Goal: Task Accomplishment & Management: Use online tool/utility

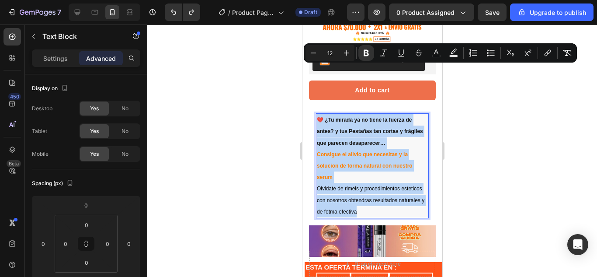
scroll to position [186, 0]
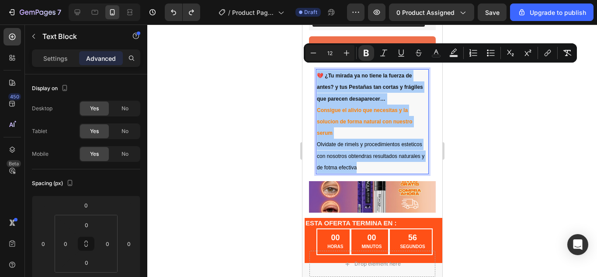
click at [479, 166] on div at bounding box center [372, 150] width 450 height 252
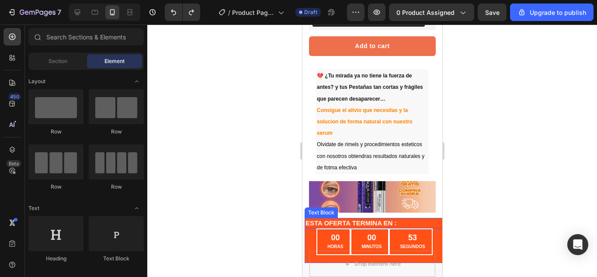
click at [385, 219] on strong "ESTA OFERTA TERMINA EN :" at bounding box center [350, 222] width 91 height 7
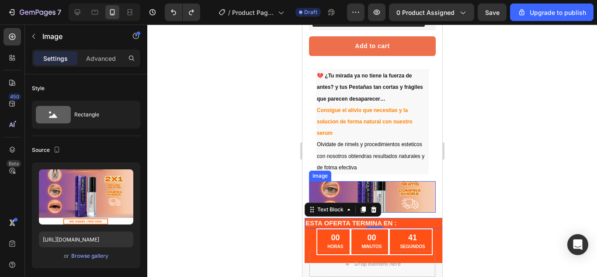
click at [395, 197] on img at bounding box center [371, 196] width 127 height 31
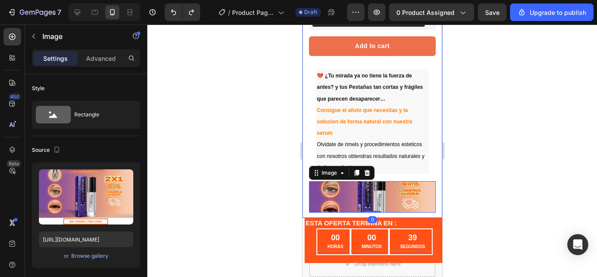
click at [385, 208] on div "Image "The transformation in my dog's overall health since switching to this fo…" at bounding box center [372, 46] width 140 height 344
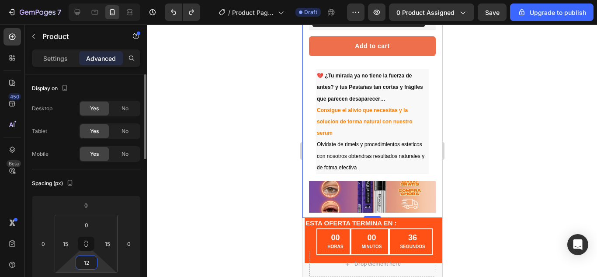
click at [85, 261] on input "12" at bounding box center [86, 262] width 17 height 13
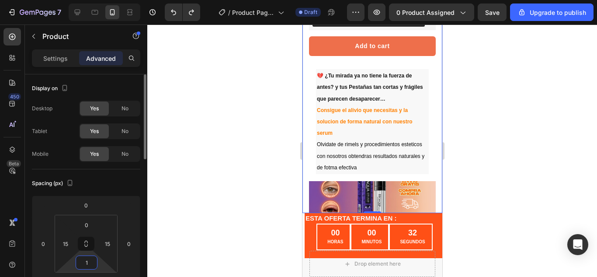
type input "16"
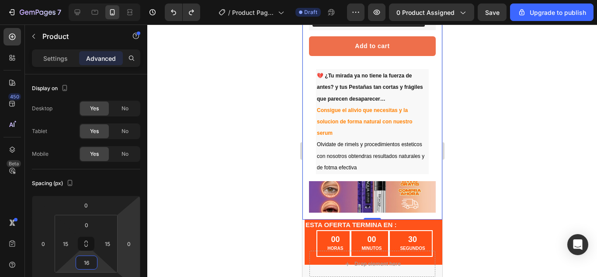
click at [519, 127] on div at bounding box center [372, 150] width 450 height 252
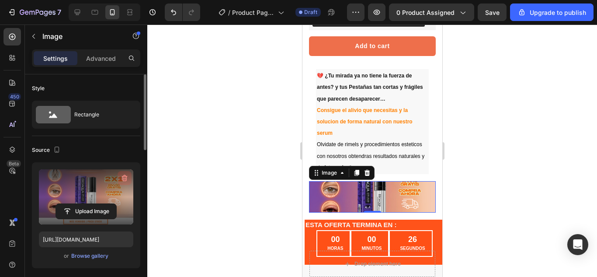
click at [120, 176] on button "button" at bounding box center [125, 178] width 14 height 14
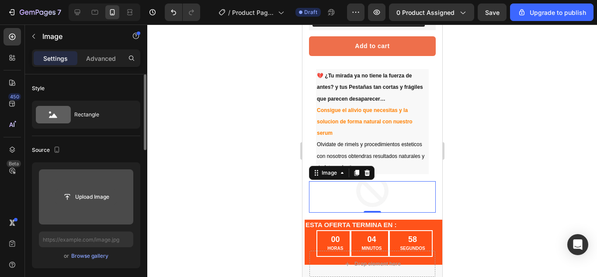
click at [107, 189] on input "file" at bounding box center [86, 196] width 60 height 15
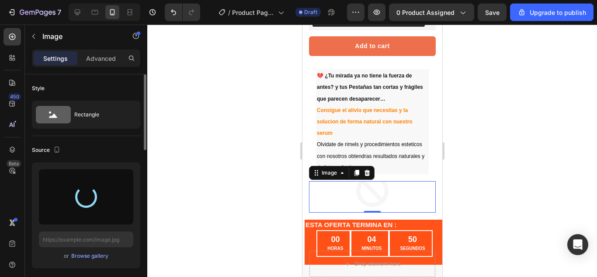
type input "https://cdn.shopify.com/s/files/1/0676/2322/3338/files/gempages_580831861803057…"
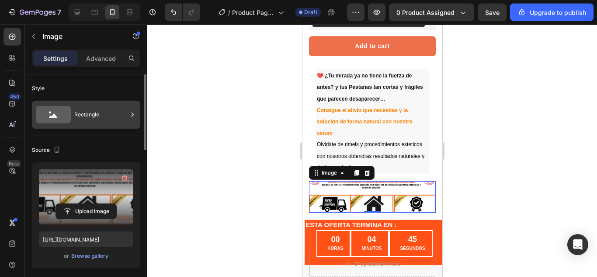
click at [100, 118] on div "Rectangle" at bounding box center [100, 114] width 53 height 20
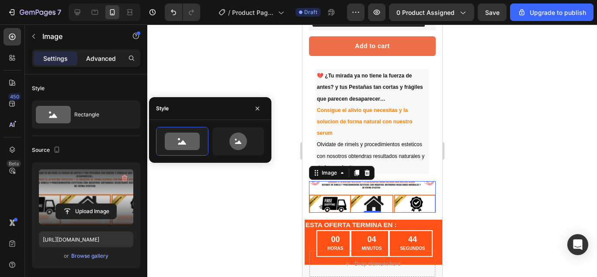
click at [96, 55] on p "Advanced" at bounding box center [101, 58] width 30 height 9
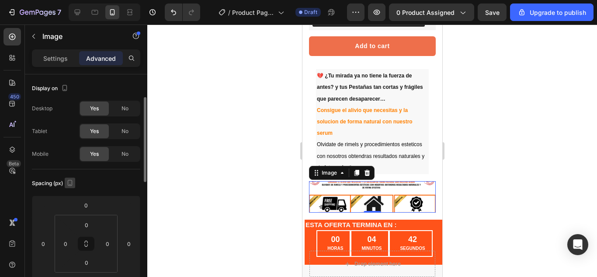
scroll to position [17, 0]
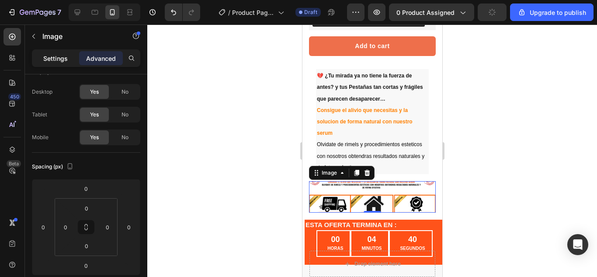
click at [56, 65] on div "Settings" at bounding box center [56, 58] width 44 height 14
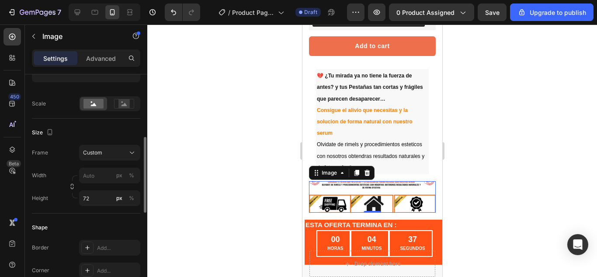
scroll to position [186, 0]
click at [93, 204] on input "72" at bounding box center [109, 198] width 61 height 16
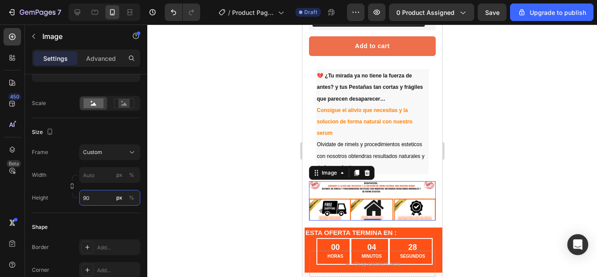
type input "9"
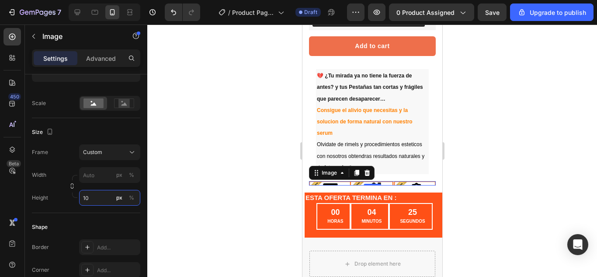
type input "100"
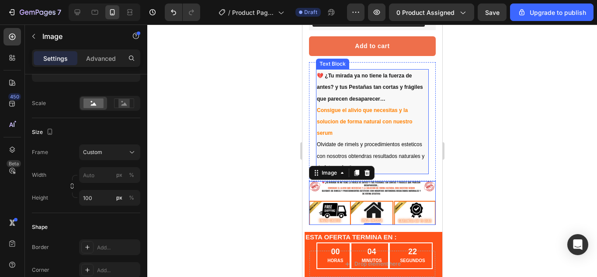
click at [421, 104] on div "💔 ¿Tu mirada ya no tiene la fuerza de antes? y tus Pestañas tan cortas y frágil…" at bounding box center [371, 121] width 113 height 105
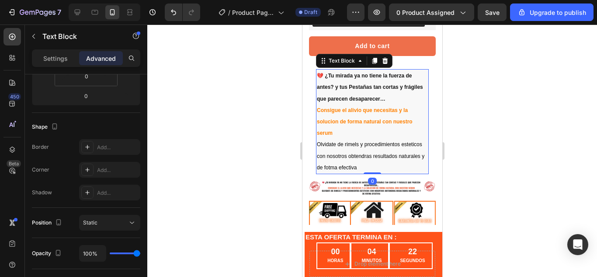
scroll to position [0, 0]
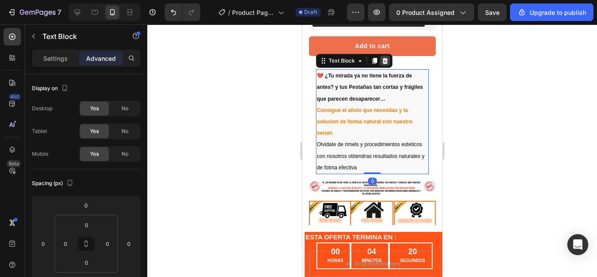
click at [387, 57] on icon at bounding box center [384, 60] width 7 height 7
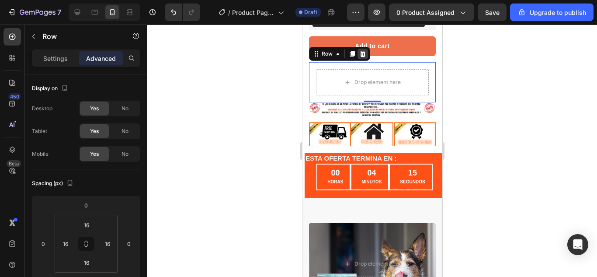
click at [363, 51] on icon at bounding box center [363, 54] width 6 height 6
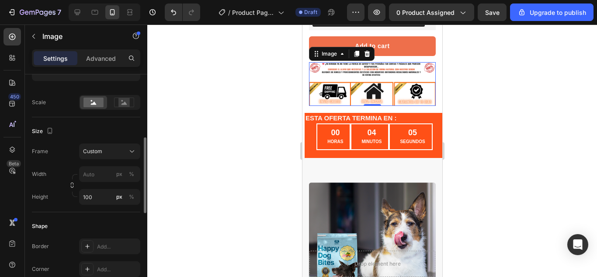
scroll to position [187, 0]
click at [91, 170] on input "px %" at bounding box center [109, 174] width 61 height 16
click at [103, 189] on div "Full 100%" at bounding box center [101, 195] width 72 height 16
type input "100"
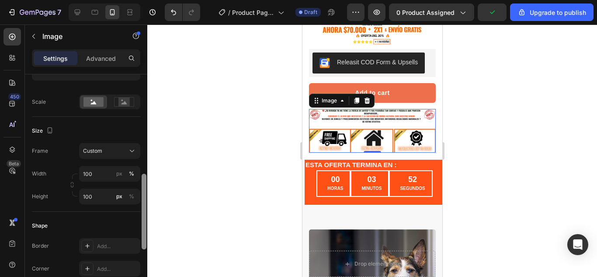
scroll to position [221, 0]
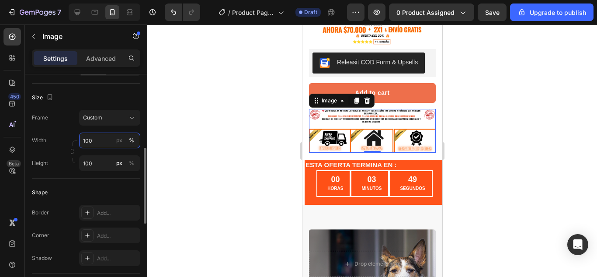
click at [105, 136] on input "100" at bounding box center [109, 140] width 61 height 16
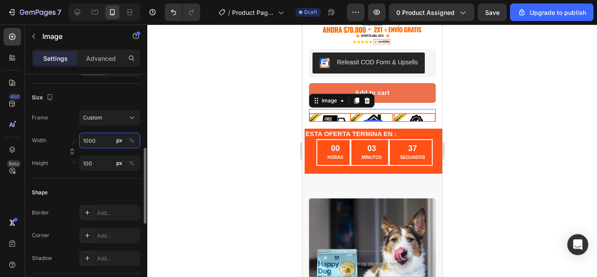
type input "100"
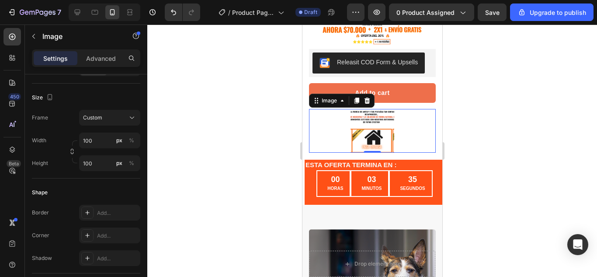
click at [185, 146] on div at bounding box center [372, 150] width 450 height 252
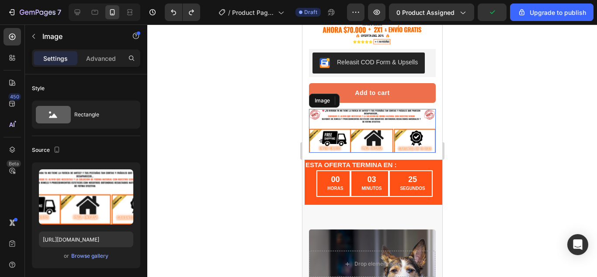
click at [422, 109] on img at bounding box center [371, 131] width 127 height 44
click at [481, 97] on div at bounding box center [372, 150] width 450 height 252
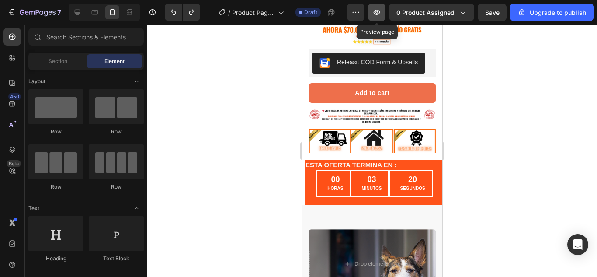
click at [380, 10] on icon "button" at bounding box center [377, 12] width 7 height 5
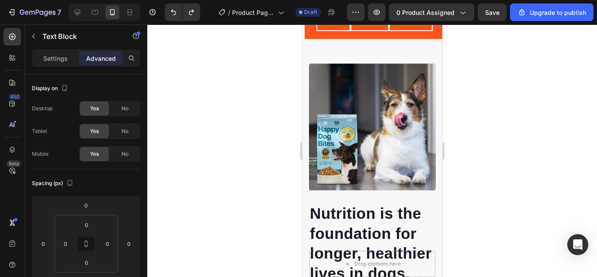
scroll to position [184, 0]
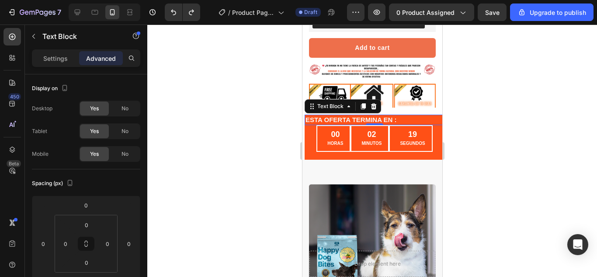
click at [318, 116] on strong "ESTA OFERTA TERMINA EN :" at bounding box center [350, 119] width 91 height 7
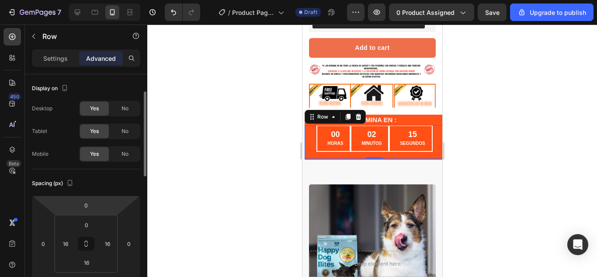
scroll to position [13, 0]
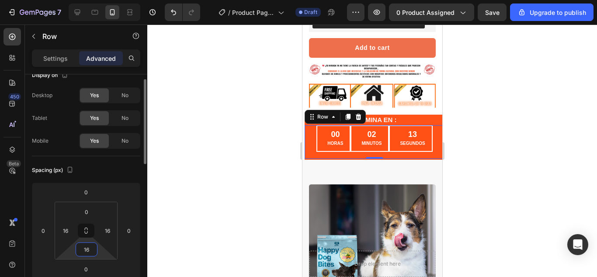
click at [81, 245] on input "16" at bounding box center [86, 248] width 17 height 13
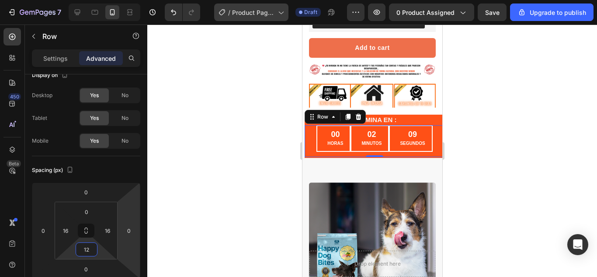
type input "12"
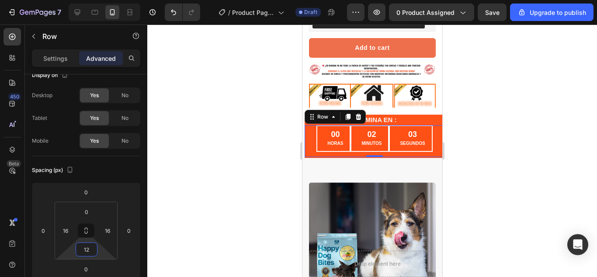
click at [215, 132] on div at bounding box center [372, 150] width 450 height 252
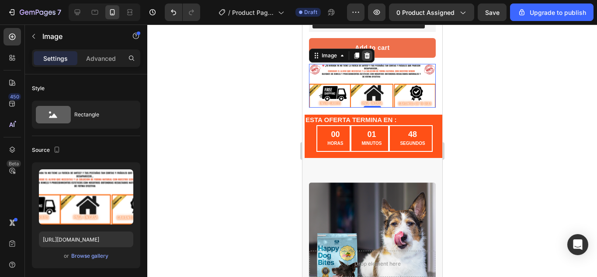
click at [370, 52] on icon at bounding box center [366, 55] width 7 height 7
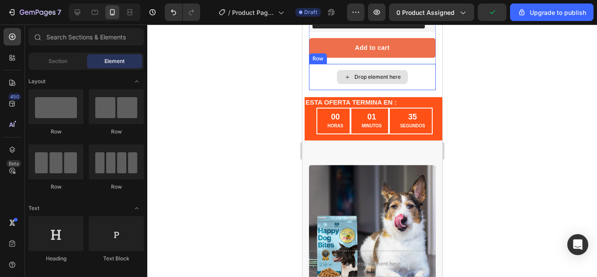
click at [316, 69] on div "Drop element here" at bounding box center [371, 77] width 127 height 26
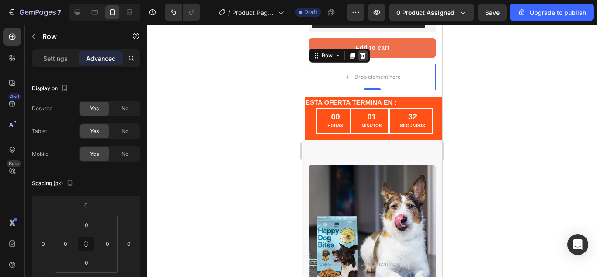
click at [364, 52] on icon at bounding box center [362, 55] width 7 height 7
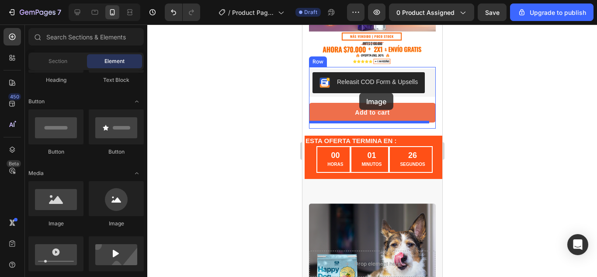
scroll to position [109, 0]
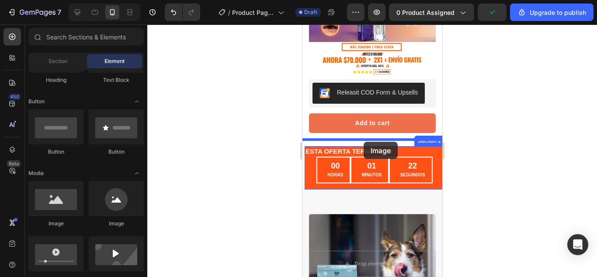
drag, startPoint x: 365, startPoint y: 214, endPoint x: 363, endPoint y: 142, distance: 73.0
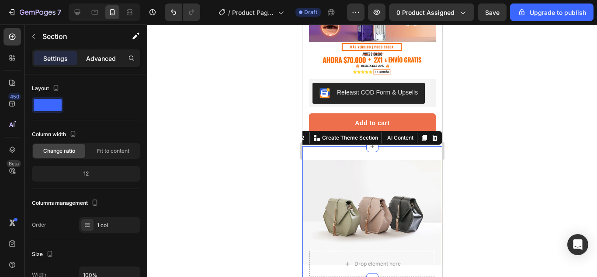
click at [98, 63] on div "Advanced" at bounding box center [101, 58] width 44 height 14
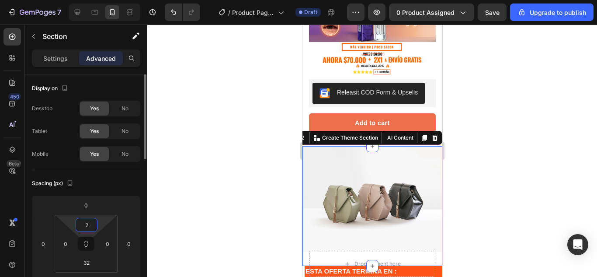
click at [90, 0] on html "7 / Product Page - Aug 26, 17:51:56 Draft Preview 0 product assigned Save Upgra…" at bounding box center [298, 0] width 597 height 0
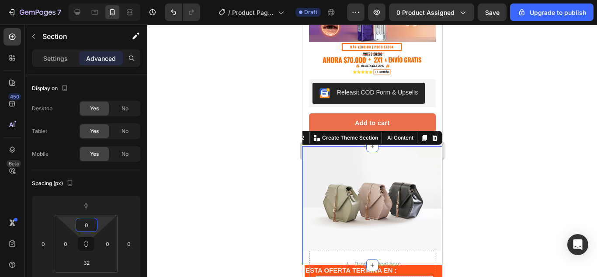
type input "0"
click at [464, 156] on div at bounding box center [372, 150] width 450 height 252
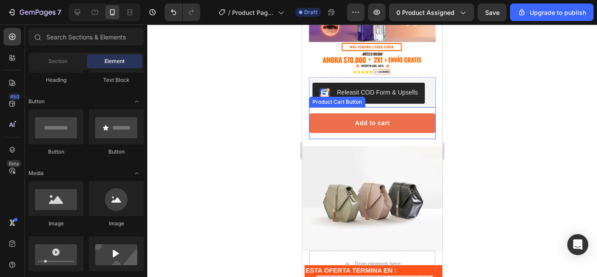
click at [392, 131] on div "Add to cart Product Cart Button" at bounding box center [371, 123] width 127 height 32
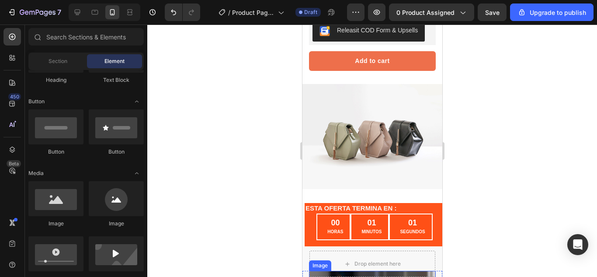
scroll to position [170, 0]
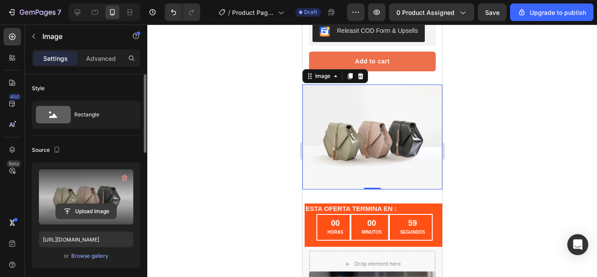
click at [76, 208] on input "file" at bounding box center [86, 211] width 60 height 15
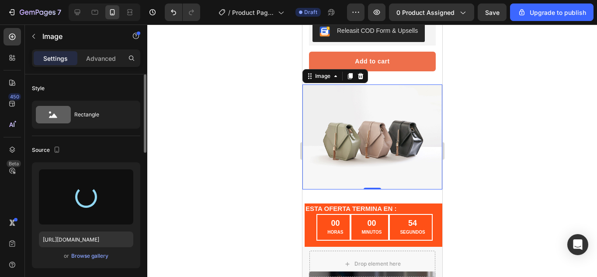
type input "https://cdn.shopify.com/s/files/1/0676/2322/3338/files/gempages_580831861803057…"
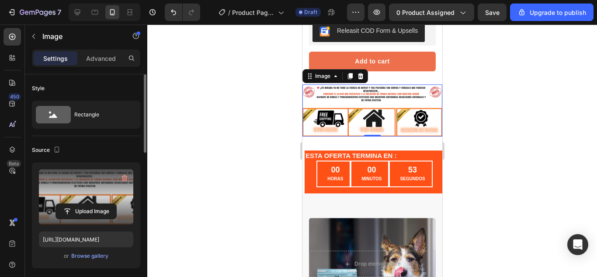
click at [536, 96] on div at bounding box center [372, 150] width 450 height 252
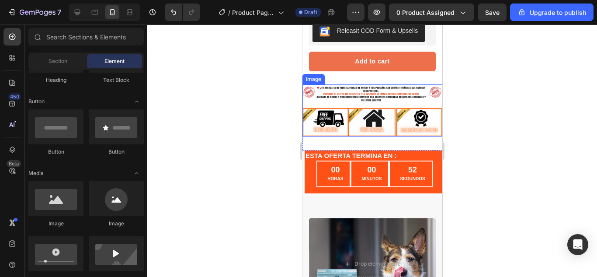
scroll to position [156, 0]
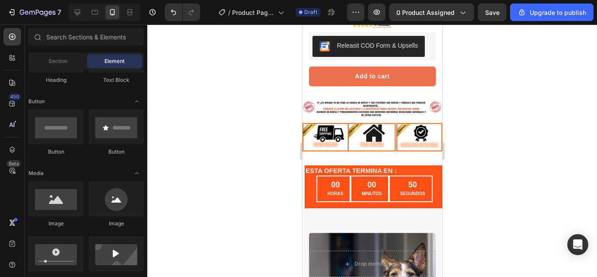
click at [487, 106] on div at bounding box center [372, 150] width 450 height 252
click at [467, 82] on div at bounding box center [372, 150] width 450 height 252
click at [507, 101] on div at bounding box center [372, 150] width 450 height 252
click at [376, 14] on icon "button" at bounding box center [376, 12] width 9 height 9
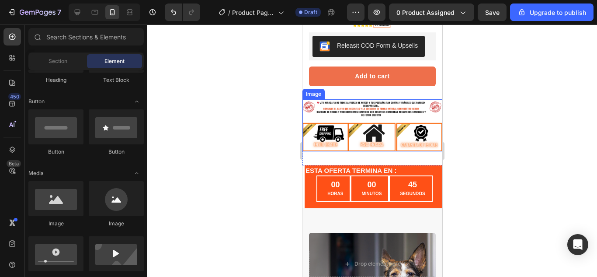
click at [408, 99] on img at bounding box center [372, 125] width 140 height 52
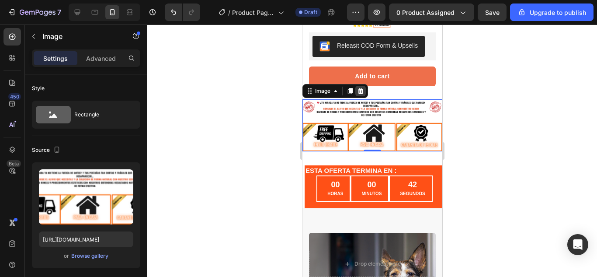
click at [358, 86] on div at bounding box center [360, 91] width 10 height 10
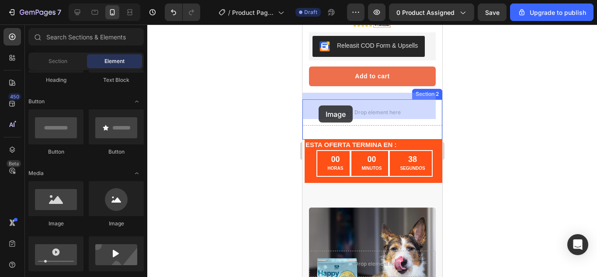
drag, startPoint x: 343, startPoint y: 214, endPoint x: 303, endPoint y: 110, distance: 111.3
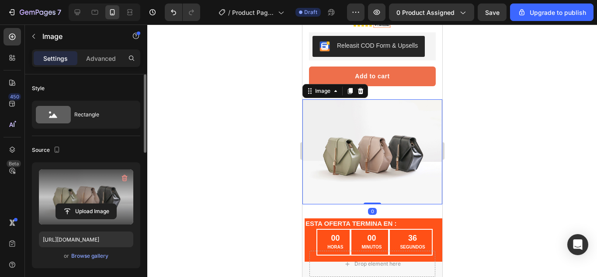
click at [93, 189] on label at bounding box center [86, 196] width 94 height 55
click at [93, 204] on input "file" at bounding box center [86, 211] width 60 height 15
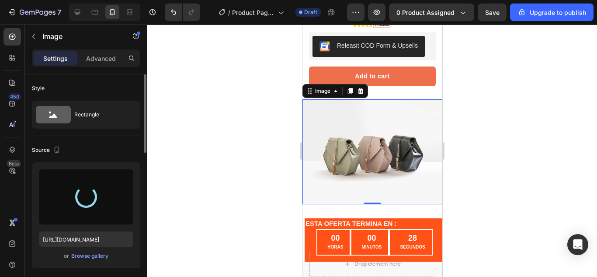
type input "https://cdn.shopify.com/s/files/1/0676/2322/3338/files/gempages_580831861803057…"
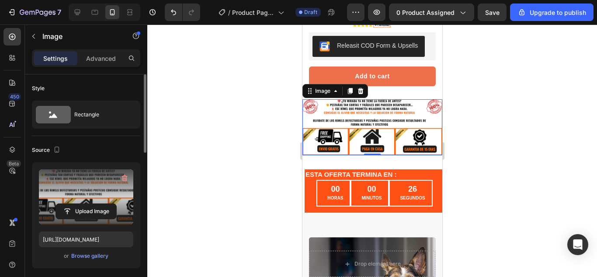
click at [523, 115] on div at bounding box center [372, 150] width 450 height 252
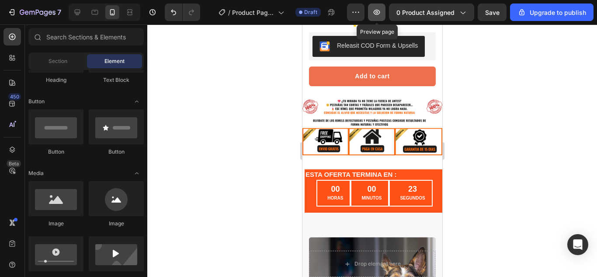
click at [379, 11] on icon "button" at bounding box center [377, 12] width 7 height 5
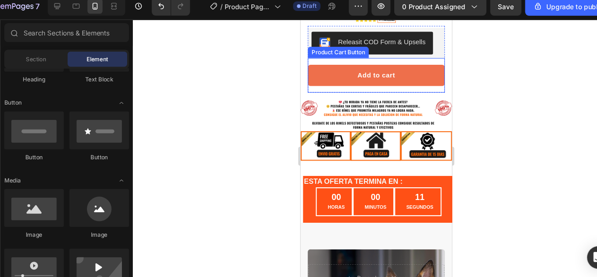
click at [321, 80] on div "Add to cart Product Cart Button" at bounding box center [370, 71] width 127 height 32
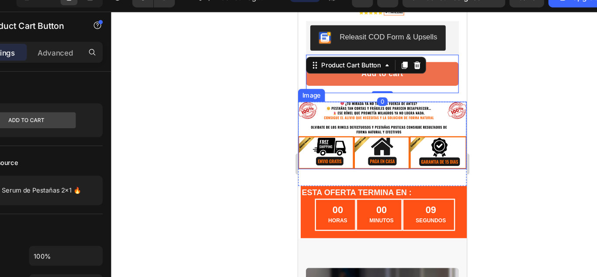
drag, startPoint x: 323, startPoint y: 110, endPoint x: 318, endPoint y: 197, distance: 87.5
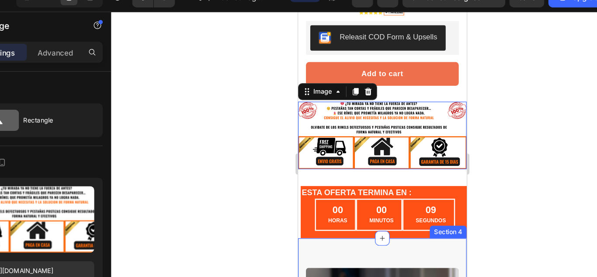
click at [336, 178] on div "00 HORAS" at bounding box center [328, 179] width 34 height 27
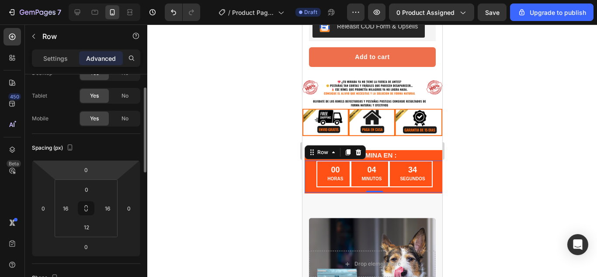
scroll to position [36, 0]
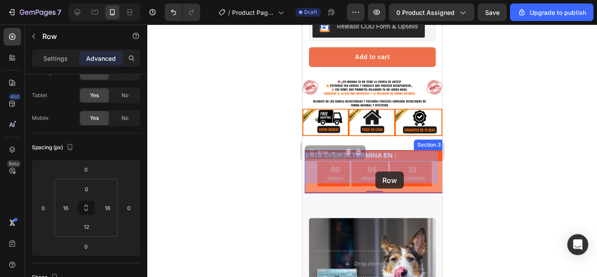
drag, startPoint x: 373, startPoint y: 180, endPoint x: 375, endPoint y: 171, distance: 8.5
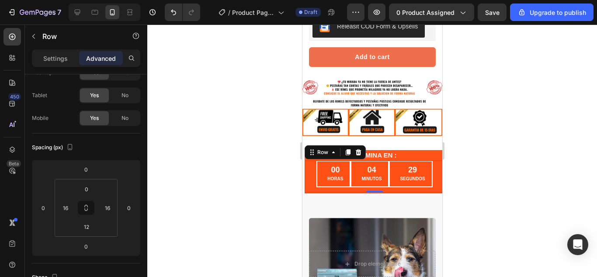
click at [500, 153] on div at bounding box center [372, 150] width 450 height 252
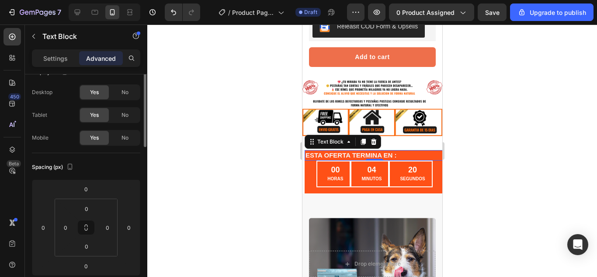
scroll to position [0, 0]
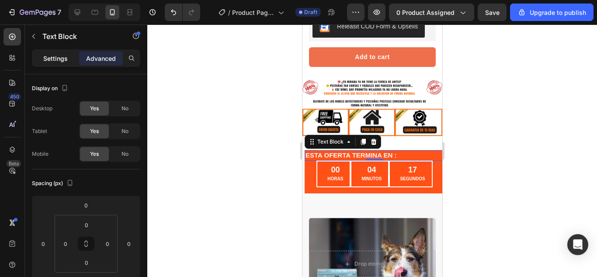
click at [65, 52] on div "Settings" at bounding box center [56, 58] width 44 height 14
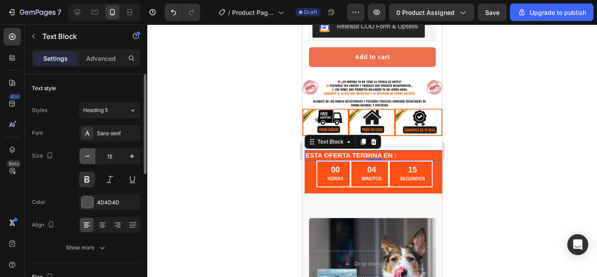
click at [91, 159] on icon "button" at bounding box center [87, 156] width 9 height 9
type input "13"
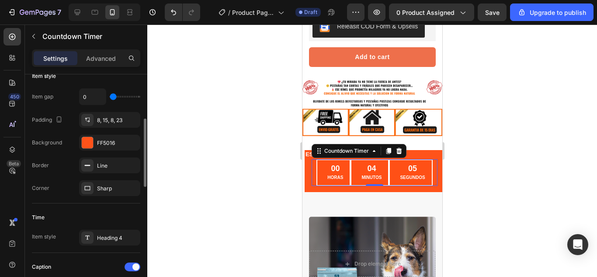
scroll to position [148, 0]
click at [112, 240] on div "Heading 4" at bounding box center [117, 237] width 41 height 8
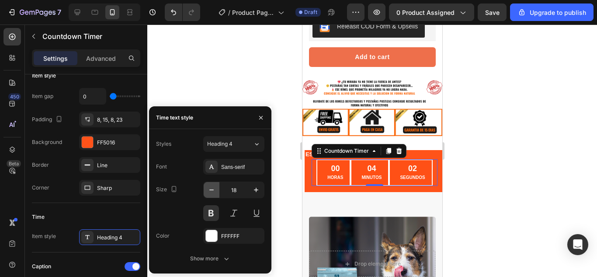
click at [213, 192] on icon "button" at bounding box center [211, 189] width 9 height 9
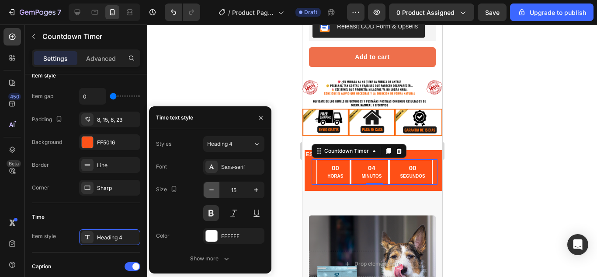
click at [213, 192] on icon "button" at bounding box center [211, 189] width 9 height 9
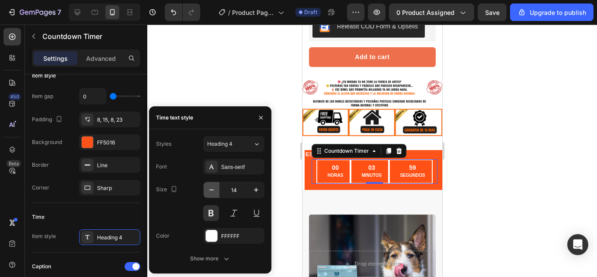
click at [213, 192] on icon "button" at bounding box center [211, 189] width 9 height 9
type input "12"
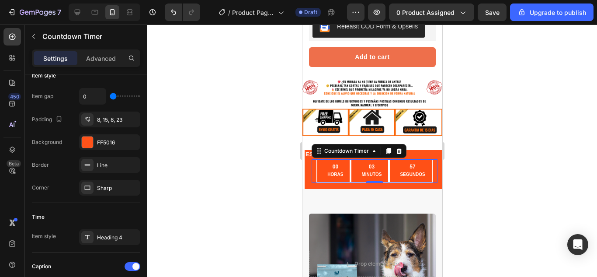
click at [521, 124] on div at bounding box center [372, 150] width 450 height 252
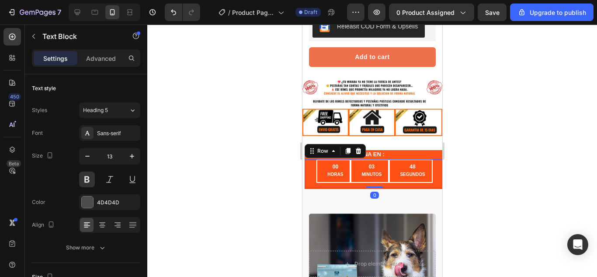
click at [339, 178] on div "00 HORAS 03 MINUTOS 48 SEGUNDOS Countdown Timer Row 0" at bounding box center [374, 173] width 140 height 29
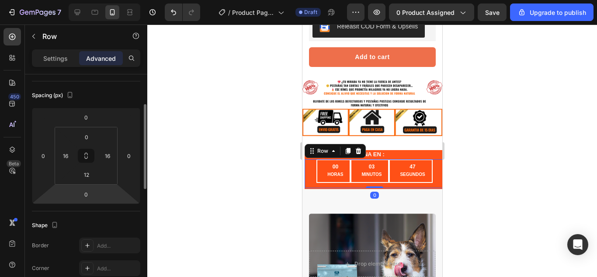
scroll to position [88, 0]
click at [90, 178] on input "12" at bounding box center [86, 173] width 17 height 13
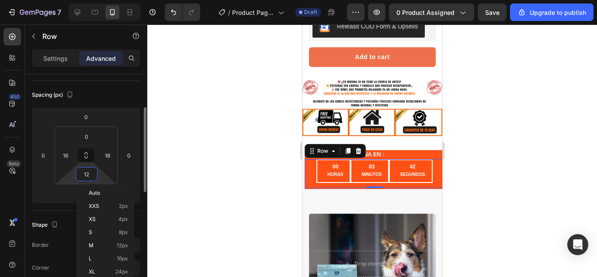
type input "8"
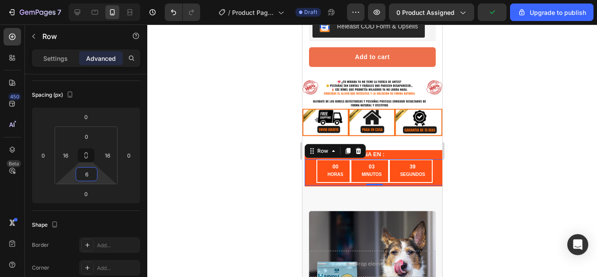
type input "6"
click at [453, 113] on div at bounding box center [372, 150] width 450 height 252
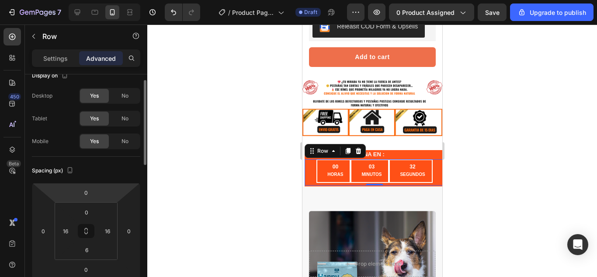
scroll to position [14, 0]
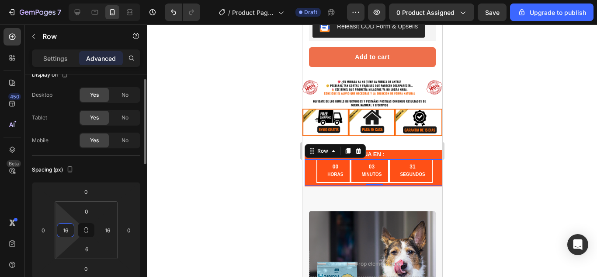
click at [63, 232] on input "16" at bounding box center [65, 229] width 13 height 13
type input "8"
click at [198, 191] on div at bounding box center [372, 150] width 450 height 252
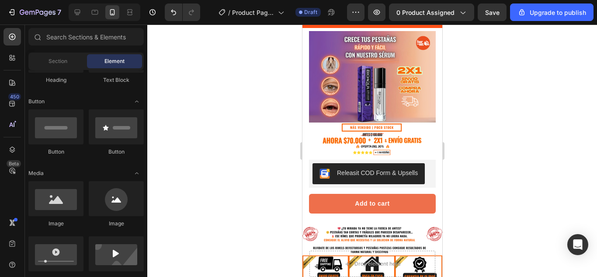
scroll to position [0, 0]
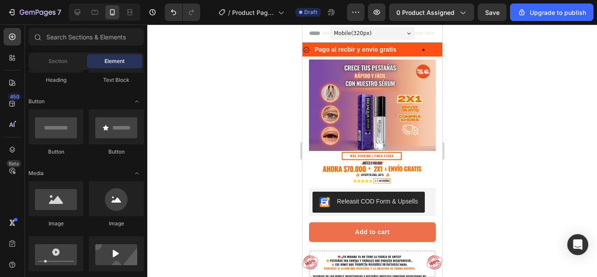
click at [407, 34] on icon at bounding box center [408, 33] width 3 height 2
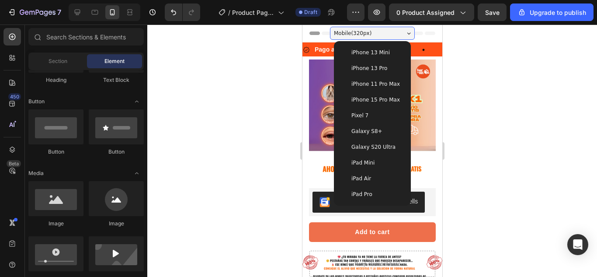
click at [362, 85] on span "iPhone 11 Pro Max" at bounding box center [375, 84] width 48 height 9
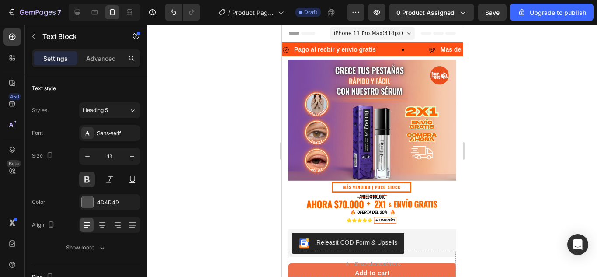
click at [388, 32] on span "iPhone 11 Pro Max ( 414 px)" at bounding box center [367, 33] width 69 height 9
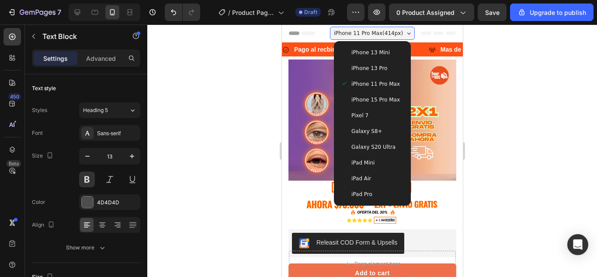
click at [377, 70] on span "iPhone 13 Pro" at bounding box center [369, 68] width 36 height 9
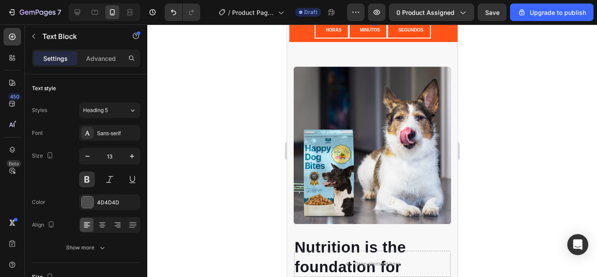
scroll to position [236, 0]
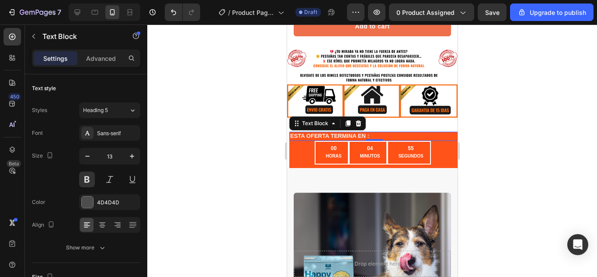
click at [316, 132] on strong "ESTA OFERTA TERMINA EN :" at bounding box center [329, 135] width 79 height 7
click at [309, 132] on strong "ESTA OFERTA TERMINA EN :" at bounding box center [329, 135] width 79 height 7
click at [551, 141] on div at bounding box center [372, 150] width 450 height 252
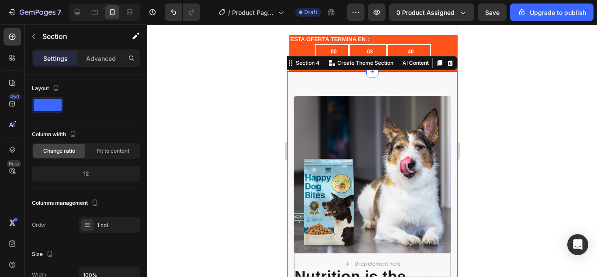
scroll to position [328, 0]
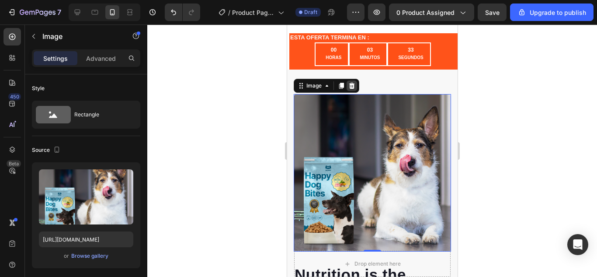
click at [352, 83] on icon at bounding box center [351, 85] width 7 height 7
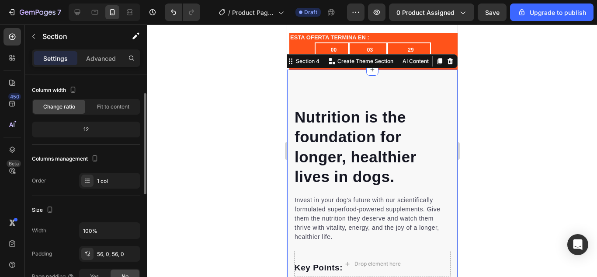
scroll to position [45, 0]
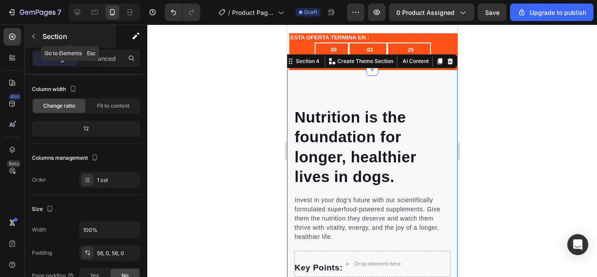
click at [34, 36] on icon "button" at bounding box center [33, 36] width 7 height 7
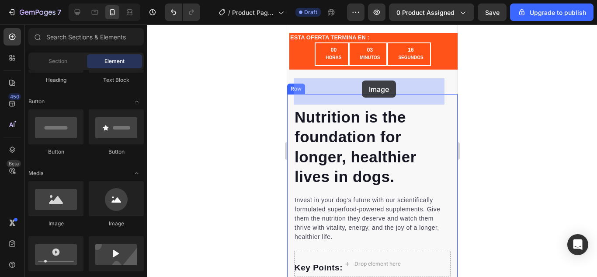
drag, startPoint x: 367, startPoint y: 201, endPoint x: 361, endPoint y: 80, distance: 120.3
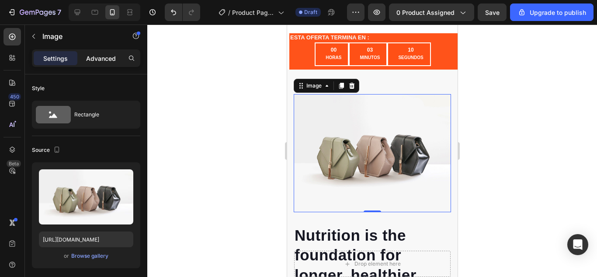
click at [91, 58] on p "Advanced" at bounding box center [101, 58] width 30 height 9
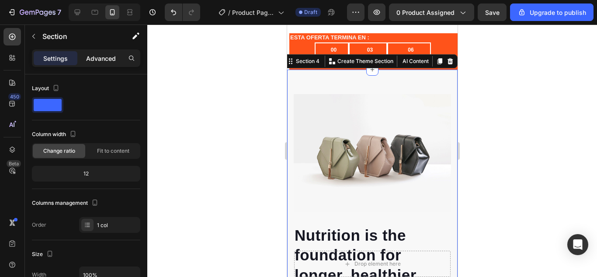
click at [87, 62] on p "Advanced" at bounding box center [101, 58] width 30 height 9
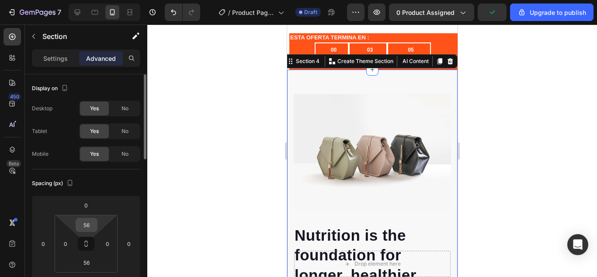
click at [81, 218] on div "56" at bounding box center [87, 225] width 22 height 14
click at [83, 225] on input "56" at bounding box center [86, 224] width 17 height 13
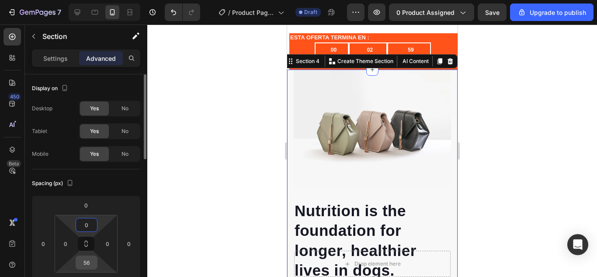
type input "0"
click at [87, 266] on input "56" at bounding box center [86, 262] width 17 height 13
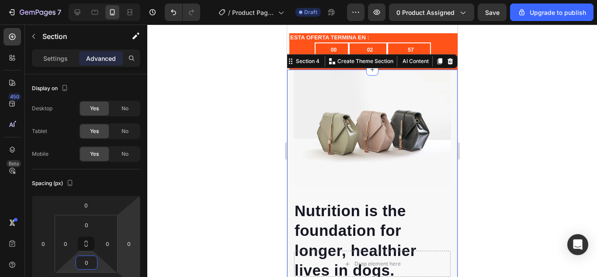
type input "0"
click at [212, 199] on div at bounding box center [372, 150] width 450 height 252
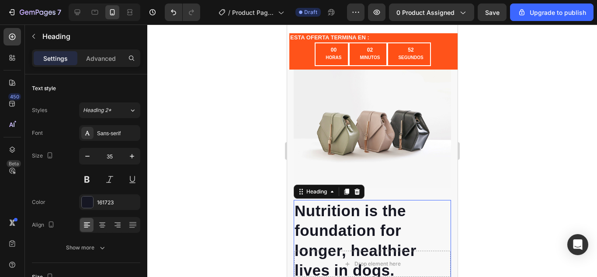
click at [441, 206] on p "Nutrition is the foundation for longer, healthier lives in dogs." at bounding box center [372, 241] width 156 height 80
click at [358, 188] on icon at bounding box center [357, 191] width 6 height 6
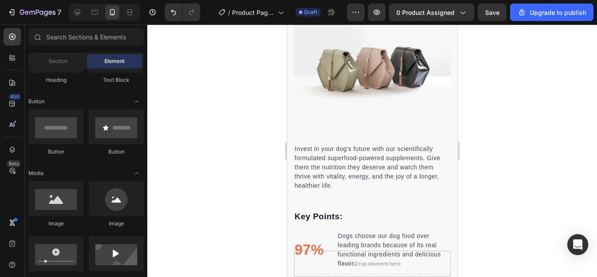
scroll to position [389, 0]
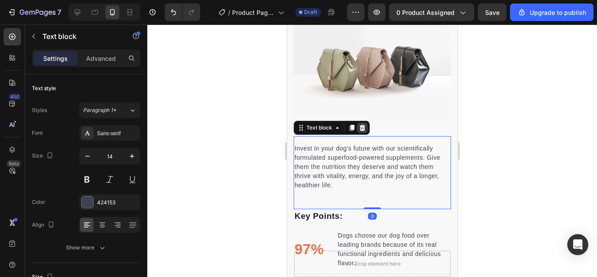
click at [365, 122] on div at bounding box center [361, 127] width 10 height 10
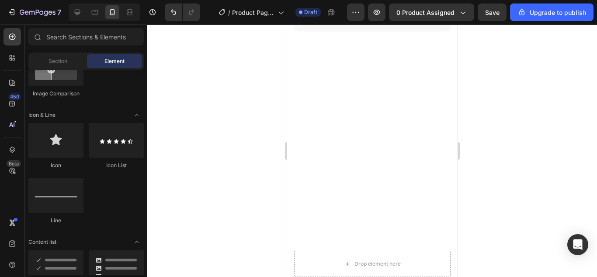
scroll to position [2964, 0]
click at [93, 42] on input "text" at bounding box center [85, 36] width 115 height 17
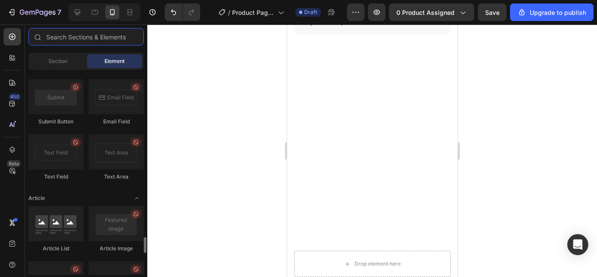
scroll to position [2165, 0]
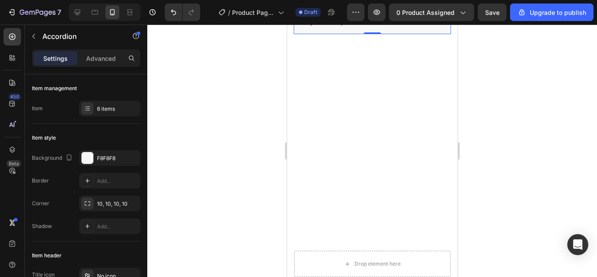
click at [239, 161] on div at bounding box center [372, 150] width 450 height 252
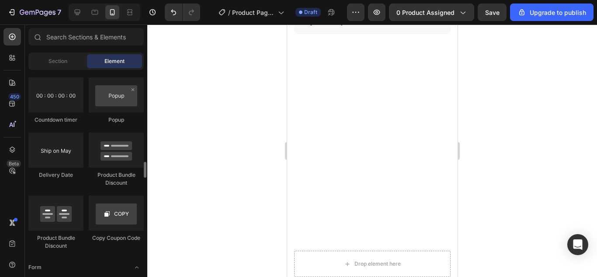
scroll to position [1779, 0]
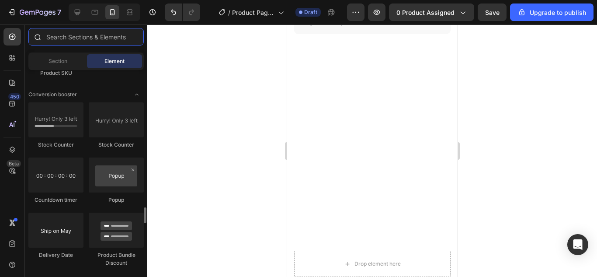
click at [86, 37] on input "text" at bounding box center [85, 36] width 115 height 17
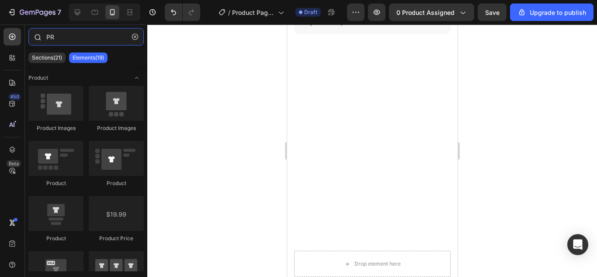
type input "P"
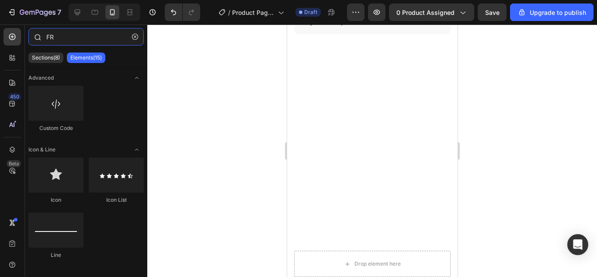
type input "F"
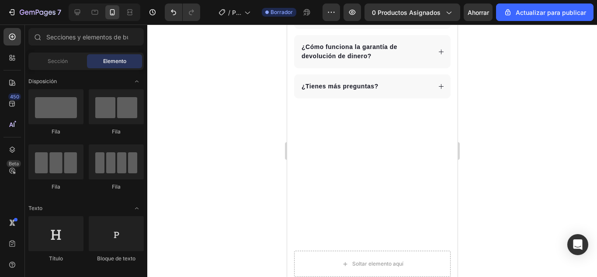
click at [225, 88] on div at bounding box center [372, 150] width 450 height 252
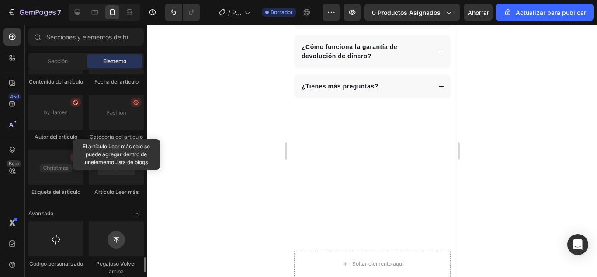
scroll to position [2576, 0]
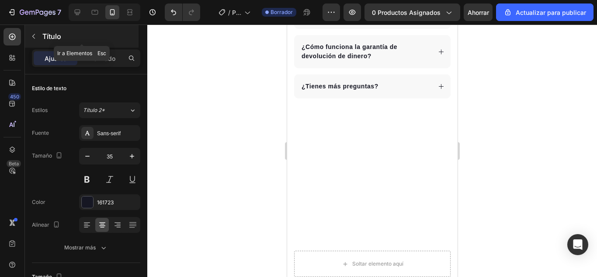
click at [30, 42] on button "button" at bounding box center [34, 36] width 14 height 14
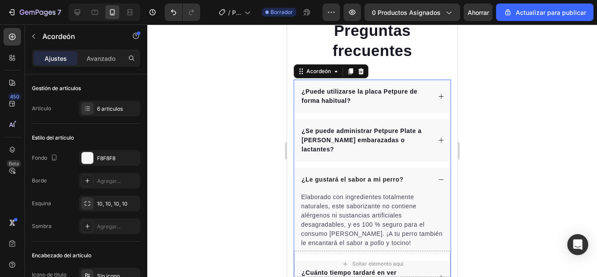
scroll to position [3078, 0]
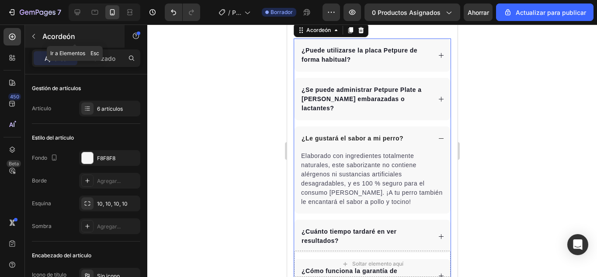
click at [35, 41] on button "button" at bounding box center [34, 36] width 14 height 14
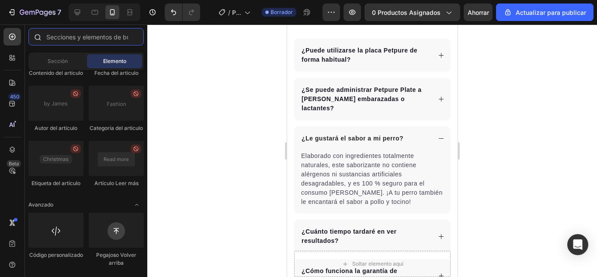
click at [93, 33] on input "text" at bounding box center [85, 36] width 115 height 17
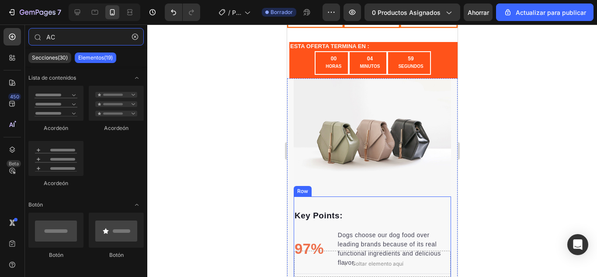
scroll to position [387, 0]
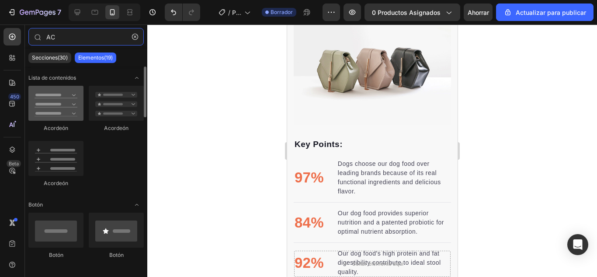
type input "AC"
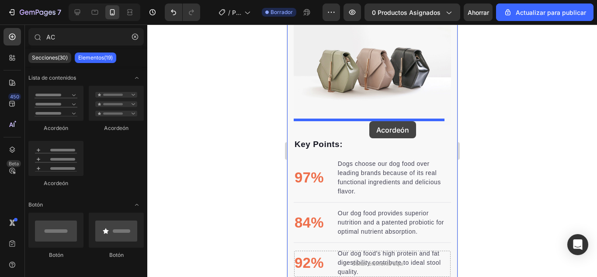
drag, startPoint x: 339, startPoint y: 138, endPoint x: 369, endPoint y: 121, distance: 34.4
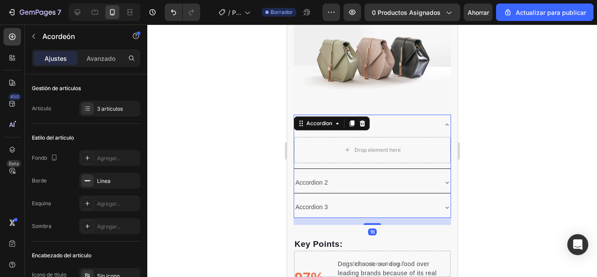
scroll to position [398, 0]
click at [477, 121] on div at bounding box center [372, 150] width 450 height 252
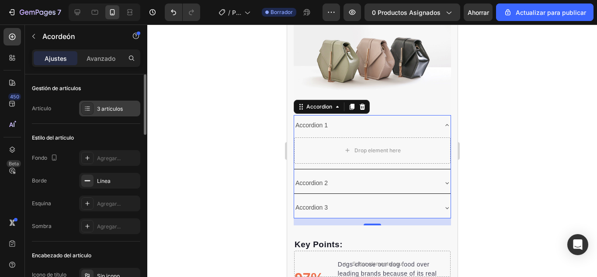
drag, startPoint x: 92, startPoint y: 117, endPoint x: 110, endPoint y: 110, distance: 18.8
click at [110, 110] on font "3 artículos" at bounding box center [110, 108] width 26 height 7
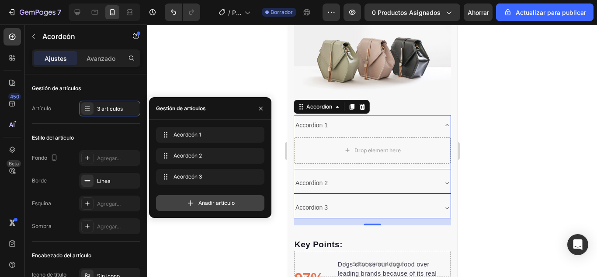
click at [234, 204] on font "Añadir artículo" at bounding box center [216, 202] width 36 height 7
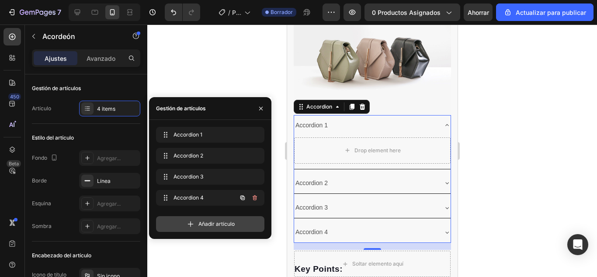
scroll to position [422, 0]
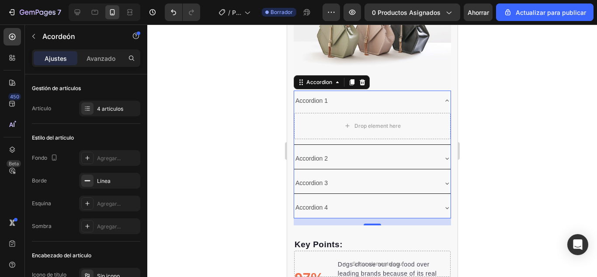
click at [325, 96] on div "Accordion 1" at bounding box center [311, 101] width 35 height 14
click at [325, 96] on p "Accordion 1" at bounding box center [311, 100] width 32 height 11
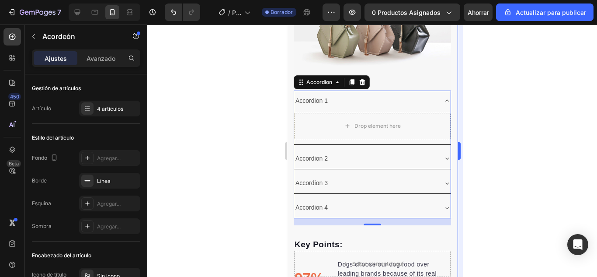
click at [470, 80] on div at bounding box center [372, 150] width 450 height 252
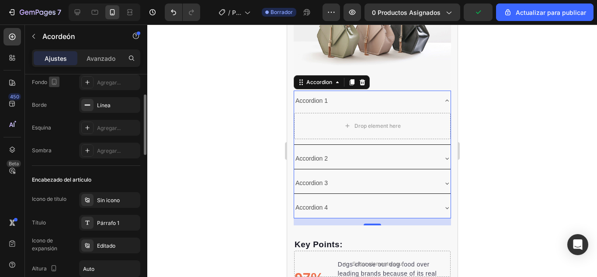
scroll to position [76, 0]
click at [88, 84] on icon at bounding box center [87, 81] width 7 height 7
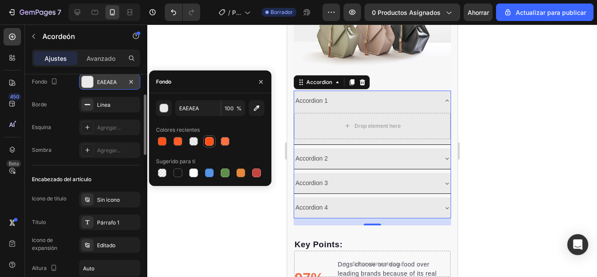
click at [208, 144] on div at bounding box center [209, 141] width 9 height 9
type input "FF5016"
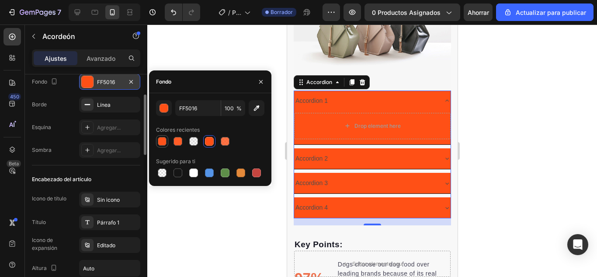
click at [164, 142] on div at bounding box center [162, 141] width 9 height 9
click at [232, 110] on input "98" at bounding box center [233, 108] width 24 height 16
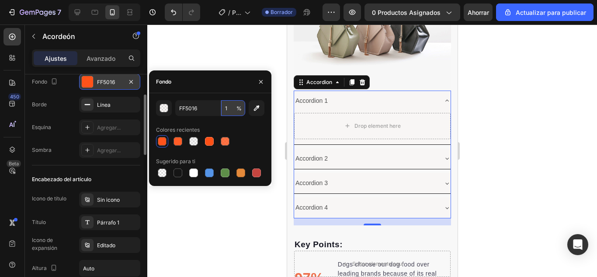
type input "15"
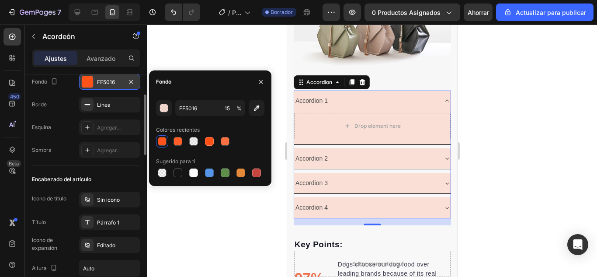
click at [229, 215] on div at bounding box center [372, 150] width 450 height 252
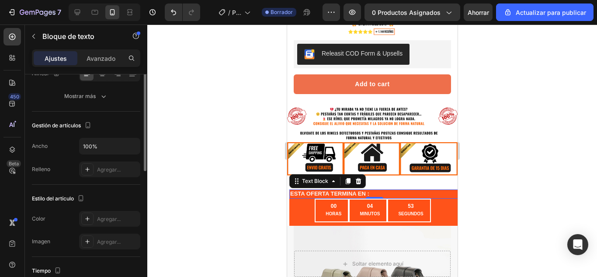
scroll to position [0, 0]
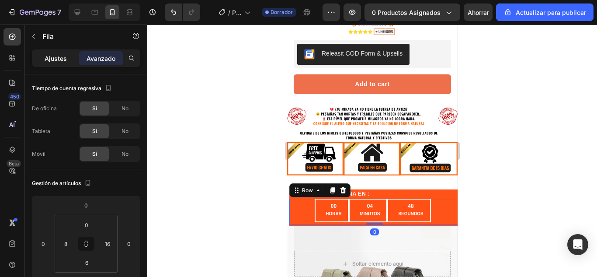
click at [53, 61] on font "Ajustes" at bounding box center [56, 58] width 22 height 7
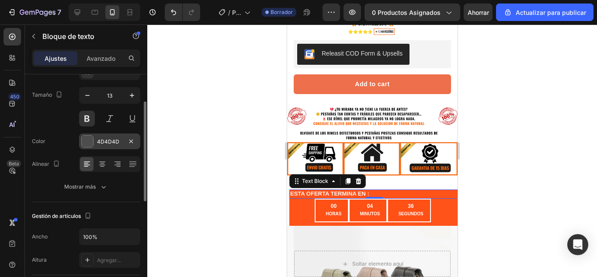
scroll to position [61, 0]
click at [89, 140] on div at bounding box center [87, 140] width 11 height 11
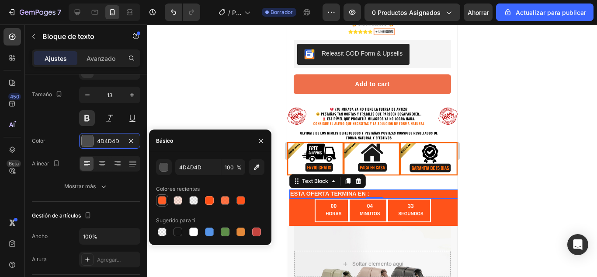
click at [162, 201] on div at bounding box center [162, 200] width 9 height 9
type input "FF5A23"
type input "98"
click at [228, 169] on input "98" at bounding box center [233, 167] width 24 height 16
click at [240, 201] on div at bounding box center [240, 200] width 9 height 9
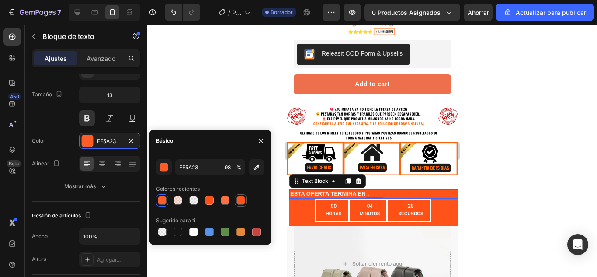
type input "FF5016"
click at [225, 204] on div at bounding box center [225, 200] width 9 height 9
type input "79"
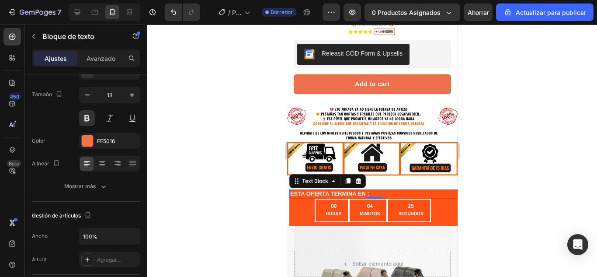
click at [596, 157] on div at bounding box center [372, 150] width 450 height 252
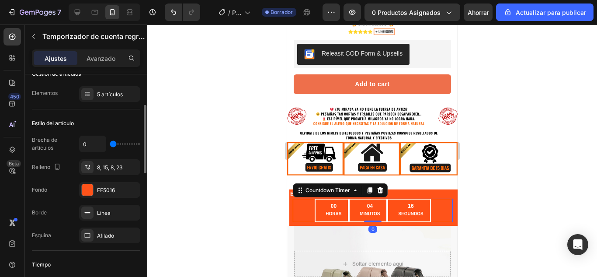
scroll to position [101, 0]
click at [89, 188] on div at bounding box center [87, 188] width 11 height 11
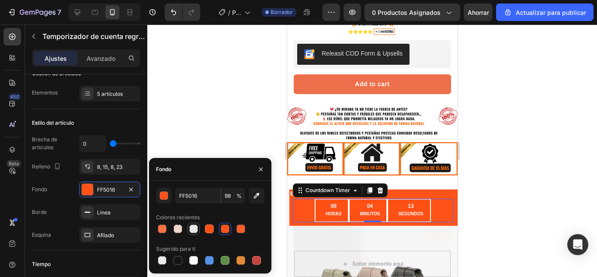
click at [190, 228] on div at bounding box center [193, 228] width 9 height 9
type input "DDDDDD"
type input "20"
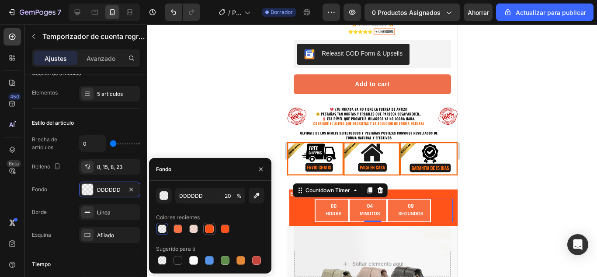
click at [211, 231] on div at bounding box center [209, 228] width 9 height 9
type input "FF5016"
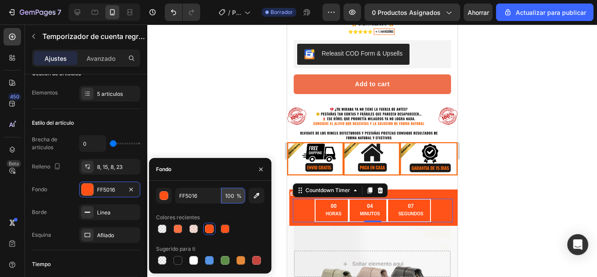
click at [230, 199] on input "100" at bounding box center [233, 195] width 24 height 16
type input "70"
click at [247, 218] on div "Colores recientes" at bounding box center [210, 217] width 108 height 14
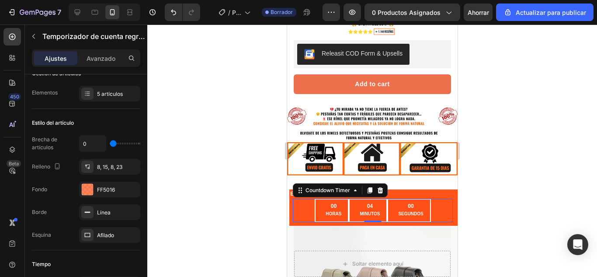
click at [225, 101] on div at bounding box center [372, 150] width 450 height 252
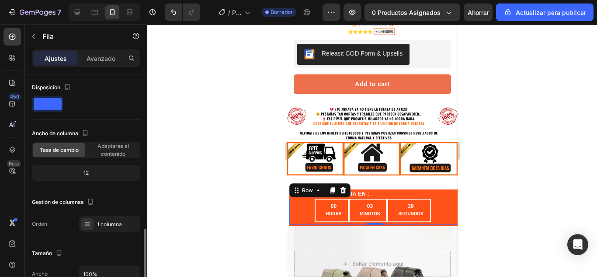
scroll to position [0, 0]
click at [97, 58] on font "Avanzado" at bounding box center [100, 58] width 29 height 7
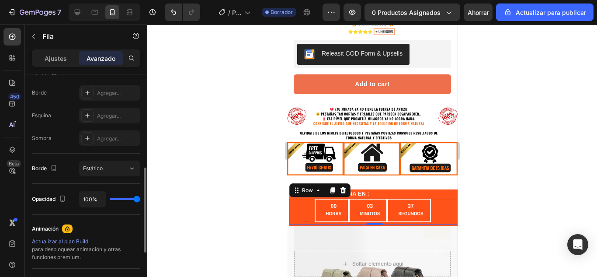
scroll to position [243, 0]
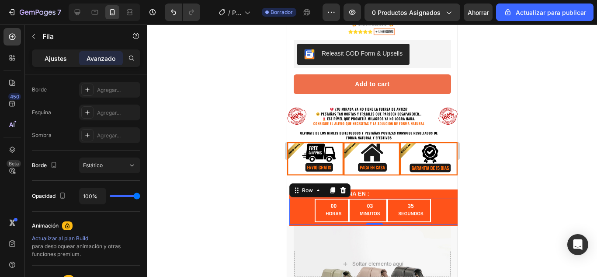
click at [51, 57] on font "Ajustes" at bounding box center [56, 58] width 22 height 7
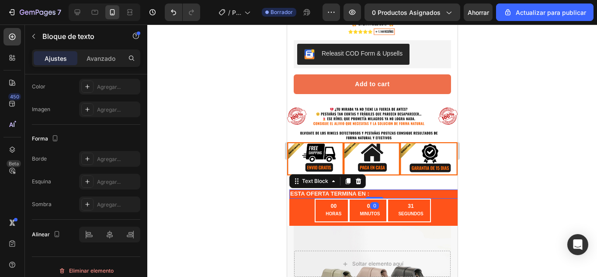
scroll to position [0, 0]
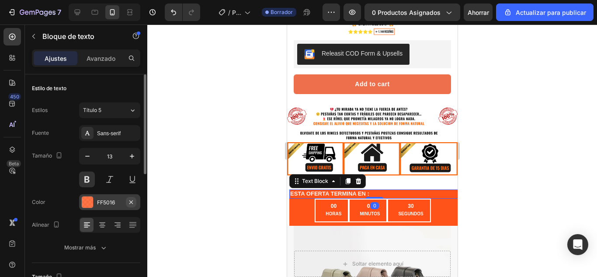
click at [132, 202] on icon "button" at bounding box center [131, 201] width 7 height 7
click at [108, 200] on font "Agregar..." at bounding box center [109, 202] width 24 height 7
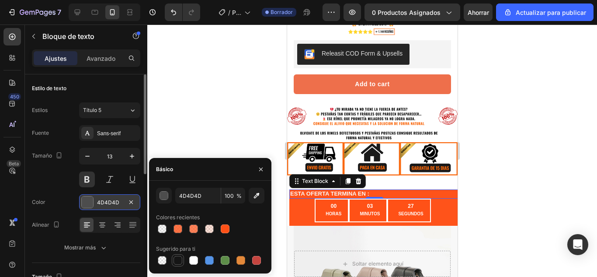
click at [180, 264] on div at bounding box center [178, 260] width 10 height 10
type input "151515"
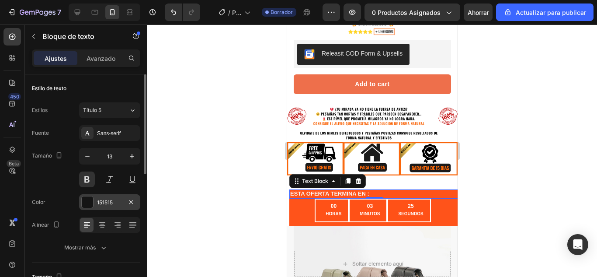
click at [217, 116] on div at bounding box center [372, 150] width 450 height 252
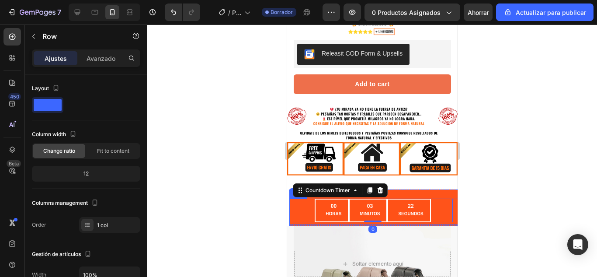
click at [294, 214] on div "00 HORAS 03 MINUTOS 22 SEGUNDOS Countdown Timer 0 Row" at bounding box center [374, 211] width 170 height 26
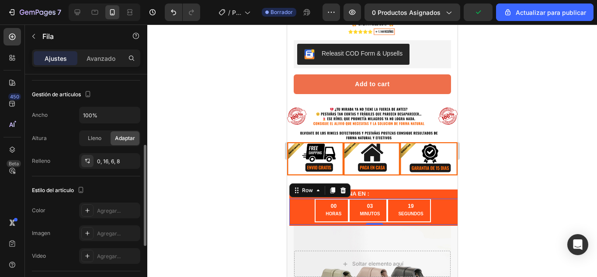
scroll to position [159, 0]
click at [91, 215] on div at bounding box center [87, 211] width 12 height 12
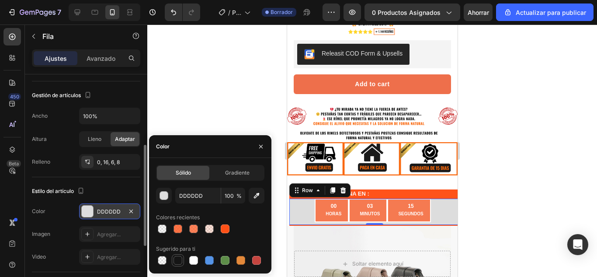
click at [176, 263] on div at bounding box center [177, 260] width 9 height 9
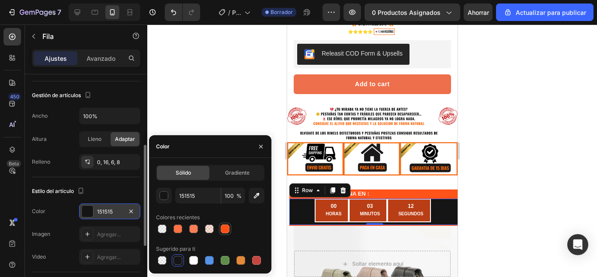
click at [228, 232] on div at bounding box center [225, 228] width 9 height 9
type input "FF5016"
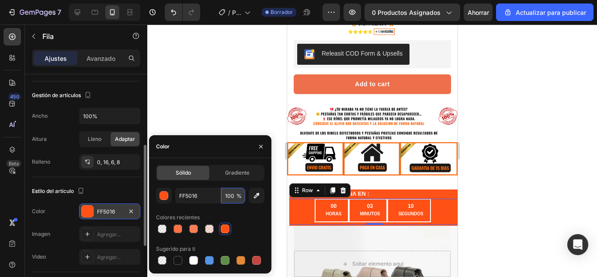
click at [230, 191] on input "100" at bounding box center [233, 195] width 24 height 16
type input "70"
click at [230, 71] on div at bounding box center [372, 150] width 450 height 252
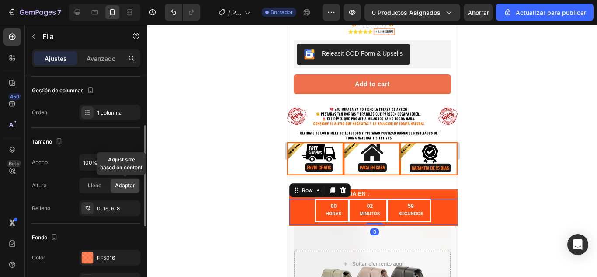
scroll to position [113, 0]
click at [99, 255] on font "FF5016" at bounding box center [106, 257] width 18 height 7
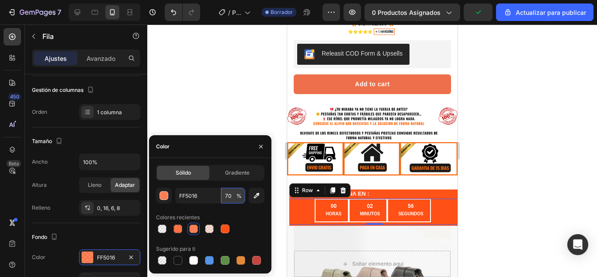
click at [232, 199] on input "70" at bounding box center [233, 195] width 24 height 16
type input "50"
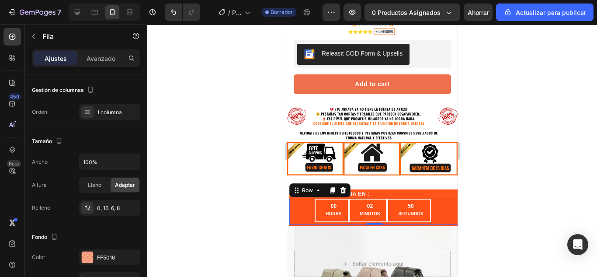
click at [200, 64] on div at bounding box center [372, 150] width 450 height 252
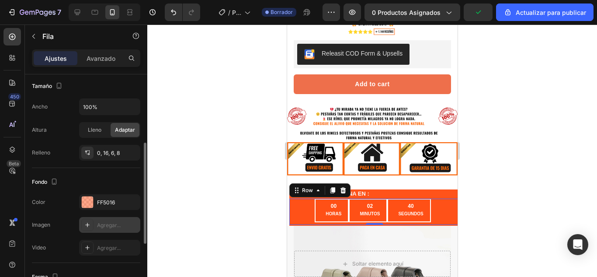
scroll to position [169, 0]
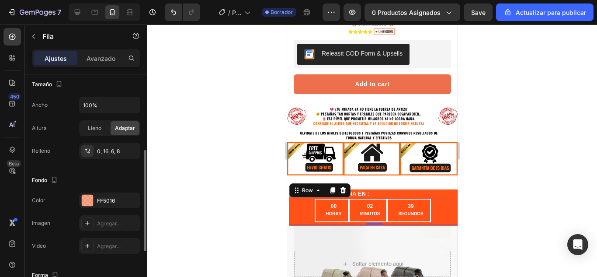
click at [103, 210] on div "Los cambios podrían quedar ocultos por el vídeo. Color FF5016 Imagen Agregar...…" at bounding box center [86, 222] width 108 height 61
click at [106, 207] on div "FF5016" at bounding box center [109, 200] width 61 height 16
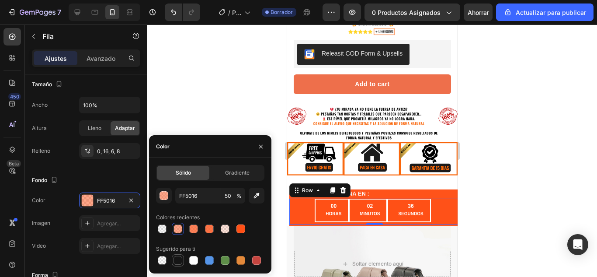
click at [182, 261] on div at bounding box center [178, 260] width 10 height 10
type input "151515"
type input "100"
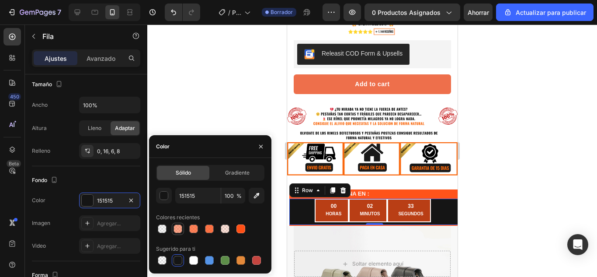
click at [182, 229] on div at bounding box center [178, 228] width 10 height 10
type input "FF5016"
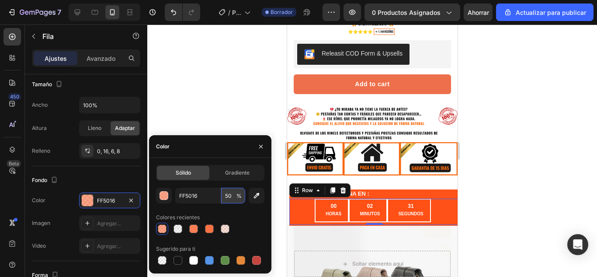
click at [235, 196] on input "50" at bounding box center [233, 195] width 24 height 16
type input "30"
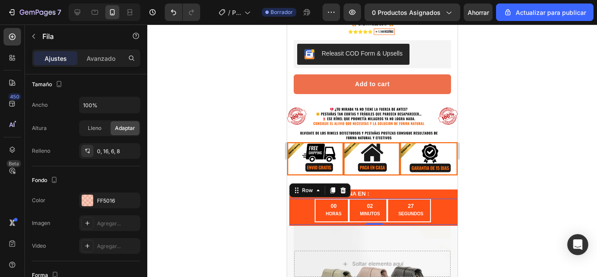
click at [232, 85] on div at bounding box center [372, 150] width 450 height 252
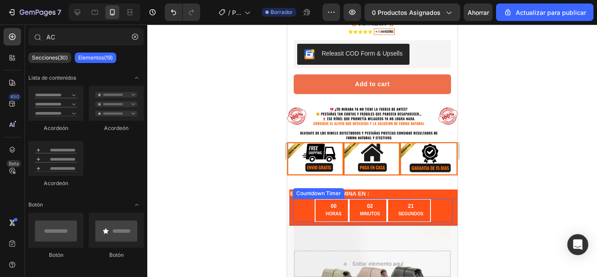
click at [332, 210] on p "HORAS" at bounding box center [333, 214] width 16 height 8
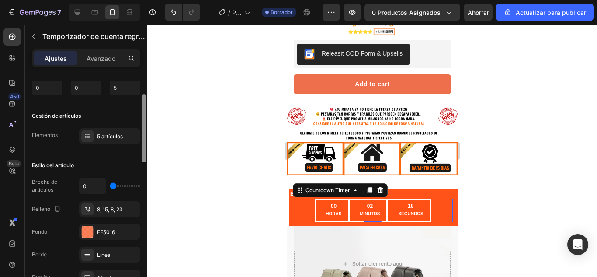
scroll to position [60, 0]
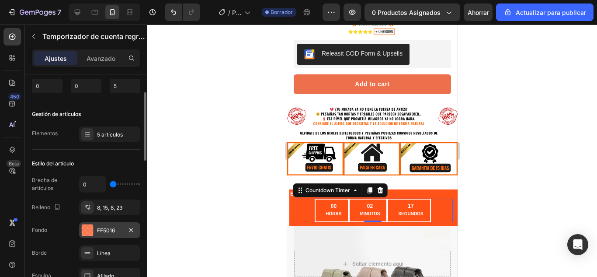
click at [96, 226] on div "FF5016" at bounding box center [109, 230] width 61 height 16
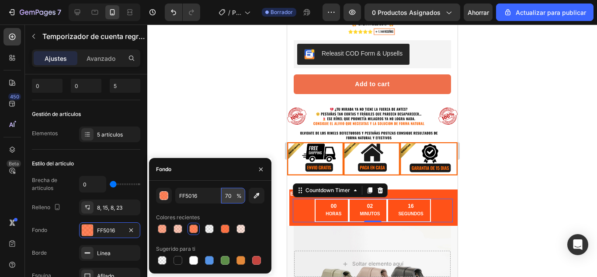
click at [228, 195] on input "70" at bounding box center [233, 195] width 24 height 16
type input "30"
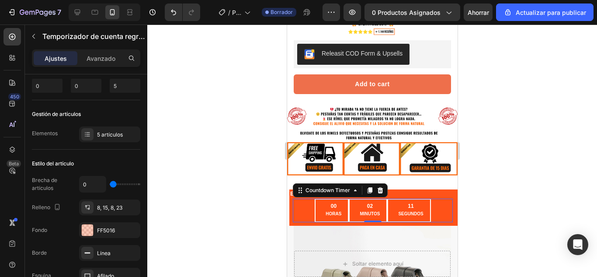
click at [221, 92] on div at bounding box center [372, 150] width 450 height 252
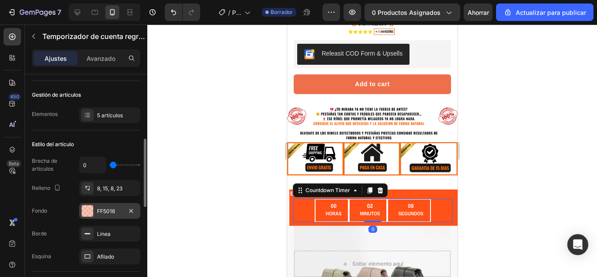
scroll to position [113, 0]
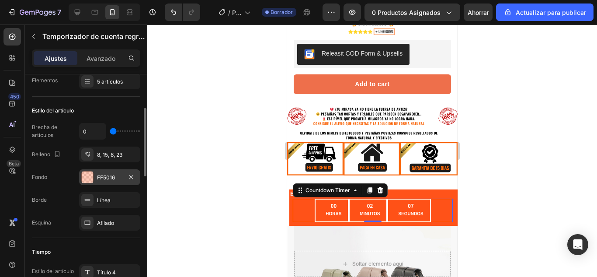
click at [99, 184] on div "FF5016" at bounding box center [109, 177] width 61 height 16
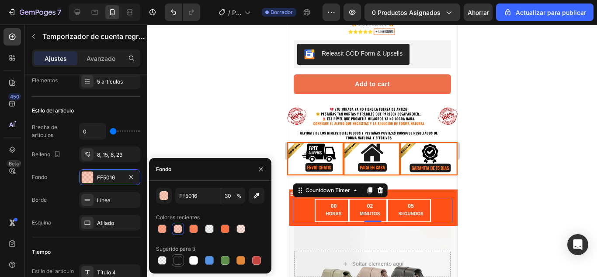
click at [174, 264] on div at bounding box center [177, 260] width 9 height 9
type input "151515"
type input "100"
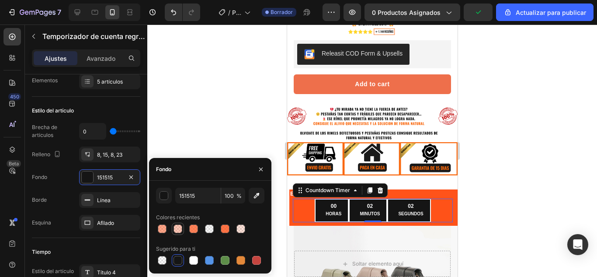
click at [179, 228] on div at bounding box center [177, 228] width 9 height 9
type input "FF5016"
type input "30"
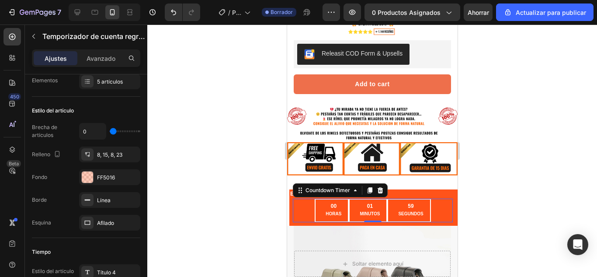
click at [300, 206] on div "00 HORAS 01 MINUTOS 59 SEGUNDOS" at bounding box center [372, 210] width 160 height 24
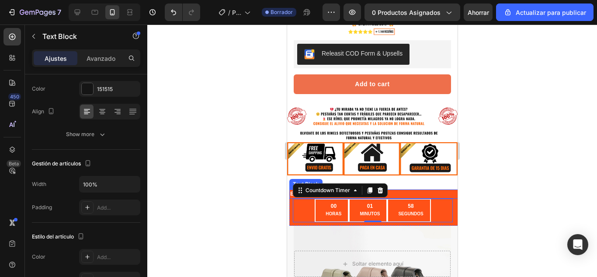
click at [445, 190] on p "ESTA OFERTA TERMINA EN :" at bounding box center [374, 193] width 169 height 7
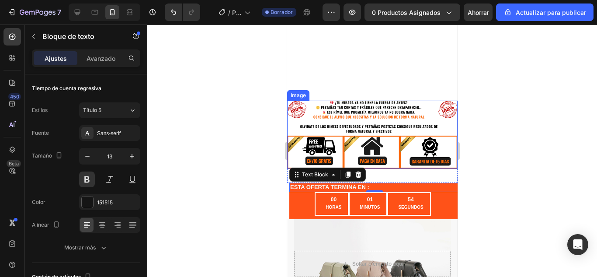
scroll to position [269, 0]
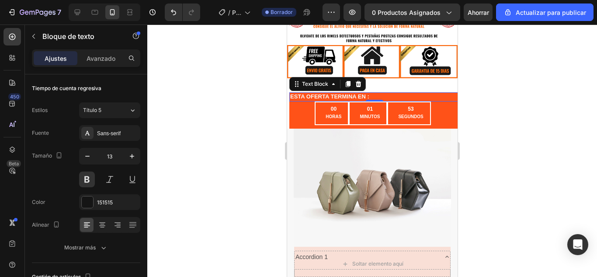
click at [211, 165] on div at bounding box center [372, 150] width 450 height 252
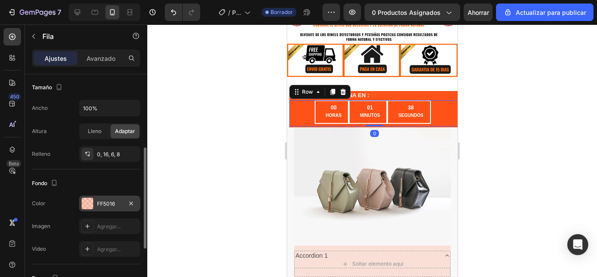
scroll to position [167, 0]
click at [87, 204] on div at bounding box center [87, 202] width 11 height 11
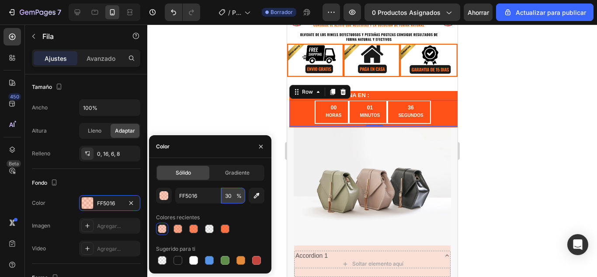
click at [231, 193] on input "30" at bounding box center [233, 195] width 24 height 16
type input "10"
click at [240, 68] on div at bounding box center [372, 150] width 450 height 252
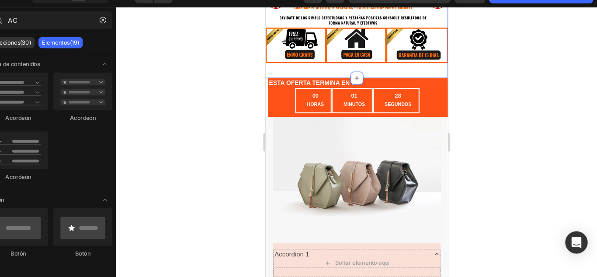
scroll to position [0, 0]
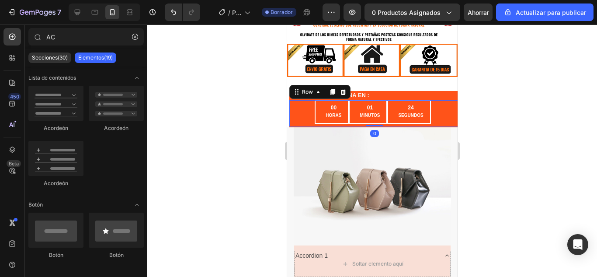
click at [298, 122] on div "00 HORAS 01 MINUTOS 24 SEGUNDOS Countdown Timer Row 0" at bounding box center [374, 113] width 170 height 26
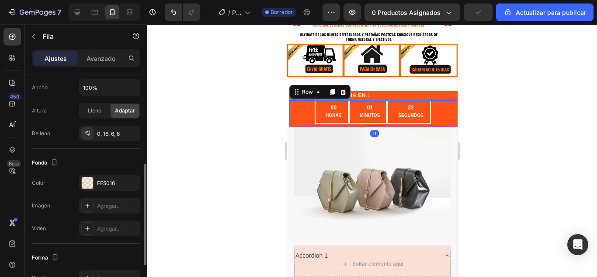
scroll to position [192, 0]
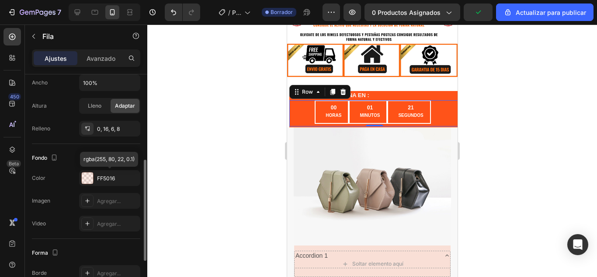
click at [114, 178] on font "FF5016" at bounding box center [106, 178] width 18 height 7
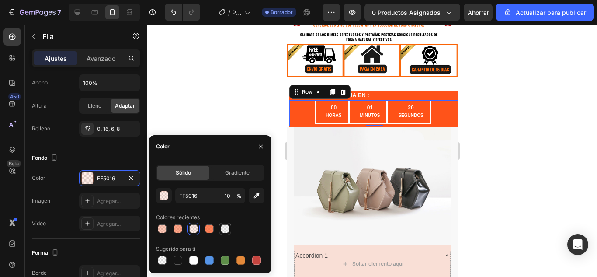
click at [226, 227] on div at bounding box center [225, 228] width 9 height 9
type input "DDDDDD"
type input "20"
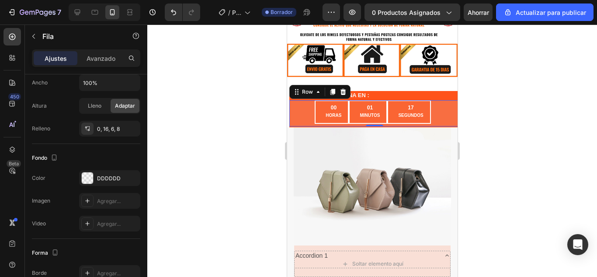
click at [256, 97] on div at bounding box center [372, 150] width 450 height 252
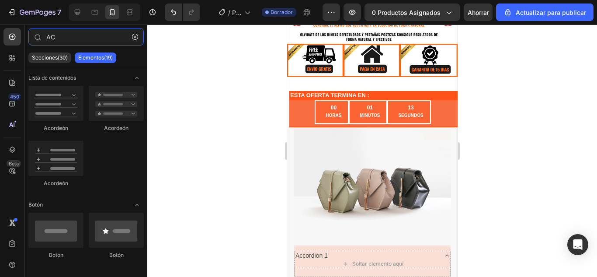
type input "A"
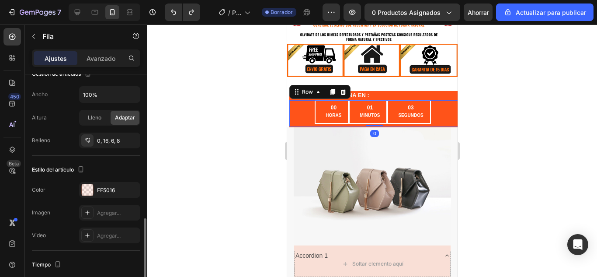
scroll to position [225, 0]
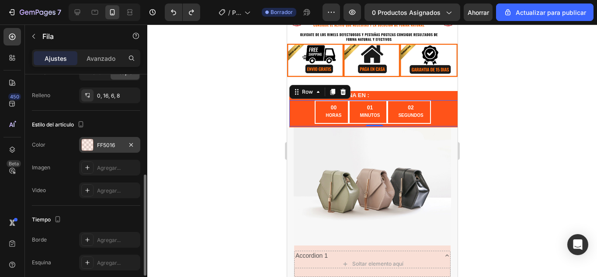
click at [97, 145] on div "FF5016" at bounding box center [109, 145] width 61 height 16
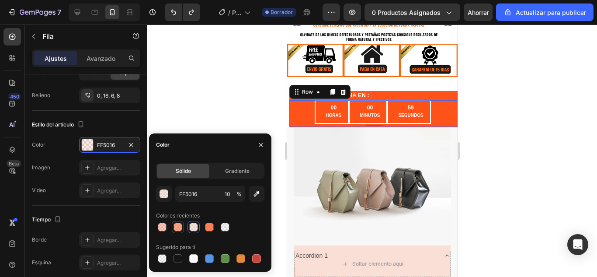
click at [179, 228] on div at bounding box center [177, 226] width 9 height 9
type input "50"
click at [255, 195] on icon "button" at bounding box center [256, 193] width 9 height 9
type input "3B3B3B"
type input "100"
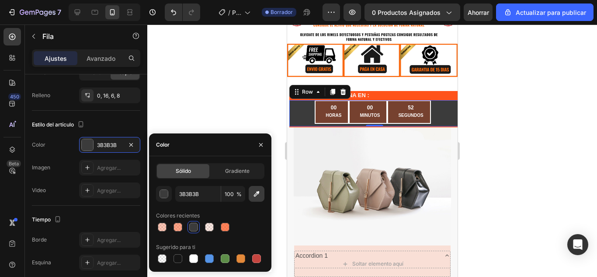
click at [255, 195] on icon "button" at bounding box center [256, 193] width 9 height 9
type input "FFA78A"
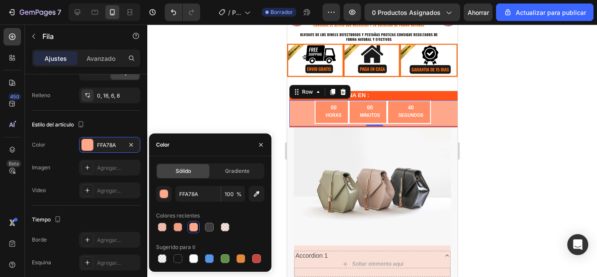
click at [190, 225] on div at bounding box center [193, 226] width 9 height 9
click at [211, 195] on input "FFA78A" at bounding box center [197, 194] width 45 height 16
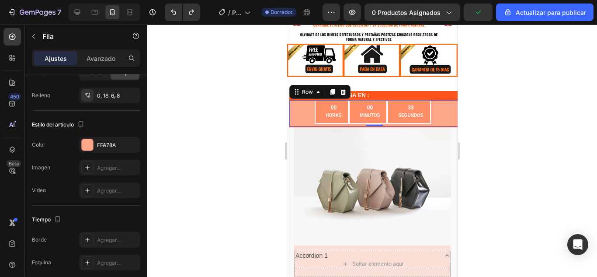
click at [215, 86] on div at bounding box center [372, 150] width 450 height 252
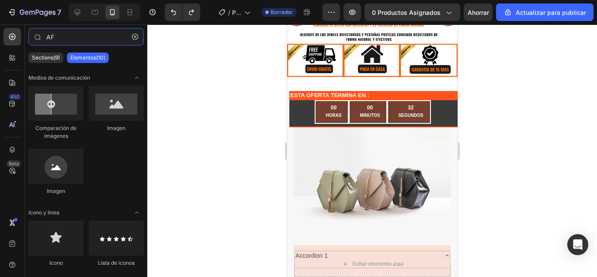
type input "AFR"
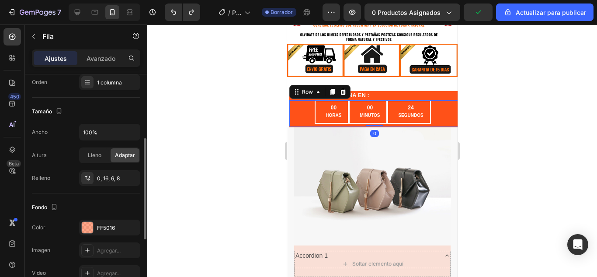
scroll to position [143, 0]
click at [87, 223] on div at bounding box center [87, 226] width 11 height 11
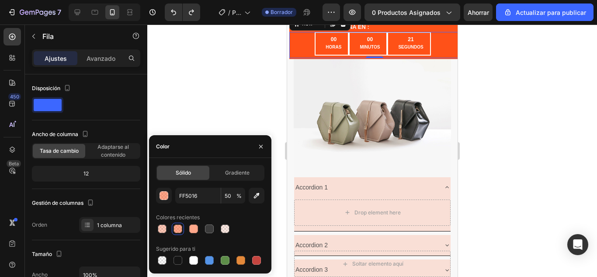
scroll to position [143, 0]
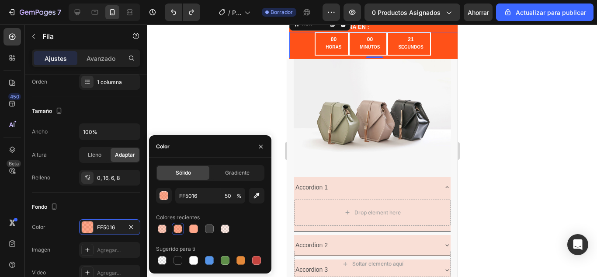
click at [161, 228] on div at bounding box center [162, 228] width 9 height 9
click at [229, 201] on input "30" at bounding box center [233, 195] width 24 height 16
type input "10"
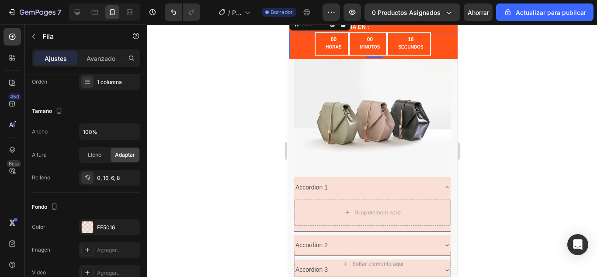
click at [203, 69] on div at bounding box center [372, 150] width 450 height 252
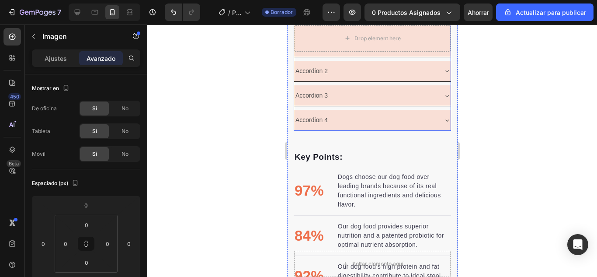
scroll to position [536, 0]
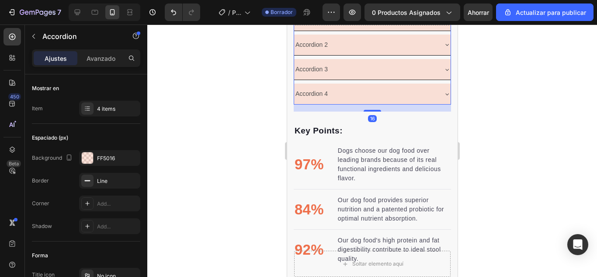
click at [387, 83] on div "Accordion 4" at bounding box center [372, 93] width 156 height 21
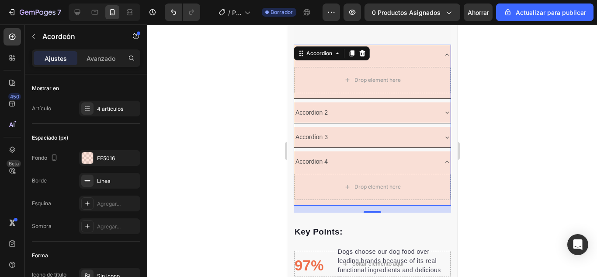
scroll to position [467, 0]
click at [413, 57] on div "Accordion 1" at bounding box center [365, 56] width 142 height 14
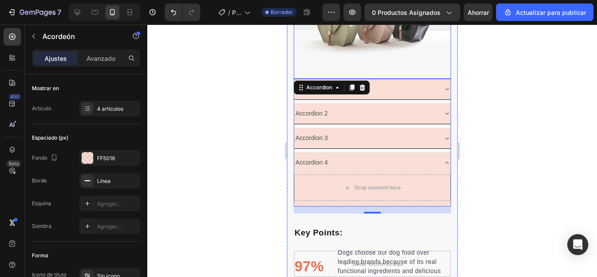
scroll to position [433, 0]
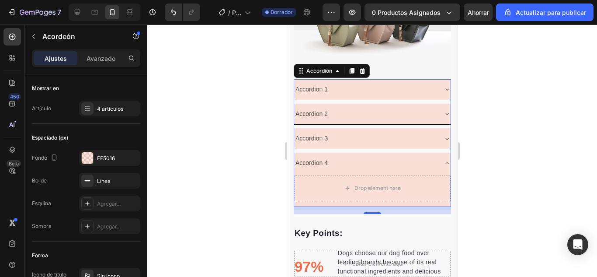
click at [354, 83] on div "Accordion 1" at bounding box center [365, 90] width 142 height 14
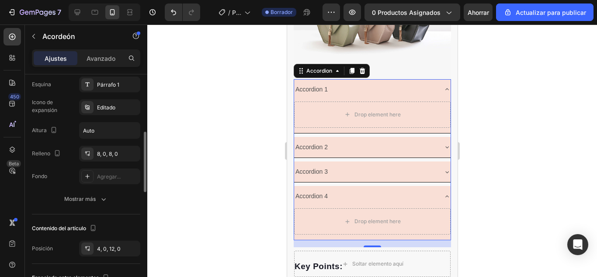
scroll to position [214, 0]
click at [110, 156] on div "8, 0, 8, 0" at bounding box center [109, 153] width 25 height 8
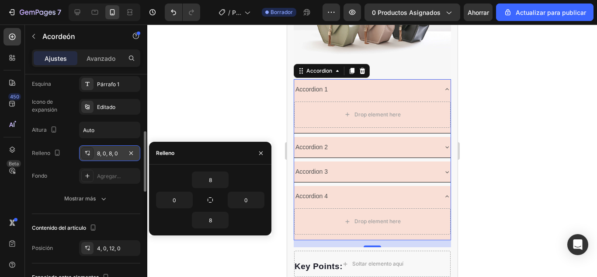
click at [110, 156] on div "8, 0, 8, 0" at bounding box center [109, 153] width 25 height 8
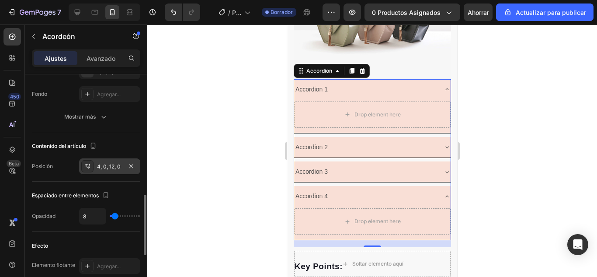
scroll to position [329, 0]
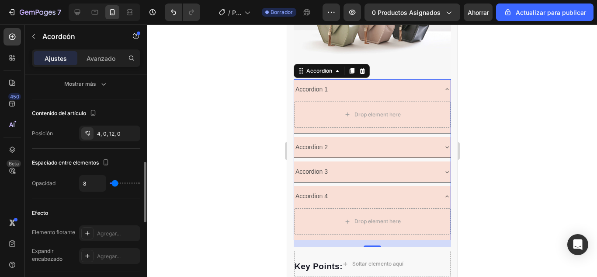
type input "28"
type input "33"
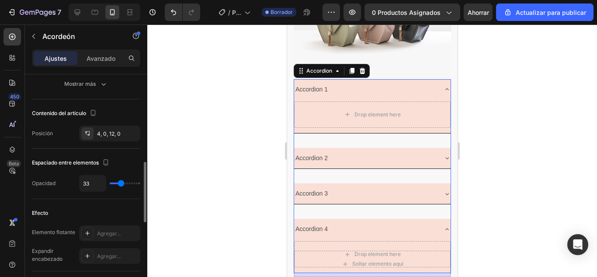
type input "54"
type input "57"
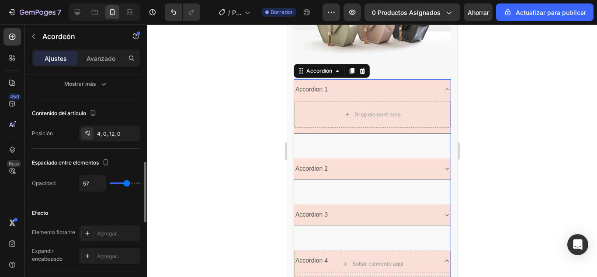
type input "59"
type input "61"
type input "63"
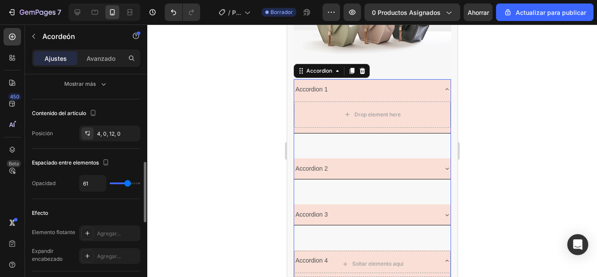
type input "63"
type input "65"
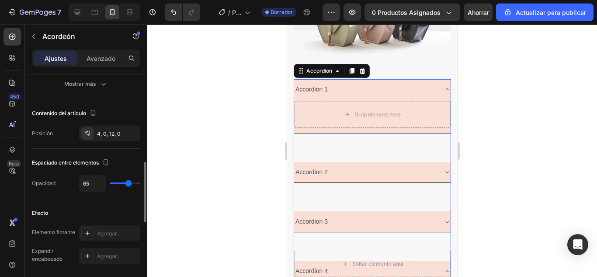
type input "67"
type input "69"
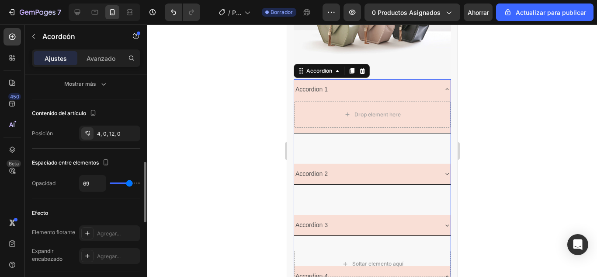
type input "89"
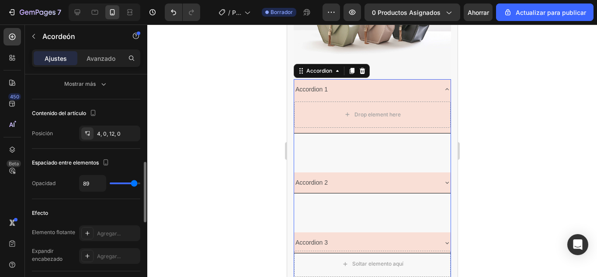
type input "48"
type input "39"
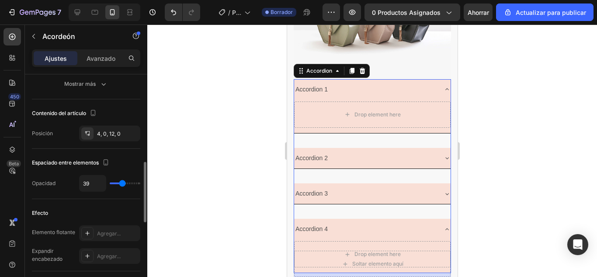
type input "33"
type input "28"
type input "20"
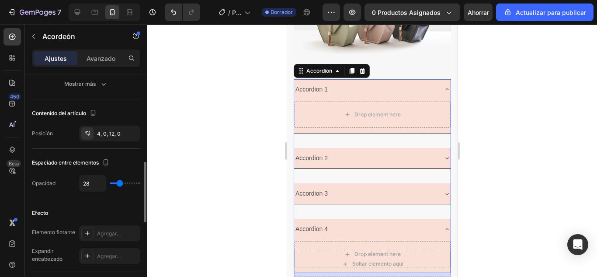
type input "20"
type input "17"
type input "9"
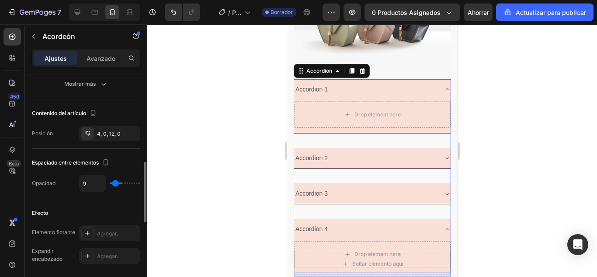
type input "6"
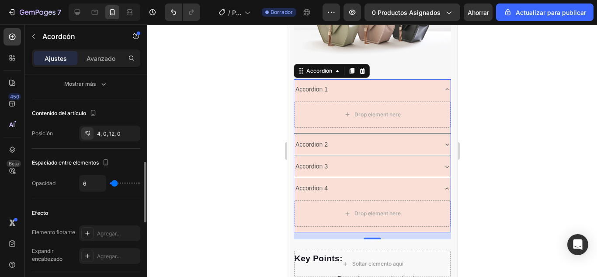
type input "2"
type input "0"
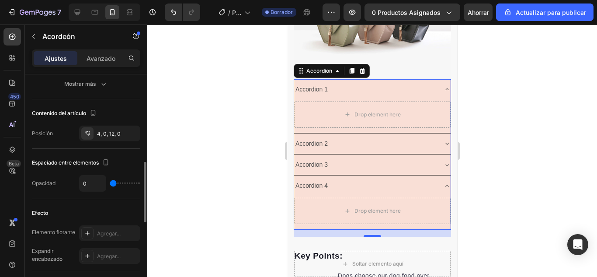
drag, startPoint x: 113, startPoint y: 181, endPoint x: 108, endPoint y: 182, distance: 4.8
type input "0"
click at [110, 182] on input "range" at bounding box center [125, 183] width 31 height 2
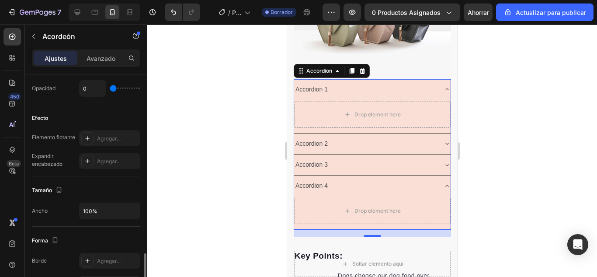
scroll to position [476, 0]
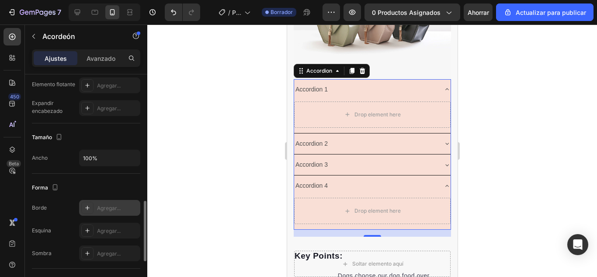
click at [90, 204] on icon at bounding box center [87, 207] width 7 height 7
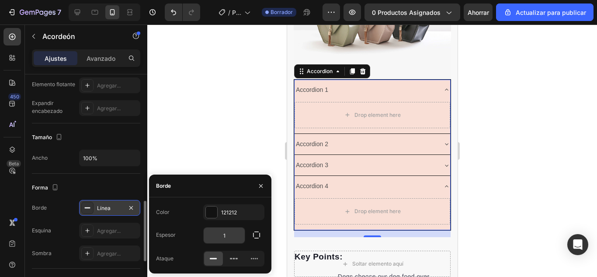
click at [231, 234] on input "1" at bounding box center [224, 235] width 41 height 16
type input "2"
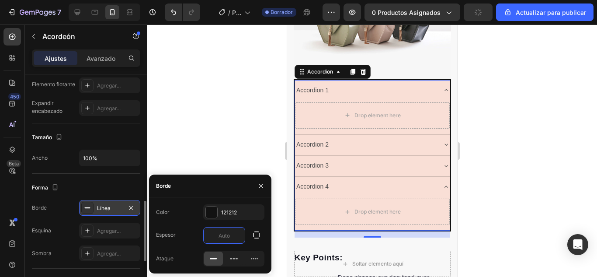
type input "1"
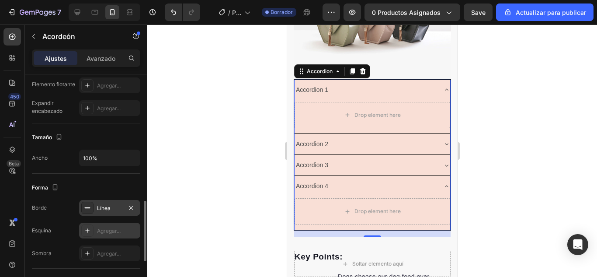
click at [97, 227] on font "Agregar..." at bounding box center [109, 230] width 24 height 7
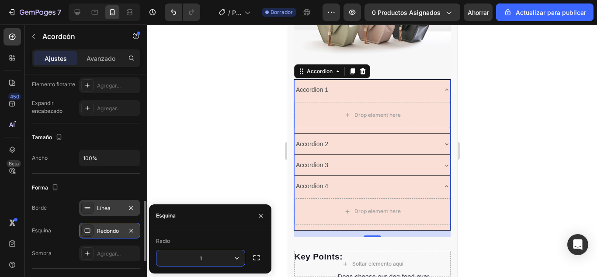
type input "10"
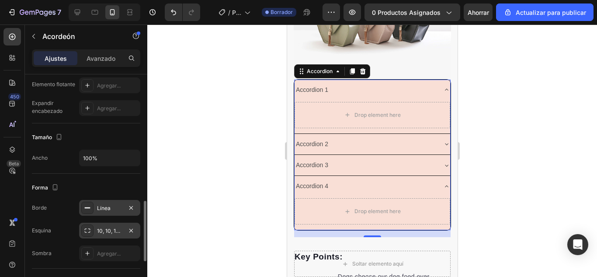
click at [198, 78] on div at bounding box center [372, 150] width 450 height 252
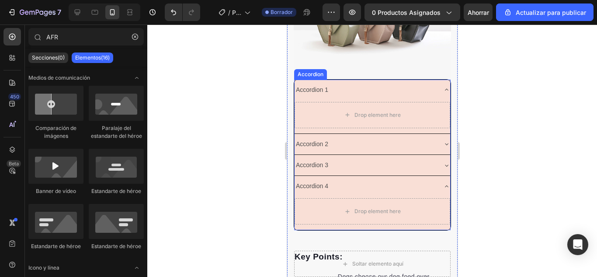
click at [398, 87] on div "Accordion 1" at bounding box center [365, 90] width 142 height 14
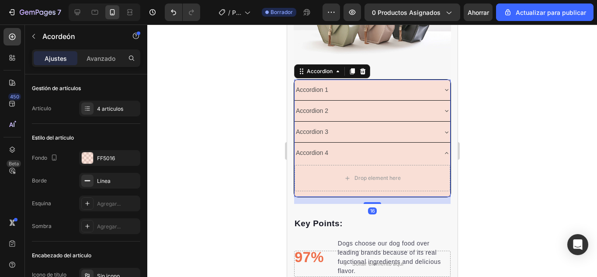
click at [545, 85] on div at bounding box center [372, 150] width 450 height 252
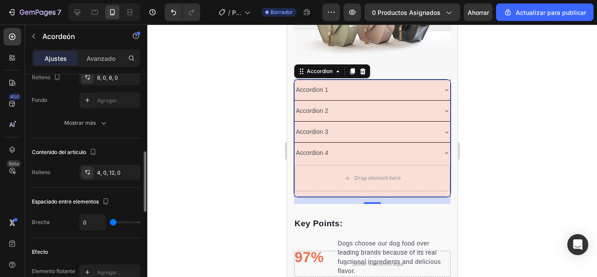
scroll to position [290, 0]
type input "19"
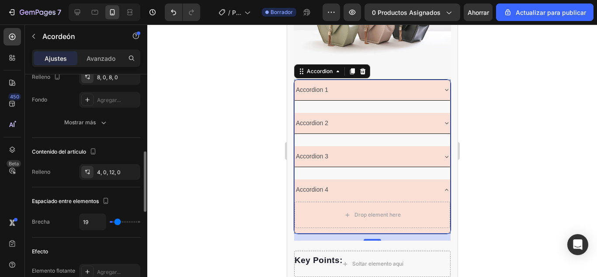
type input "28"
type input "30"
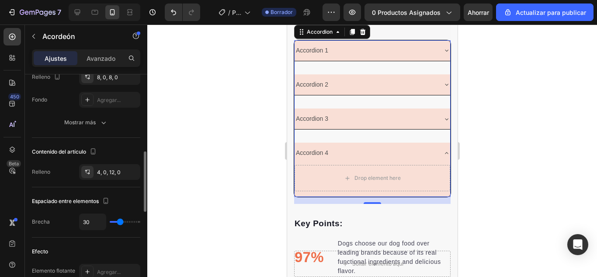
type input "0"
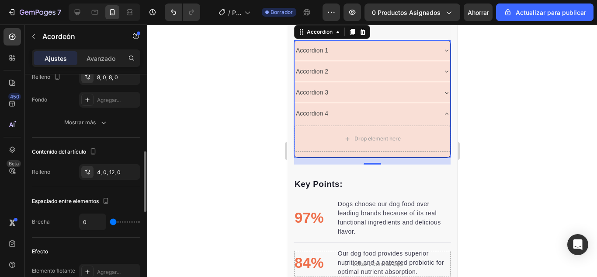
scroll to position [433, 0]
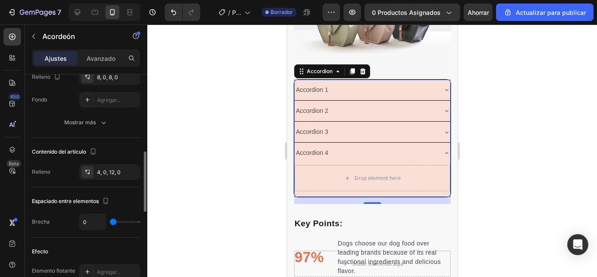
drag, startPoint x: 112, startPoint y: 224, endPoint x: 106, endPoint y: 225, distance: 6.7
click at [110, 222] on input "range" at bounding box center [125, 222] width 31 height 2
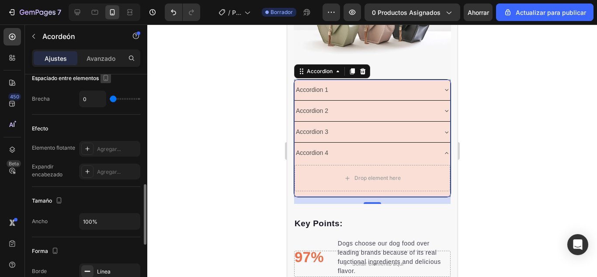
scroll to position [489, 0]
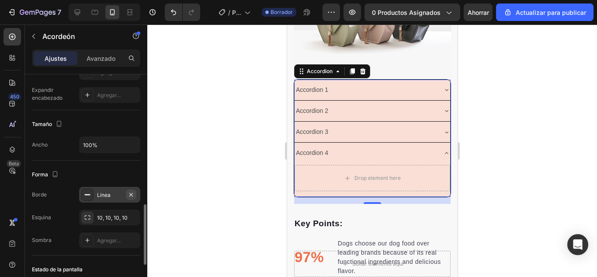
click at [134, 194] on icon "button" at bounding box center [131, 194] width 7 height 7
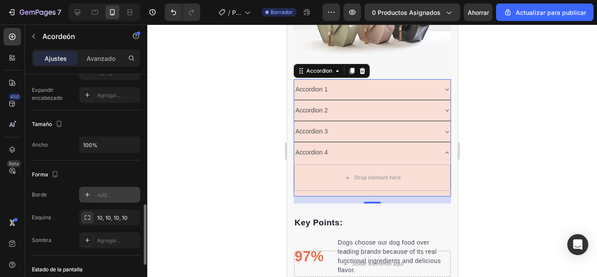
scroll to position [432, 0]
click at [204, 162] on div at bounding box center [372, 150] width 450 height 252
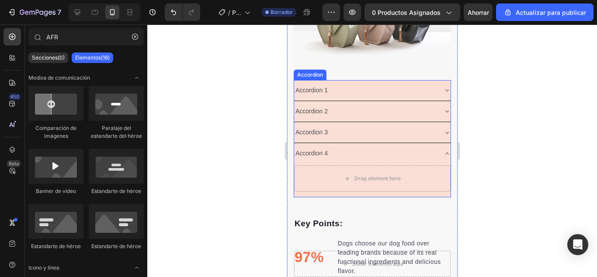
click at [351, 115] on div "Accordion 2" at bounding box center [372, 111] width 156 height 21
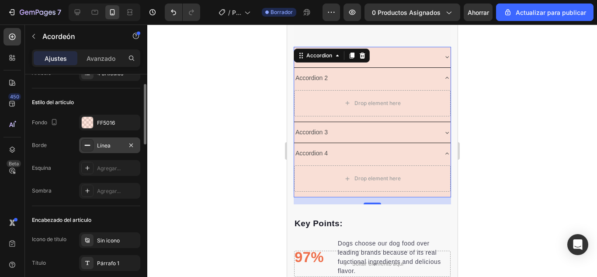
scroll to position [36, 0]
click at [107, 148] on div "Línea" at bounding box center [109, 145] width 25 height 8
click at [102, 174] on div "Agregar..." at bounding box center [109, 167] width 61 height 16
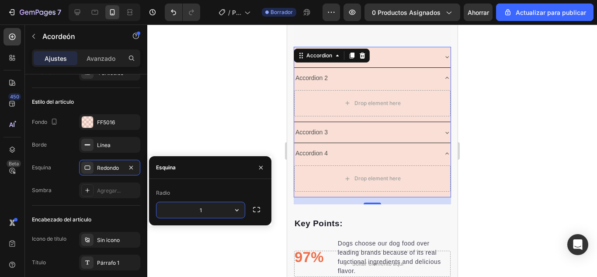
type input "10"
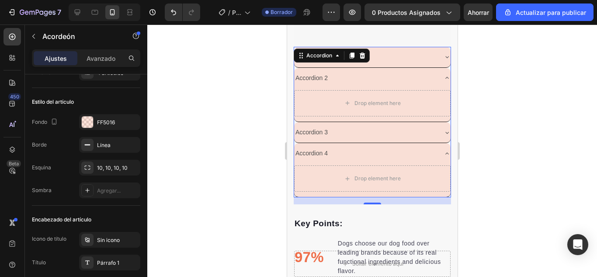
click at [242, 96] on div at bounding box center [372, 150] width 450 height 252
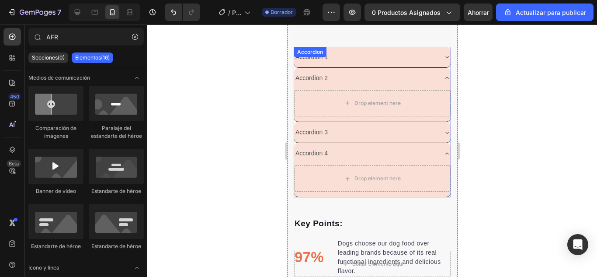
click at [443, 74] on icon at bounding box center [446, 77] width 7 height 7
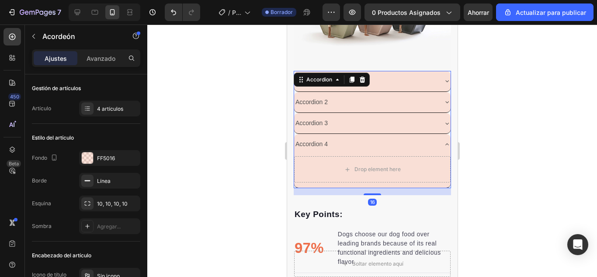
scroll to position [432, 0]
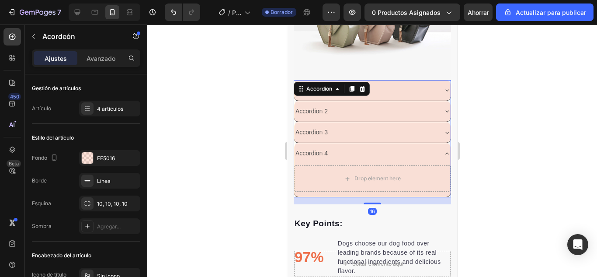
click at [488, 99] on div at bounding box center [372, 150] width 450 height 252
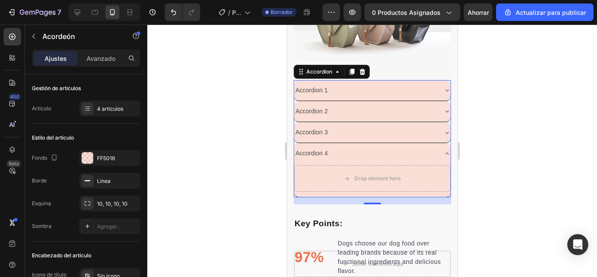
click at [502, 136] on div at bounding box center [372, 150] width 450 height 252
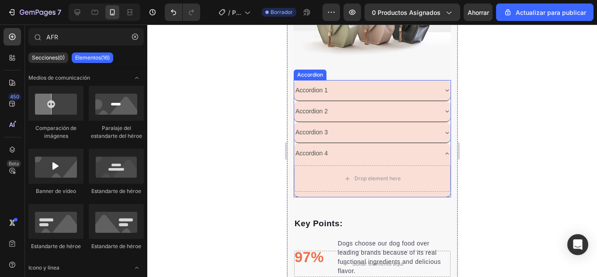
click at [390, 87] on div "Accordion 1" at bounding box center [365, 90] width 142 height 14
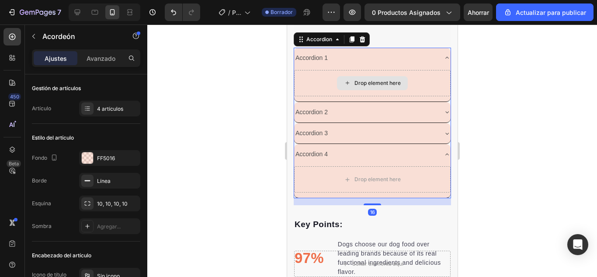
scroll to position [466, 0]
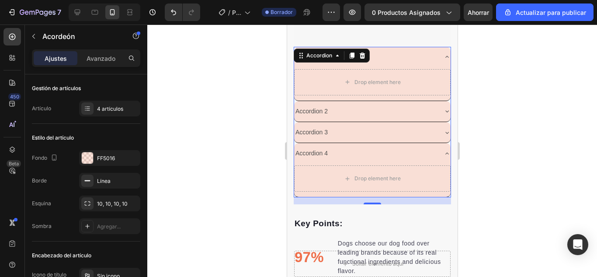
click at [500, 84] on div at bounding box center [372, 150] width 450 height 252
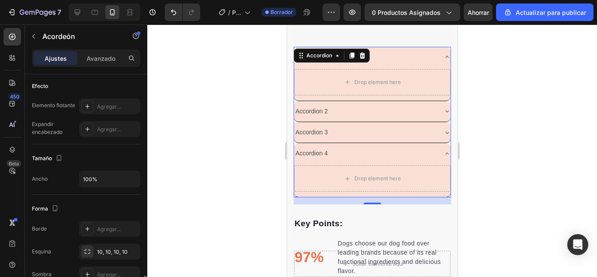
scroll to position [519, 0]
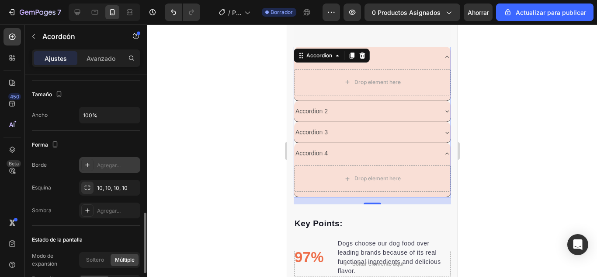
click at [86, 161] on div at bounding box center [87, 165] width 12 height 12
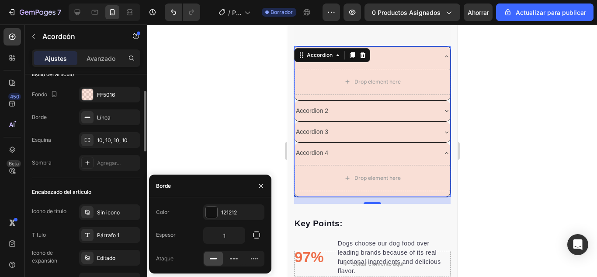
scroll to position [55, 0]
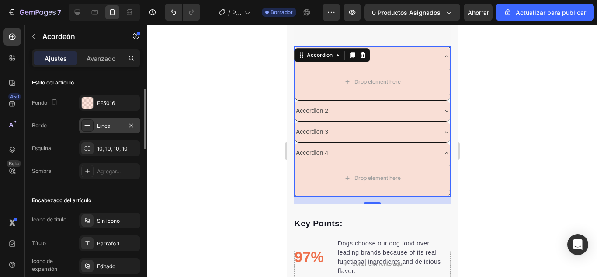
click at [104, 133] on div "Línea" at bounding box center [109, 126] width 61 height 16
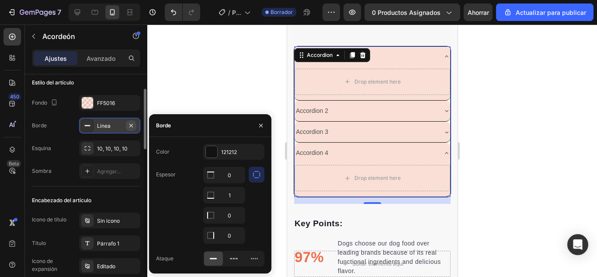
click at [132, 127] on icon "button" at bounding box center [131, 125] width 7 height 7
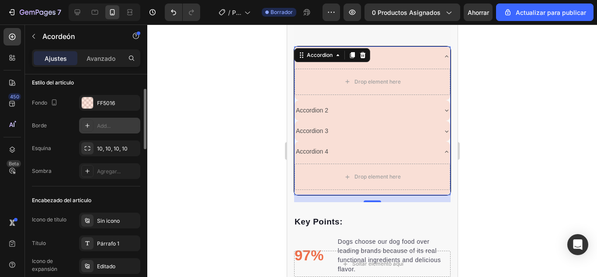
scroll to position [465, 0]
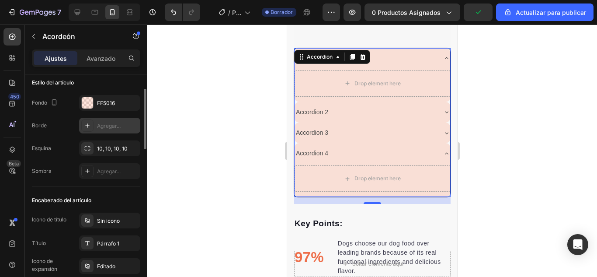
click at [186, 120] on div at bounding box center [372, 150] width 450 height 252
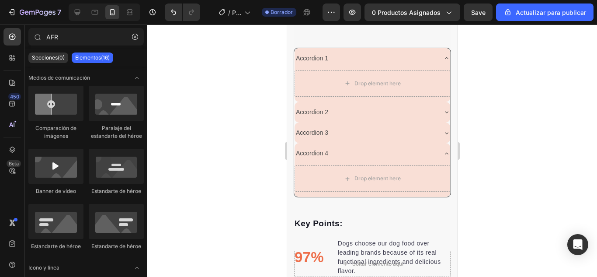
click at [507, 45] on div at bounding box center [372, 150] width 450 height 252
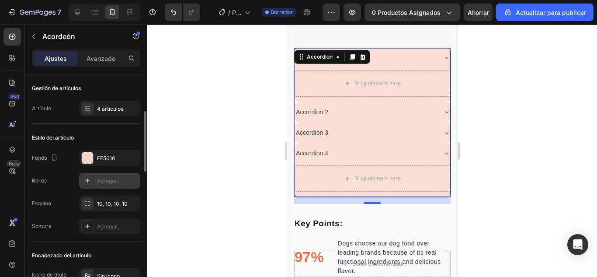
scroll to position [30, 0]
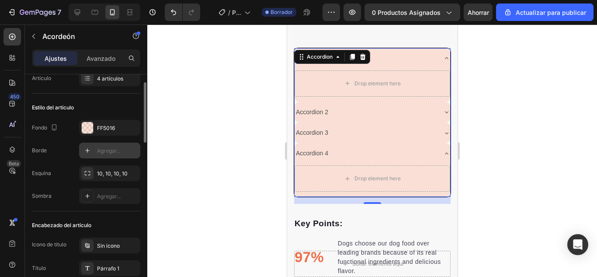
click at [98, 154] on div "Agregar..." at bounding box center [117, 151] width 41 height 8
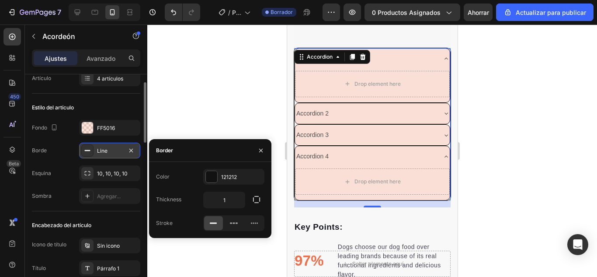
scroll to position [468, 0]
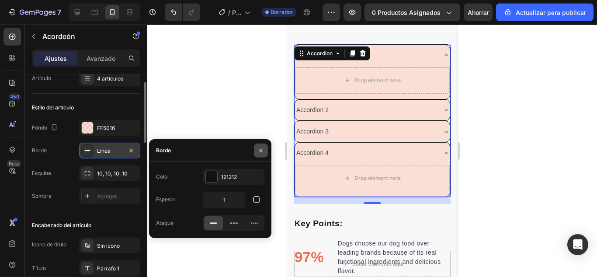
click at [264, 151] on button "button" at bounding box center [261, 150] width 14 height 14
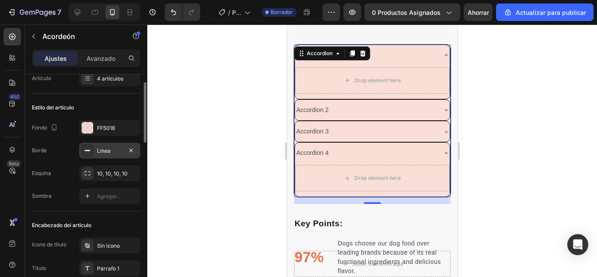
click at [528, 80] on div at bounding box center [372, 150] width 450 height 252
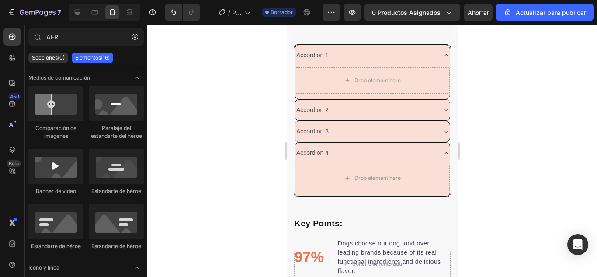
click at [484, 62] on div at bounding box center [372, 150] width 450 height 252
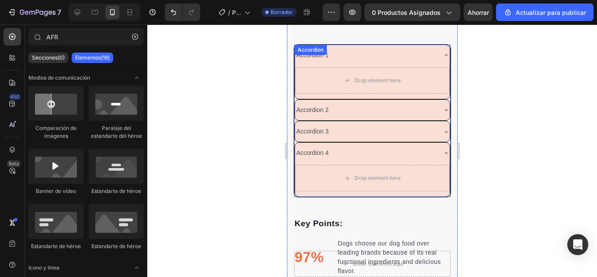
click at [380, 48] on div "Accordion 1" at bounding box center [364, 55] width 141 height 14
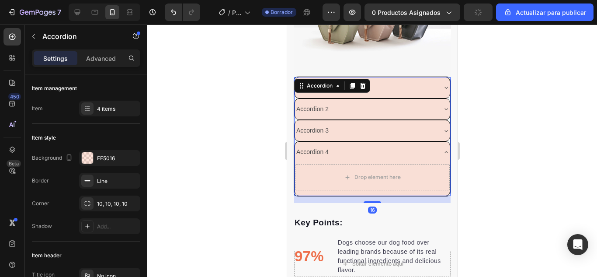
scroll to position [435, 0]
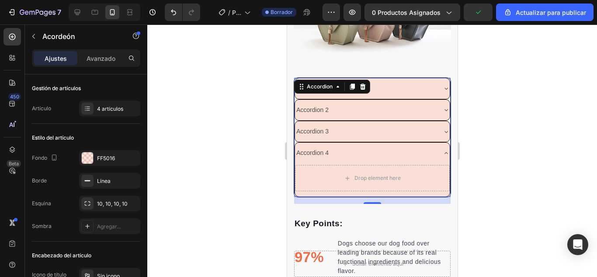
click at [574, 91] on div at bounding box center [372, 150] width 450 height 252
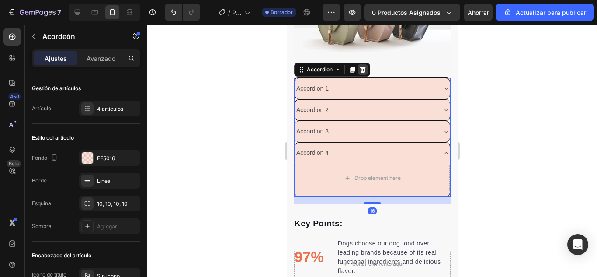
click at [363, 66] on icon at bounding box center [363, 69] width 6 height 6
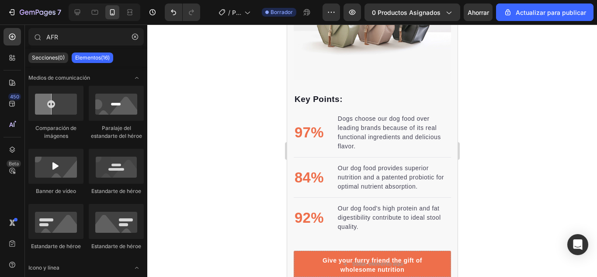
scroll to position [308, 0]
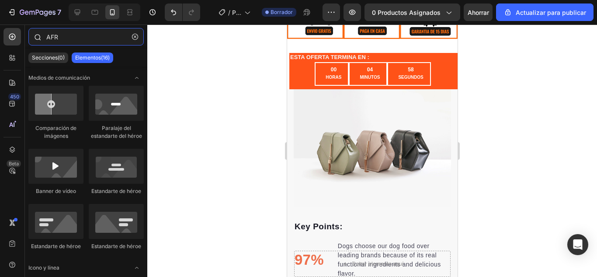
click at [65, 35] on input "AFR" at bounding box center [85, 36] width 115 height 17
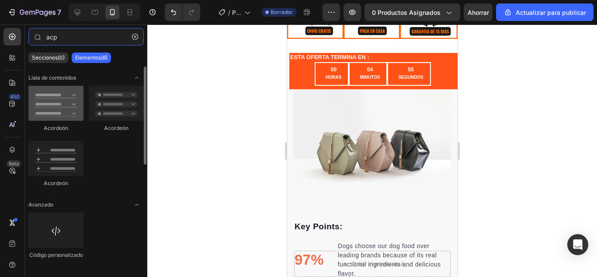
type input "acp"
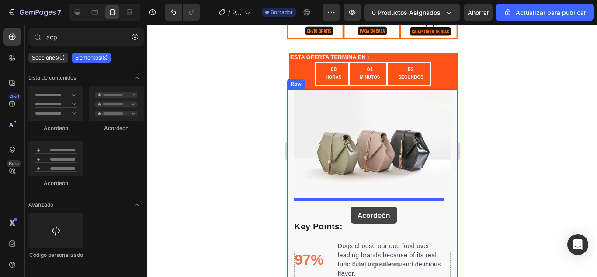
drag, startPoint x: 322, startPoint y: 139, endPoint x: 350, endPoint y: 206, distance: 72.3
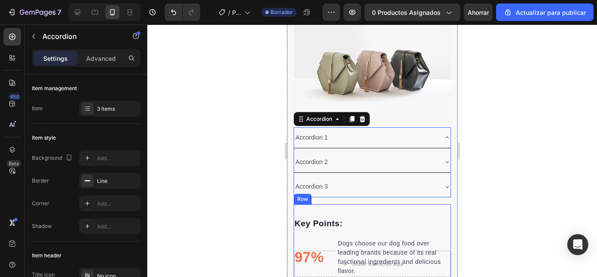
scroll to position [392, 0]
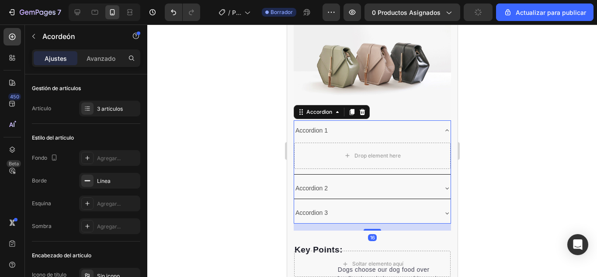
click at [503, 114] on div at bounding box center [372, 150] width 450 height 252
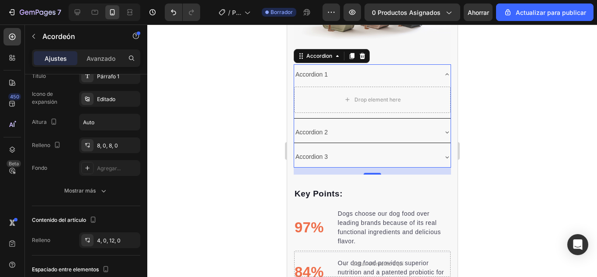
scroll to position [0, 0]
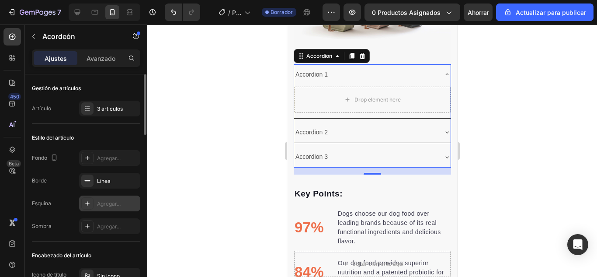
click at [103, 207] on div "Agregar..." at bounding box center [117, 204] width 41 height 8
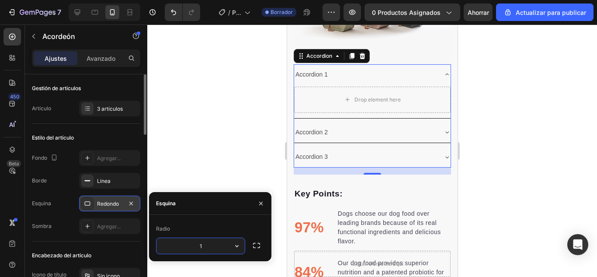
type input "10"
click at [200, 155] on div at bounding box center [372, 150] width 450 height 252
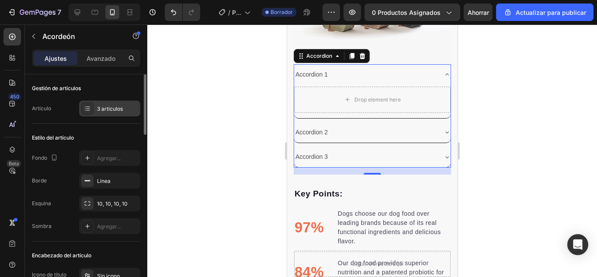
click at [110, 113] on div "3 artículos" at bounding box center [109, 108] width 61 height 16
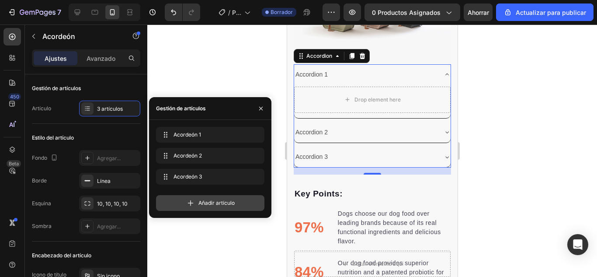
click at [194, 204] on icon at bounding box center [190, 202] width 9 height 9
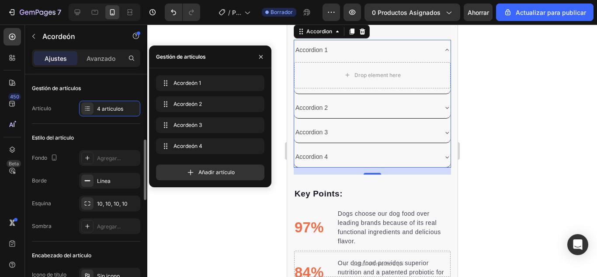
scroll to position [52, 0]
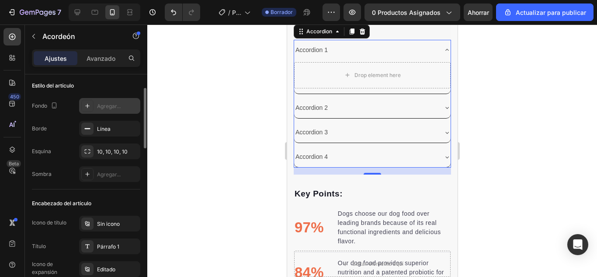
click at [90, 108] on icon at bounding box center [87, 105] width 7 height 7
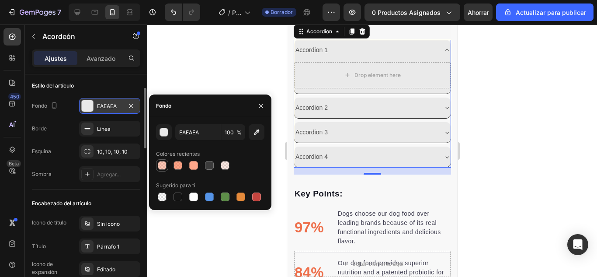
click at [166, 163] on div at bounding box center [162, 165] width 9 height 9
type input "FF5016"
type input "30"
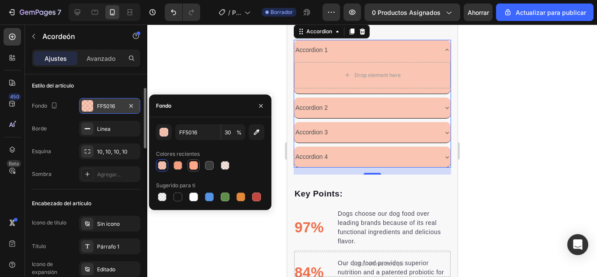
click at [187, 163] on div at bounding box center [193, 165] width 12 height 12
type input "FFA78A"
type input "100"
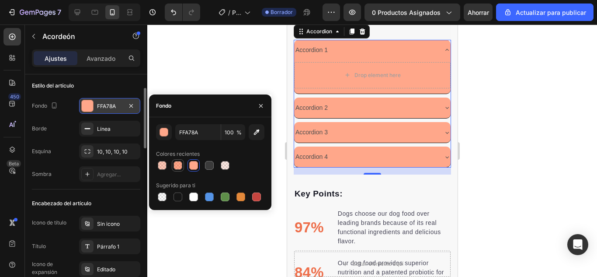
click at [180, 166] on div at bounding box center [177, 165] width 9 height 9
type input "FF5016"
type input "50"
click at [191, 166] on div at bounding box center [193, 165] width 9 height 9
type input "FFA78A"
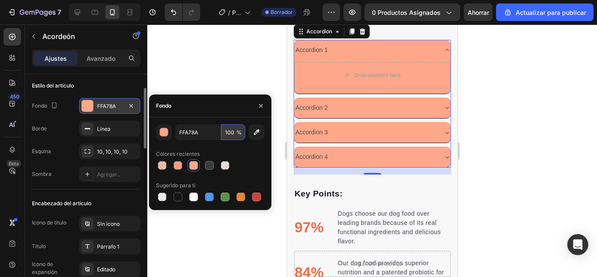
click at [235, 132] on input "100" at bounding box center [233, 132] width 24 height 16
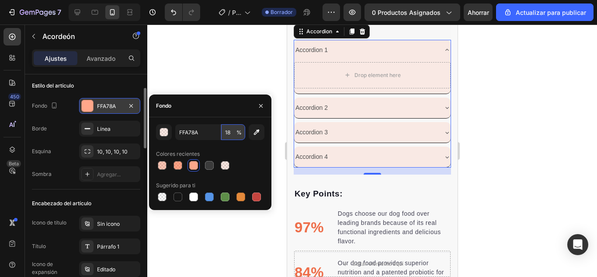
type input "1"
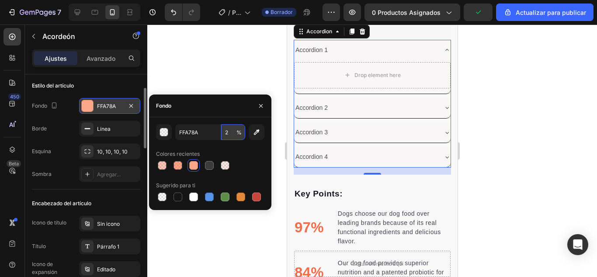
type input "20"
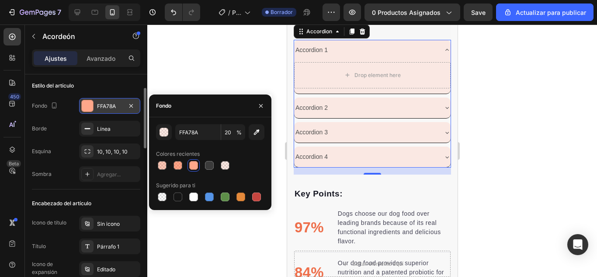
click at [502, 61] on div at bounding box center [372, 150] width 450 height 252
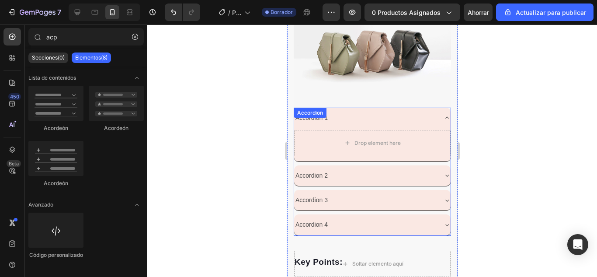
scroll to position [340, 0]
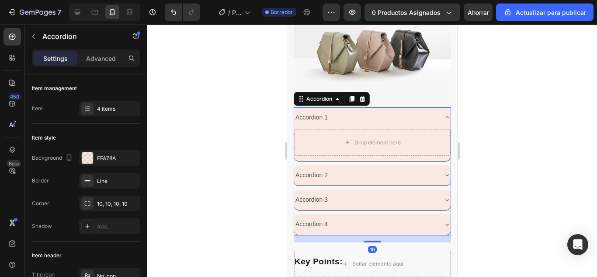
click at [443, 114] on icon at bounding box center [446, 117] width 7 height 7
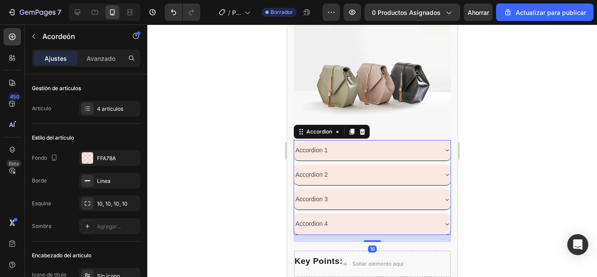
scroll to position [307, 0]
click at [544, 109] on div at bounding box center [372, 150] width 450 height 252
click at [353, 151] on div "Accordion 1" at bounding box center [365, 151] width 142 height 14
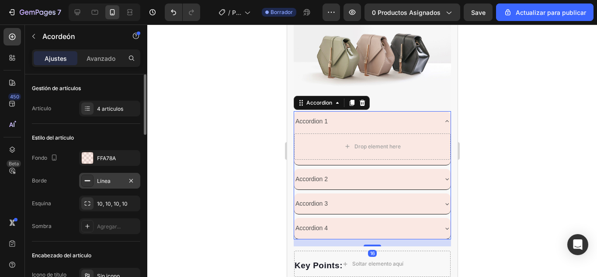
scroll to position [340, 0]
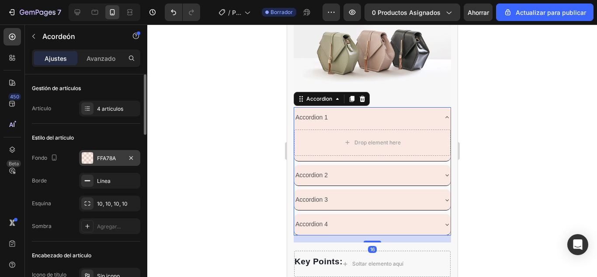
click at [83, 161] on div at bounding box center [87, 157] width 11 height 11
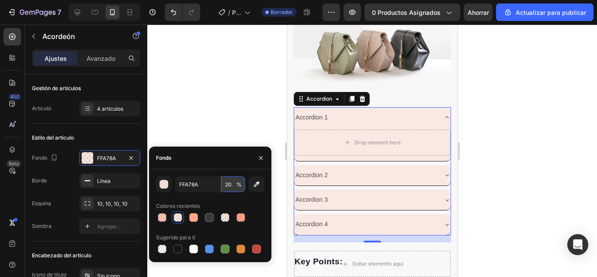
click at [231, 183] on input "20" at bounding box center [233, 184] width 24 height 16
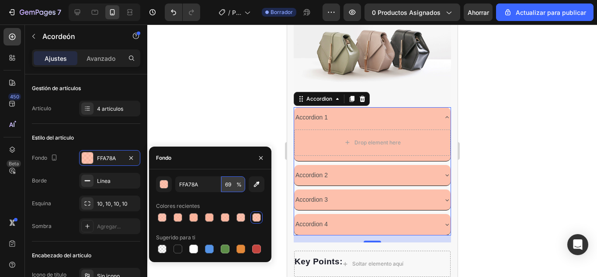
type input "68"
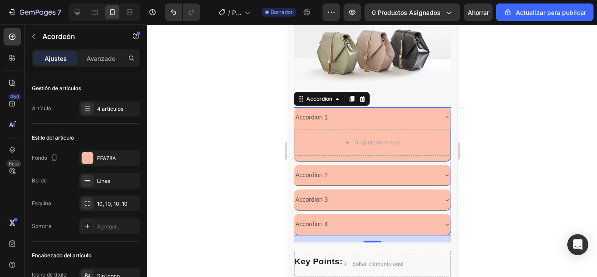
click at [504, 113] on div at bounding box center [372, 150] width 450 height 252
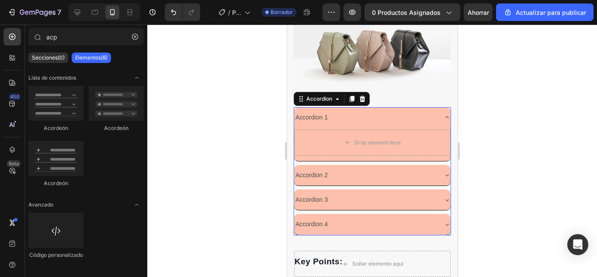
click at [435, 108] on div "Accordion 1" at bounding box center [372, 117] width 156 height 21
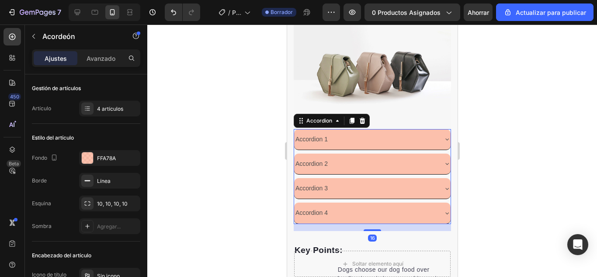
scroll to position [307, 0]
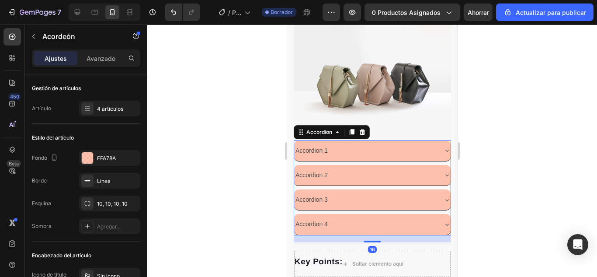
click at [578, 110] on div at bounding box center [372, 150] width 450 height 252
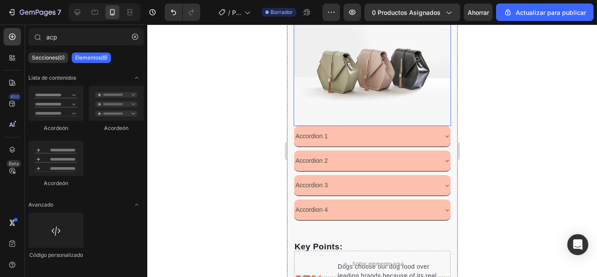
scroll to position [385, 0]
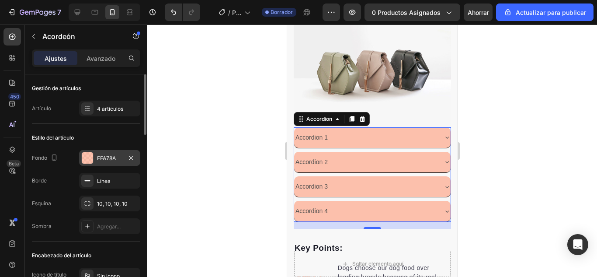
click at [101, 163] on div "FFA78A" at bounding box center [109, 158] width 61 height 16
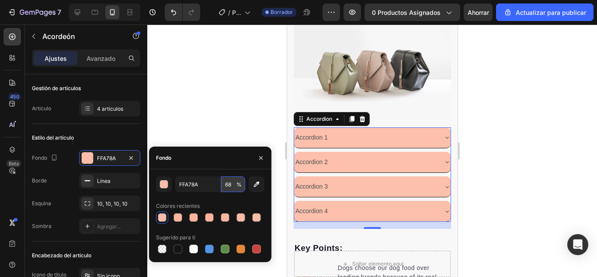
click at [226, 188] on input "68" at bounding box center [233, 184] width 24 height 16
type input "47"
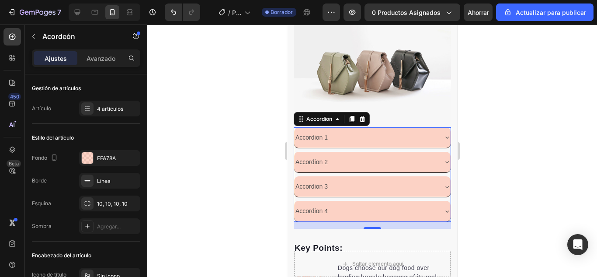
click at [228, 88] on div at bounding box center [372, 150] width 450 height 252
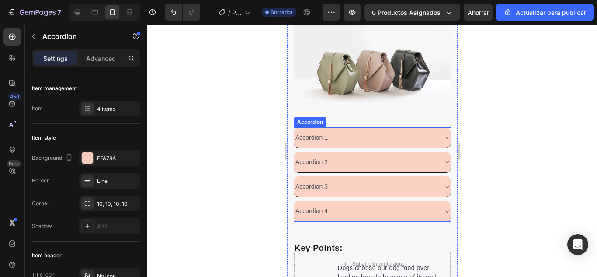
click at [310, 131] on div "Accordion 1" at bounding box center [311, 138] width 35 height 14
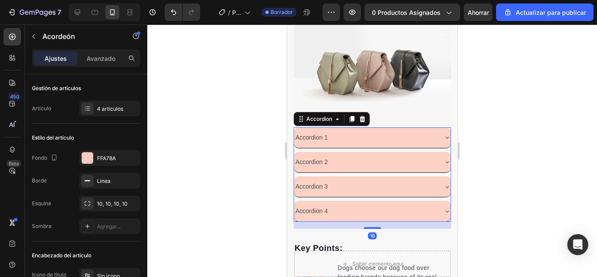
click at [309, 131] on div "Accordion 1" at bounding box center [311, 138] width 35 height 14
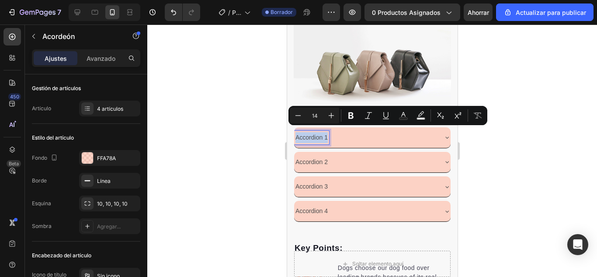
click at [311, 132] on p "Accordion 1" at bounding box center [311, 137] width 32 height 11
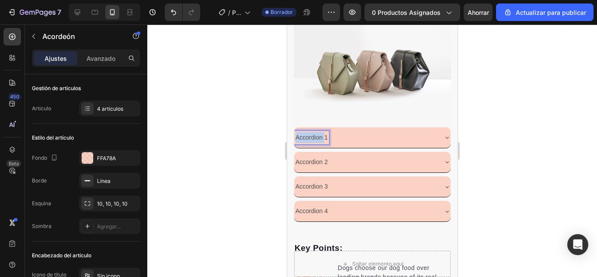
click at [311, 132] on p "Accordion 1" at bounding box center [311, 137] width 32 height 11
click at [311, 132] on p "¿En cuánto tiempo veré resultados?1" at bounding box center [346, 137] width 102 height 11
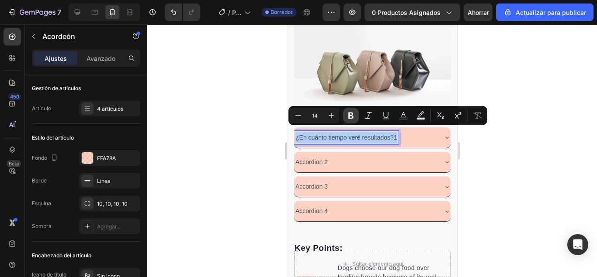
click at [348, 118] on icon "Editor contextual toolbar" at bounding box center [350, 115] width 9 height 9
click at [317, 155] on div "Accordion 2" at bounding box center [311, 162] width 35 height 14
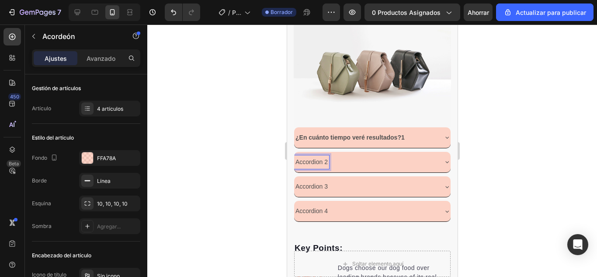
click at [436, 137] on div "¿En cuánto tiempo veré resultados?1" at bounding box center [372, 137] width 156 height 21
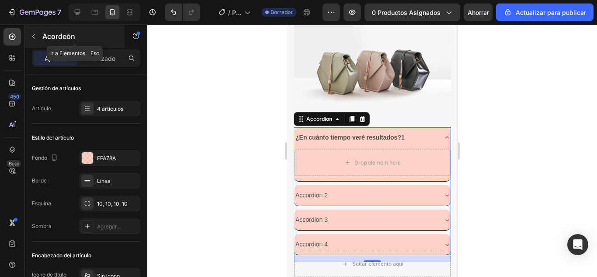
click at [33, 35] on icon "button" at bounding box center [33, 36] width 7 height 7
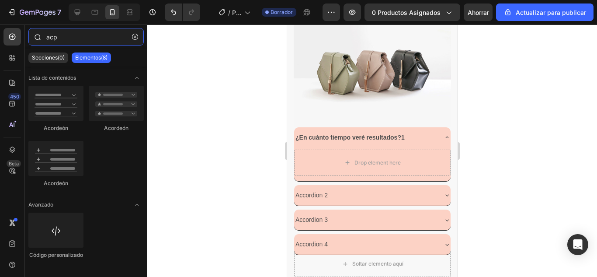
click at [74, 40] on input "acp" at bounding box center [85, 36] width 115 height 17
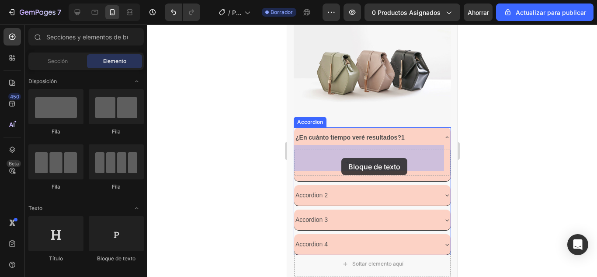
drag, startPoint x: 401, startPoint y: 247, endPoint x: 341, endPoint y: 158, distance: 107.6
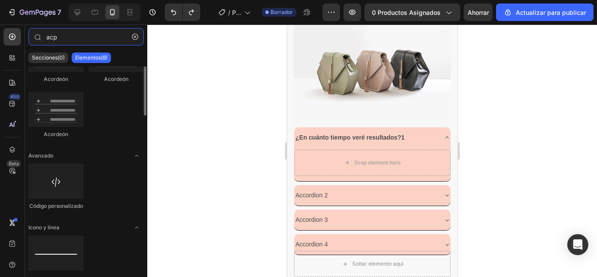
scroll to position [0, 0]
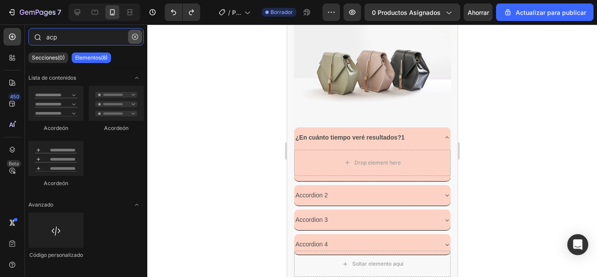
type input "acp"
click at [135, 40] on button "button" at bounding box center [135, 37] width 14 height 14
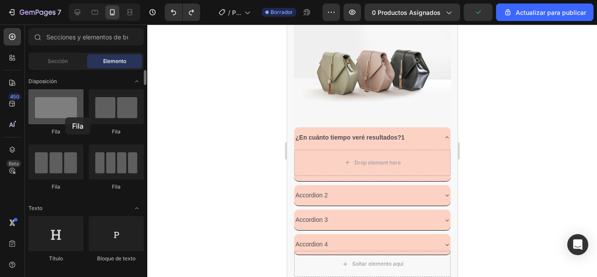
drag, startPoint x: 69, startPoint y: 129, endPoint x: 65, endPoint y: 117, distance: 13.0
click at [65, 117] on div "Fila" at bounding box center [55, 112] width 55 height 46
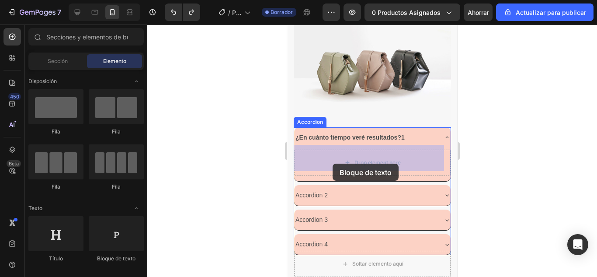
drag, startPoint x: 291, startPoint y: 170, endPoint x: 332, endPoint y: 163, distance: 41.7
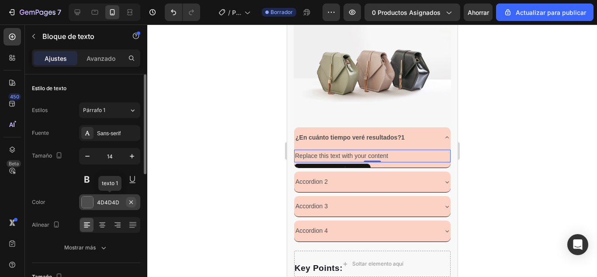
click at [132, 204] on icon "button" at bounding box center [131, 201] width 7 height 7
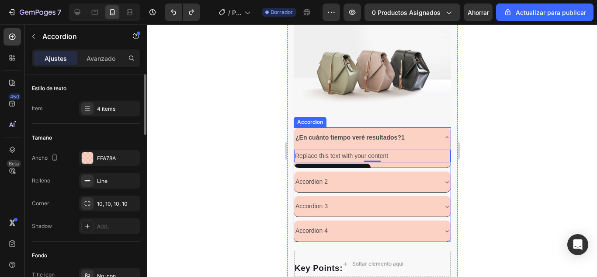
click at [363, 158] on div "Replace this text with your content Text Block 0" at bounding box center [372, 158] width 156 height 20
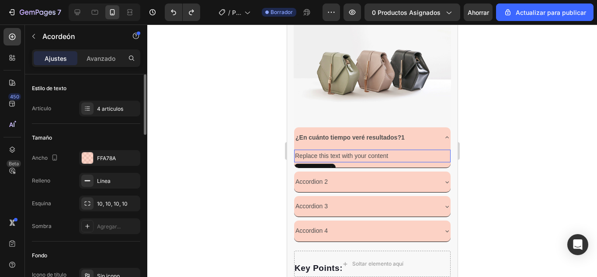
click at [405, 155] on div "Replace this text with your content" at bounding box center [372, 155] width 156 height 13
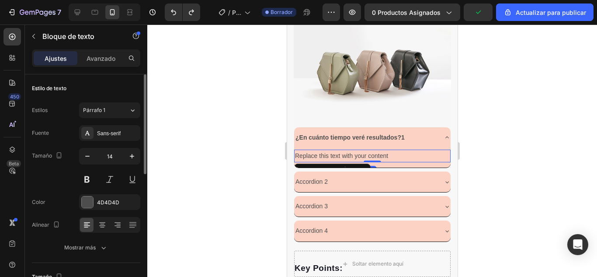
click at [395, 152] on p "Replace this text with your content" at bounding box center [371, 155] width 155 height 11
click at [492, 124] on div at bounding box center [372, 150] width 450 height 252
click at [371, 166] on div "0" at bounding box center [371, 169] width 9 height 7
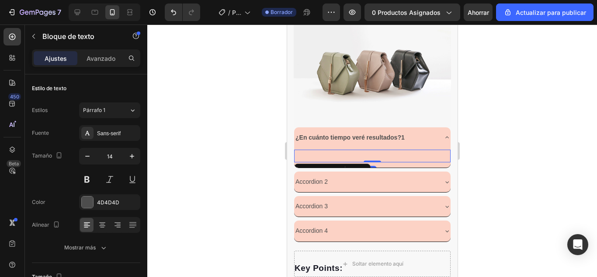
drag, startPoint x: 371, startPoint y: 155, endPoint x: 372, endPoint y: 144, distance: 11.4
click at [372, 148] on div "Text Block 0" at bounding box center [372, 158] width 156 height 20
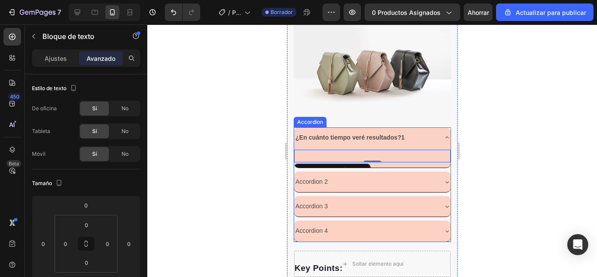
click at [405, 163] on div "¿En cuánto tiempo veré resultados?1 Text Block 0" at bounding box center [372, 147] width 156 height 41
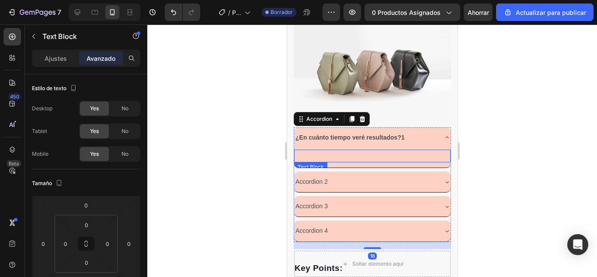
click at [395, 151] on p "Rich Text Editor. Editing area: main" at bounding box center [371, 155] width 155 height 11
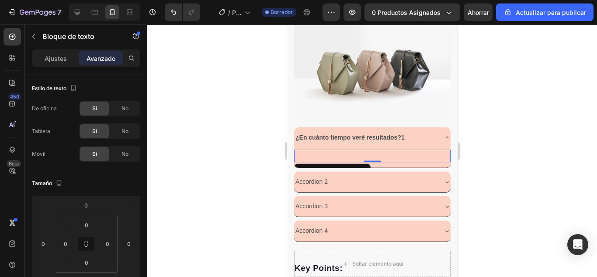
click at [353, 150] on p "Rich Text Editor. Editing area: main" at bounding box center [371, 155] width 155 height 11
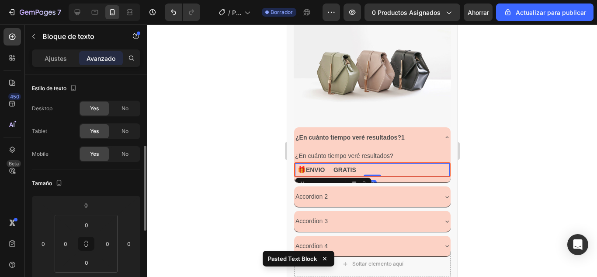
scroll to position [52, 0]
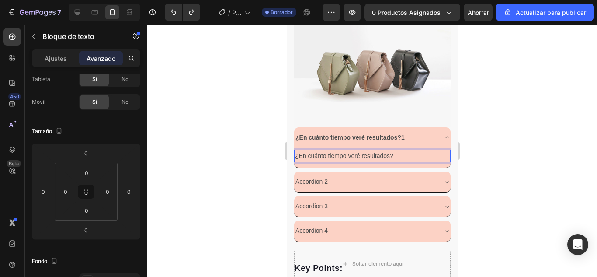
click at [394, 150] on p "¿En cuánto tiempo veré resultados?" at bounding box center [371, 155] width 155 height 11
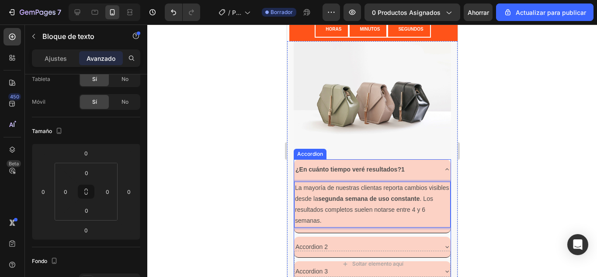
scroll to position [397, 0]
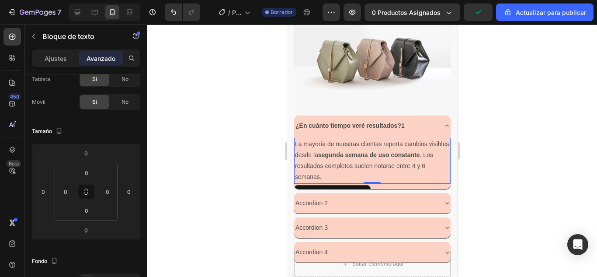
click at [513, 122] on div at bounding box center [372, 150] width 450 height 252
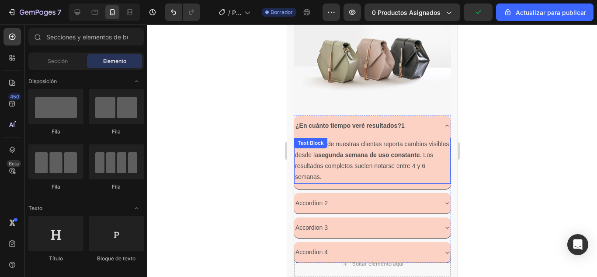
click at [424, 164] on p "La mayoría de nuestras clientas reporta cambios visibles desde la segunda seman…" at bounding box center [371, 160] width 155 height 44
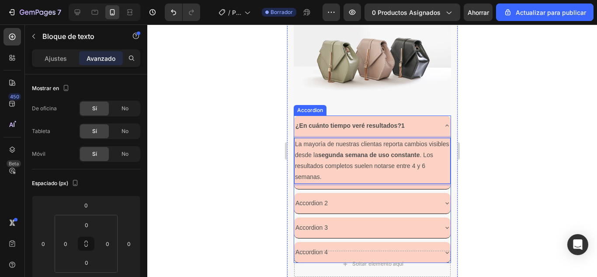
click at [443, 199] on icon at bounding box center [446, 202] width 7 height 7
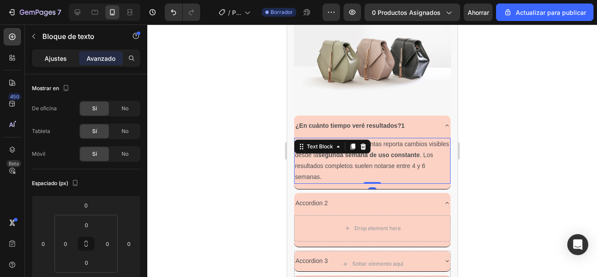
click at [56, 60] on font "Ajustes" at bounding box center [56, 58] width 22 height 7
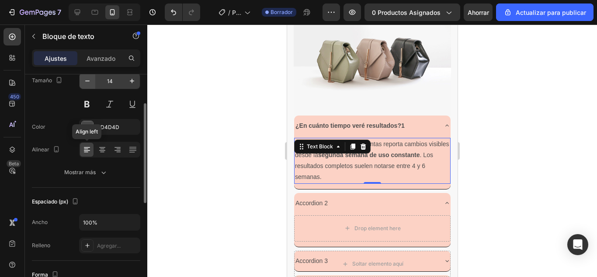
scroll to position [76, 0]
click at [87, 136] on div "Fuente Sans-serif Tamaño 14 Color 4D4D4D Alinear Mostrar más" at bounding box center [86, 114] width 108 height 130
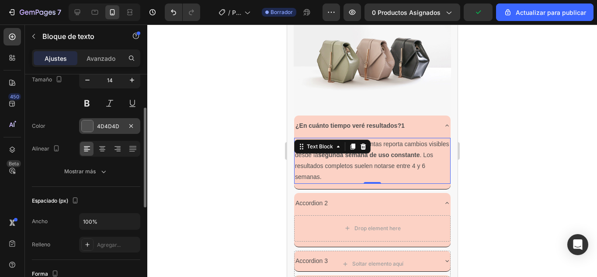
click at [89, 132] on div "4D4D4D" at bounding box center [109, 126] width 61 height 16
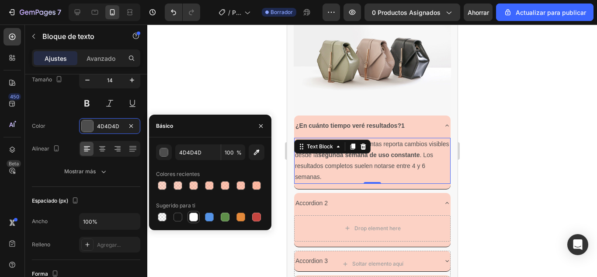
click at [191, 218] on div at bounding box center [193, 216] width 9 height 9
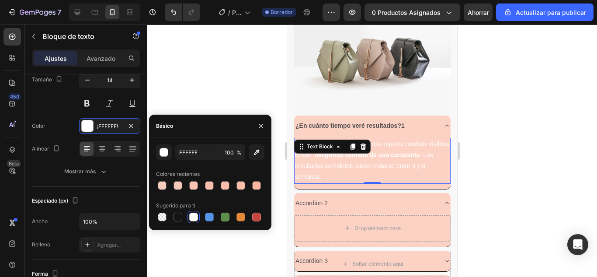
type input "4D4D4D"
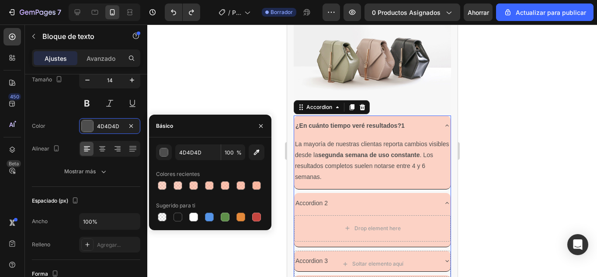
click at [409, 115] on div "¿En cuánto tiempo veré resultados?1" at bounding box center [372, 125] width 156 height 21
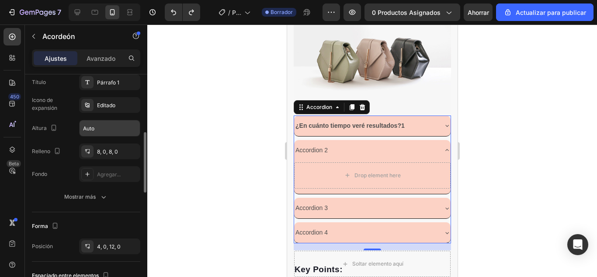
scroll to position [216, 0]
click at [85, 176] on icon at bounding box center [87, 173] width 7 height 7
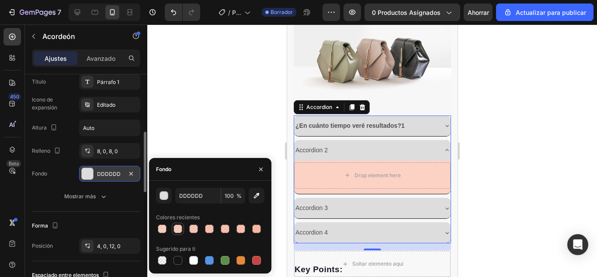
click at [173, 229] on div at bounding box center [178, 228] width 10 height 10
type input "FFA78A"
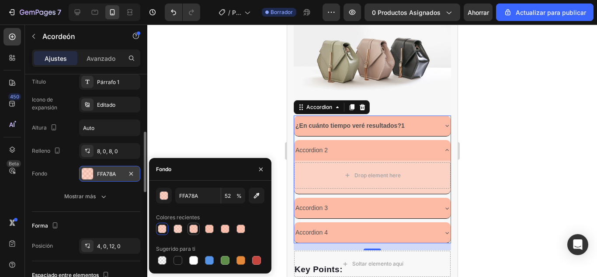
click at [189, 229] on div at bounding box center [193, 228] width 10 height 10
type input "60"
click at [159, 228] on div at bounding box center [162, 228] width 9 height 9
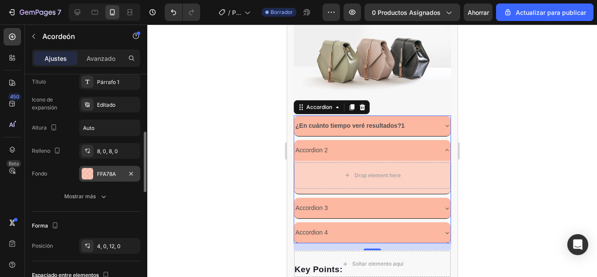
click at [216, 95] on div at bounding box center [372, 150] width 450 height 252
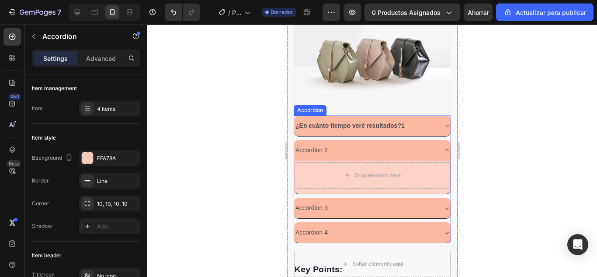
click at [317, 122] on strong "¿En cuánto tiempo veré resultados?1" at bounding box center [349, 125] width 109 height 7
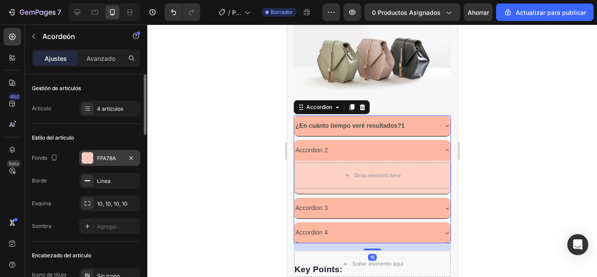
click at [96, 156] on div "FFA78A" at bounding box center [109, 158] width 61 height 16
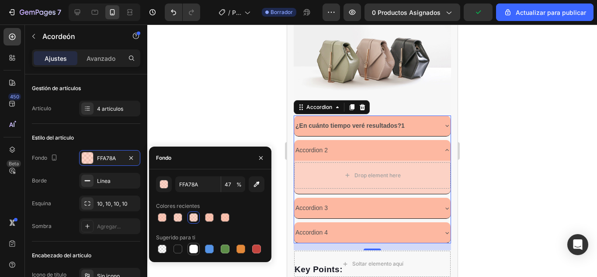
click at [194, 250] on div at bounding box center [193, 248] width 9 height 9
type input "FFFFFF"
type input "100"
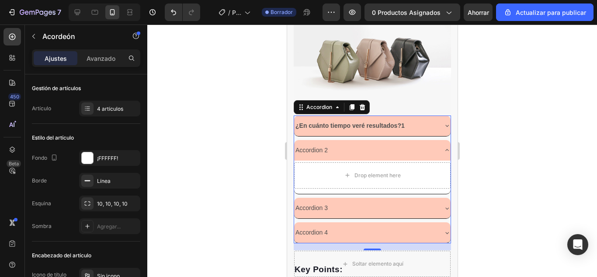
click at [496, 126] on div at bounding box center [372, 150] width 450 height 252
drag, startPoint x: 439, startPoint y: 120, endPoint x: 745, endPoint y: 140, distance: 306.0
click at [443, 122] on icon at bounding box center [446, 125] width 7 height 7
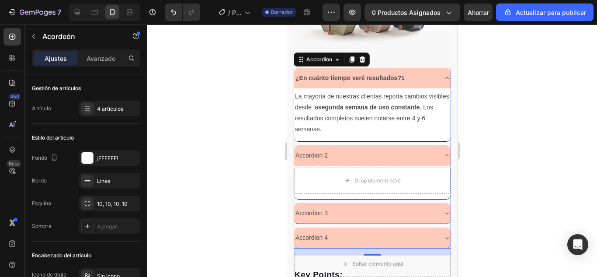
scroll to position [450, 0]
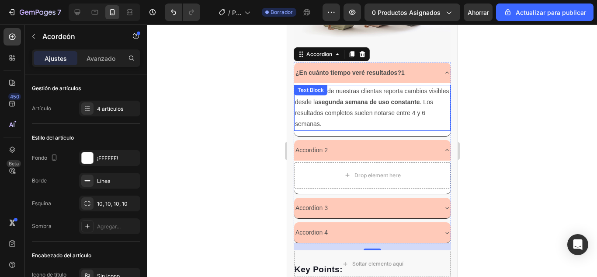
click at [432, 111] on p "La mayoría de nuestras clientas reporta cambios visibles desde la segunda seman…" at bounding box center [371, 108] width 155 height 44
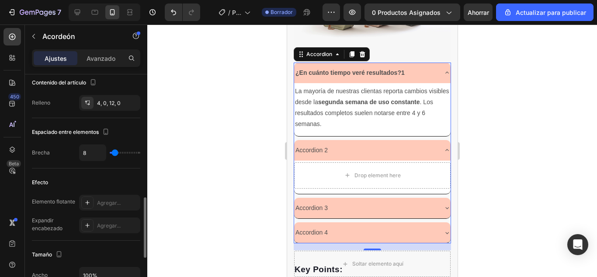
scroll to position [381, 0]
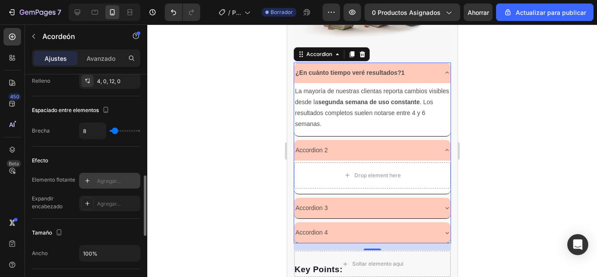
click at [84, 183] on icon at bounding box center [87, 180] width 7 height 7
click at [95, 205] on div "Agregar..." at bounding box center [109, 203] width 61 height 16
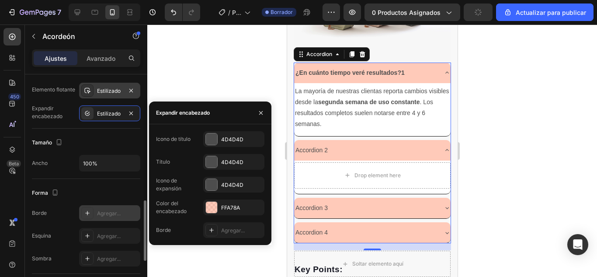
scroll to position [471, 0]
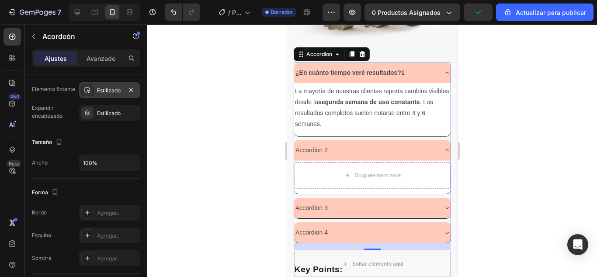
click at [242, 75] on div at bounding box center [372, 150] width 450 height 252
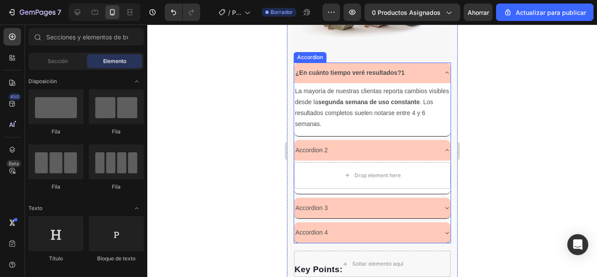
click at [330, 62] on div "¿En cuánto tiempo veré resultados?1" at bounding box center [372, 72] width 156 height 21
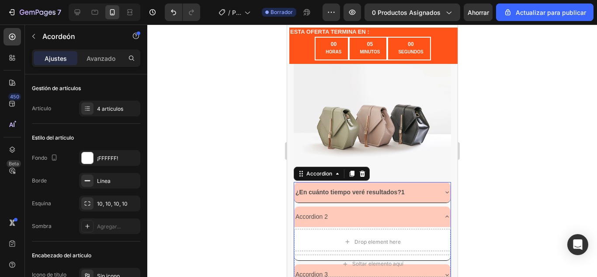
scroll to position [415, 0]
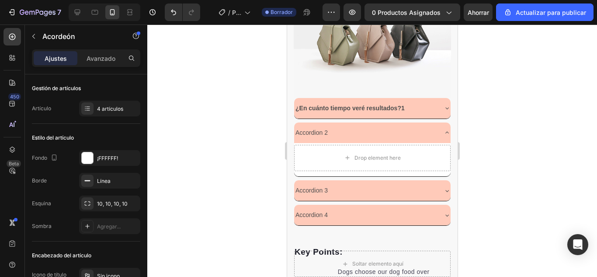
click at [432, 98] on div "¿En cuánto tiempo veré resultados?1" at bounding box center [372, 108] width 156 height 21
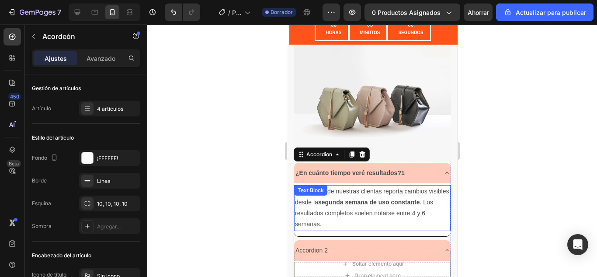
scroll to position [349, 0]
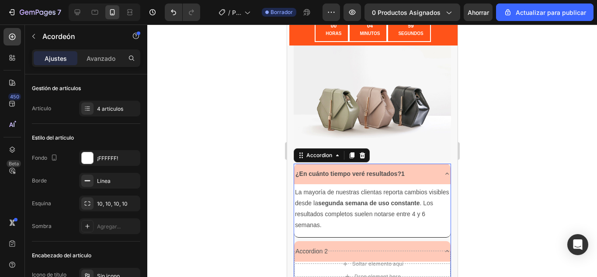
click at [417, 168] on div "¿En cuánto tiempo veré resultados?1" at bounding box center [365, 174] width 142 height 14
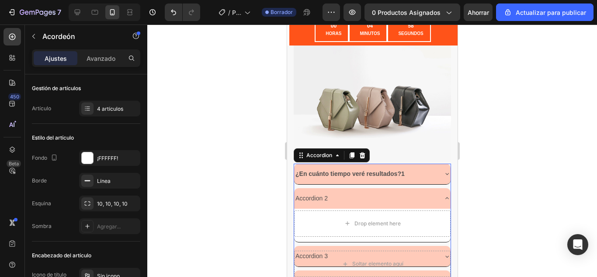
click at [413, 163] on div "¿En cuánto tiempo veré resultados?1" at bounding box center [372, 173] width 156 height 21
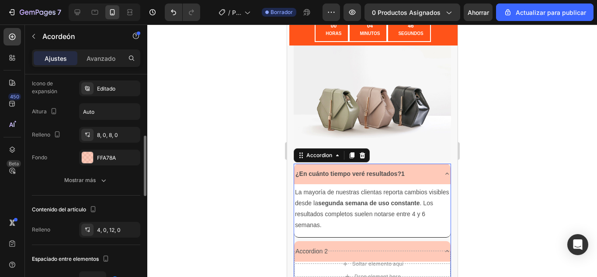
scroll to position [232, 0]
click at [92, 158] on div at bounding box center [87, 157] width 11 height 11
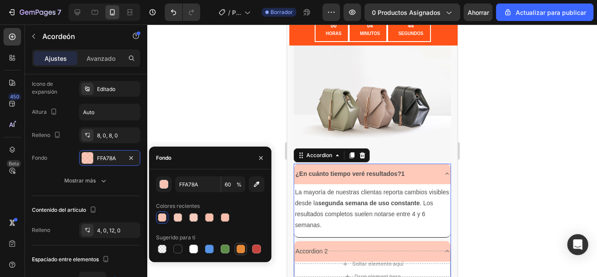
click at [239, 249] on div at bounding box center [240, 248] width 9 height 9
type input "E4893A"
type input "100"
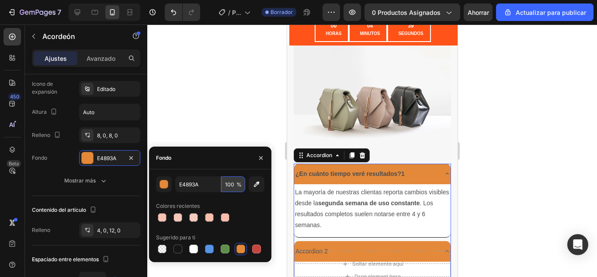
click at [231, 187] on input "100" at bounding box center [233, 184] width 24 height 16
click at [252, 186] on button "button" at bounding box center [257, 184] width 16 height 16
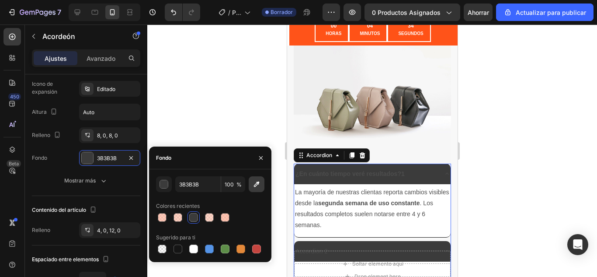
click at [250, 186] on button "button" at bounding box center [257, 184] width 16 height 16
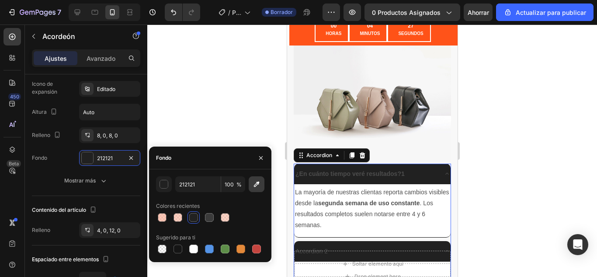
click at [255, 185] on icon "button" at bounding box center [256, 184] width 9 height 9
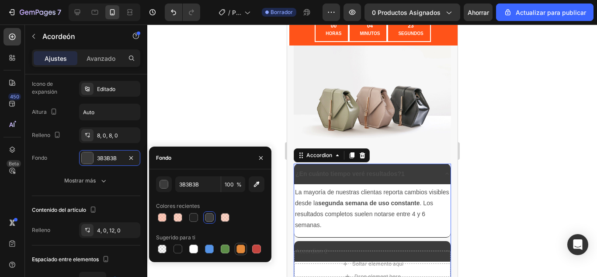
click at [245, 249] on div at bounding box center [240, 248] width 9 height 9
type input "E4893A"
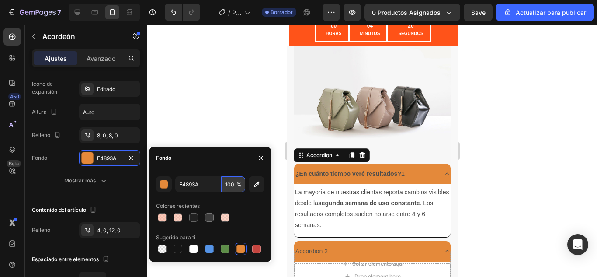
click at [231, 185] on input "100" at bounding box center [233, 184] width 24 height 16
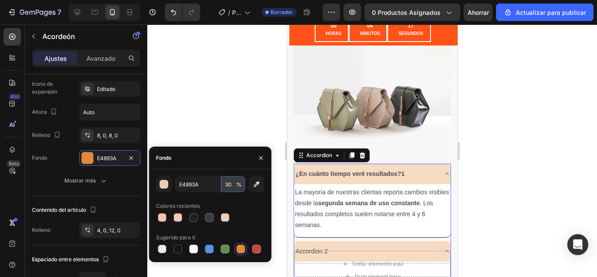
type input "3"
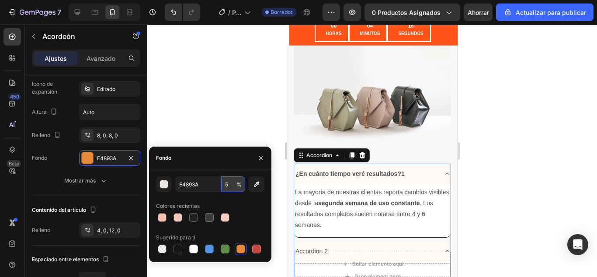
type input "50"
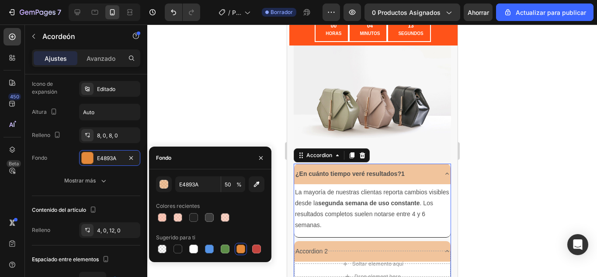
click at [486, 143] on div at bounding box center [372, 150] width 450 height 252
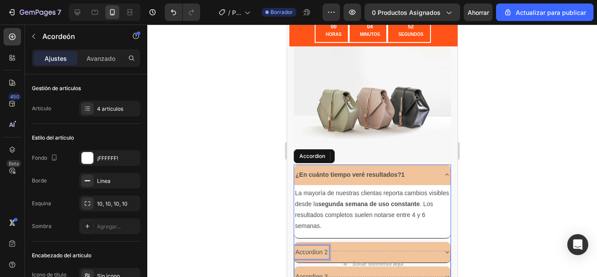
scroll to position [387, 0]
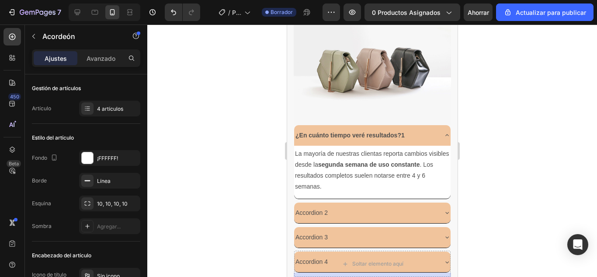
click at [438, 203] on div "Accordion 2" at bounding box center [372, 212] width 156 height 21
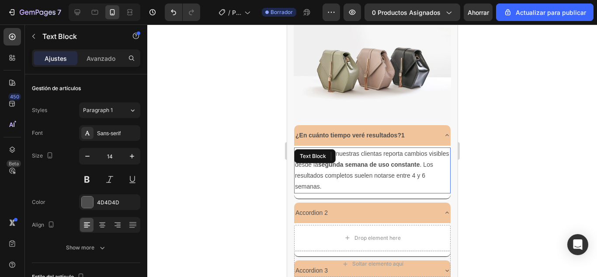
click at [412, 171] on p "La mayoría de nuestras clientas reporta cambios visibles desde la segunda seman…" at bounding box center [371, 170] width 155 height 44
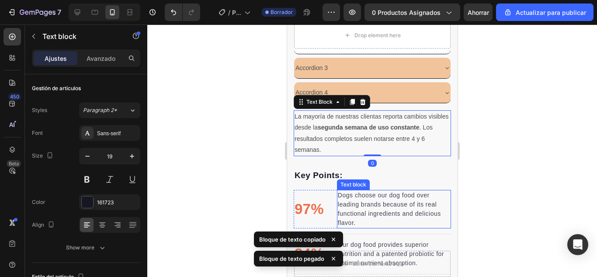
scroll to position [232, 0]
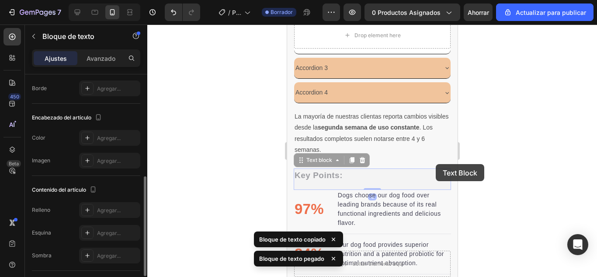
drag, startPoint x: 380, startPoint y: 172, endPoint x: 498, endPoint y: 136, distance: 123.7
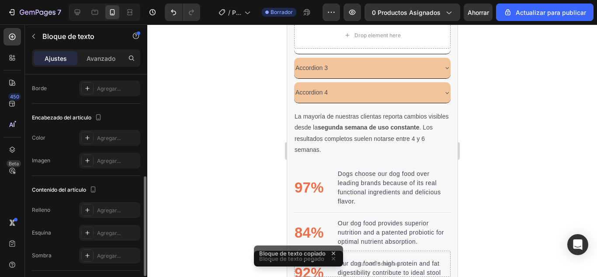
click at [498, 136] on div at bounding box center [372, 150] width 450 height 252
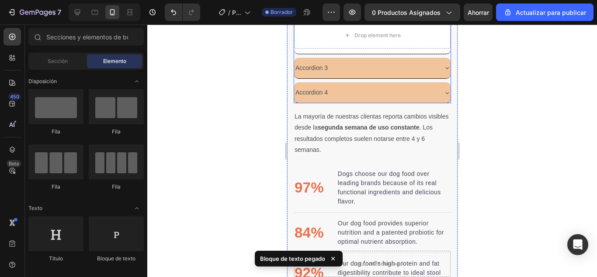
click at [433, 90] on div "Accordion 4" at bounding box center [372, 92] width 156 height 21
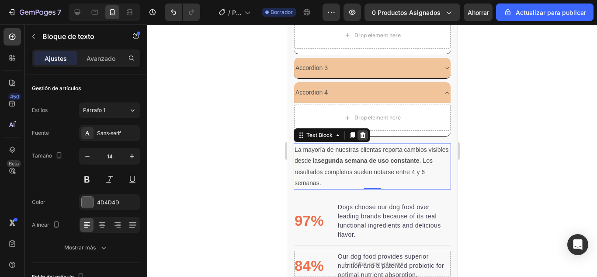
click at [360, 132] on icon at bounding box center [363, 135] width 6 height 6
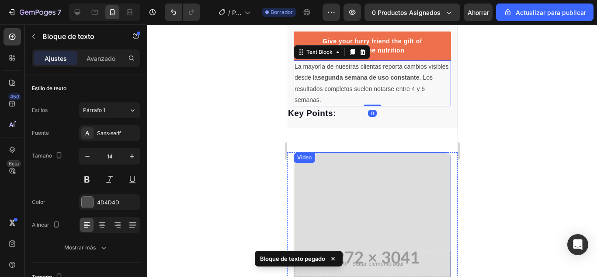
scroll to position [851, 0]
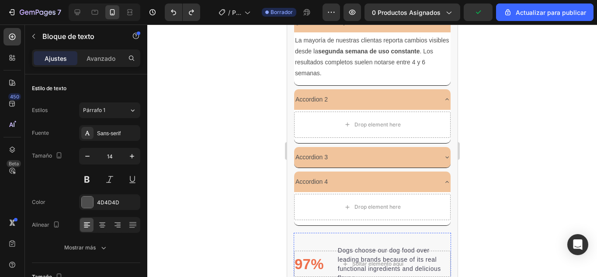
scroll to position [471, 0]
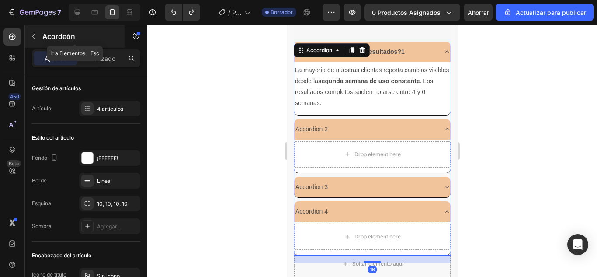
click at [36, 42] on button "button" at bounding box center [34, 36] width 14 height 14
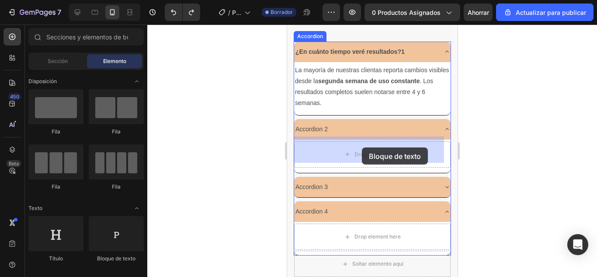
drag, startPoint x: 405, startPoint y: 263, endPoint x: 361, endPoint y: 147, distance: 124.9
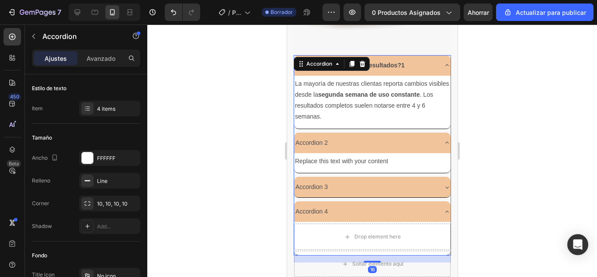
click at [445, 186] on icon at bounding box center [446, 187] width 3 height 2
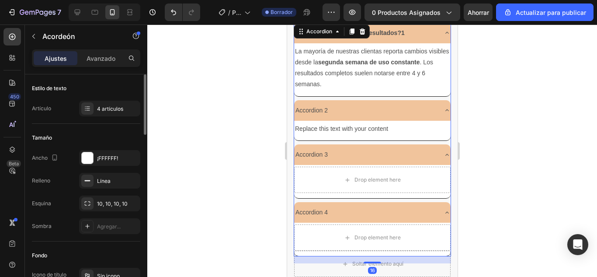
scroll to position [491, 0]
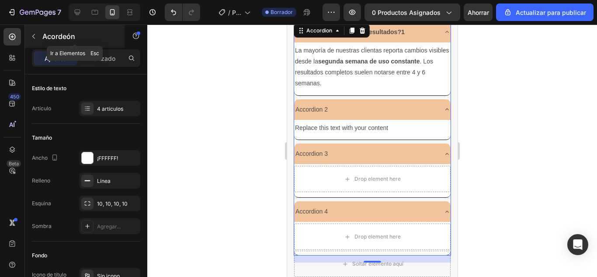
click at [38, 43] on button "button" at bounding box center [34, 36] width 14 height 14
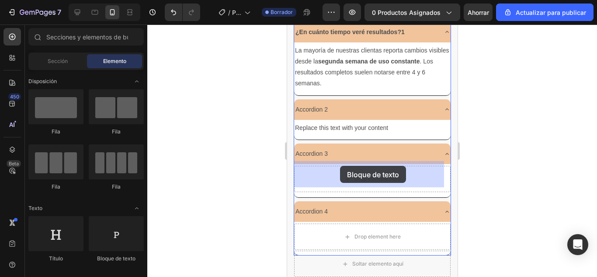
drag, startPoint x: 405, startPoint y: 269, endPoint x: 480, endPoint y: 213, distance: 93.6
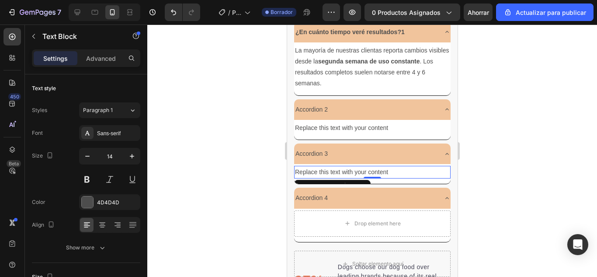
scroll to position [477, 0]
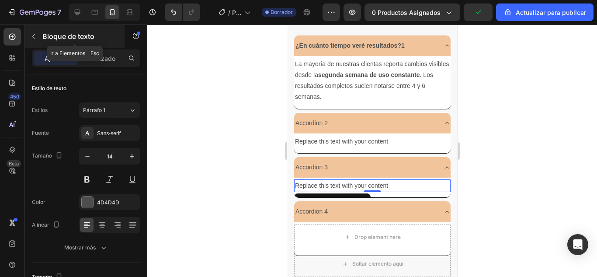
click at [35, 37] on icon "button" at bounding box center [33, 36] width 7 height 7
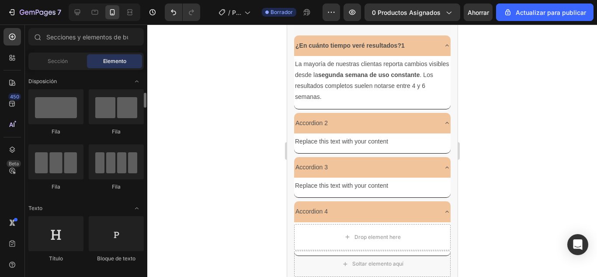
scroll to position [26, 0]
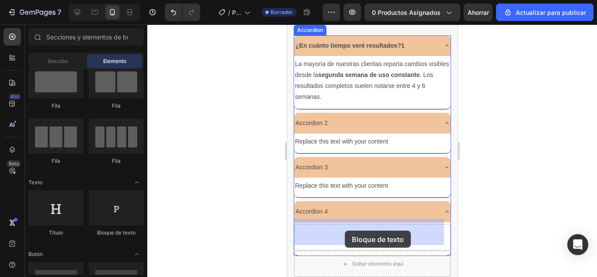
drag, startPoint x: 400, startPoint y: 236, endPoint x: 344, endPoint y: 230, distance: 55.8
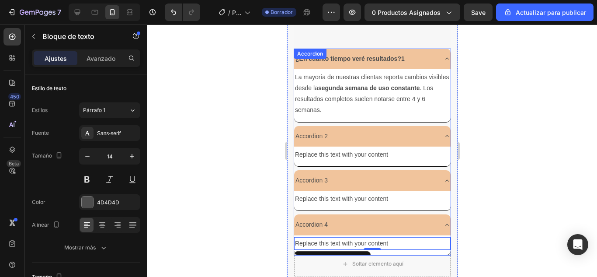
click at [318, 132] on p "Accordion 2" at bounding box center [311, 136] width 32 height 11
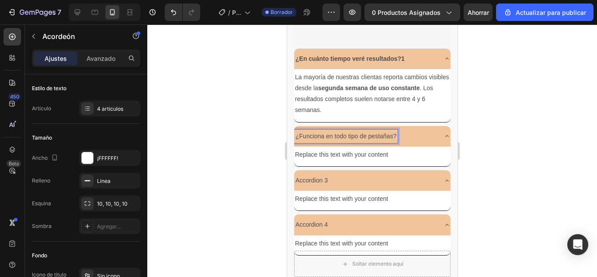
click at [319, 132] on p "¿Funciona en todo tipo de pestañas?" at bounding box center [345, 136] width 101 height 11
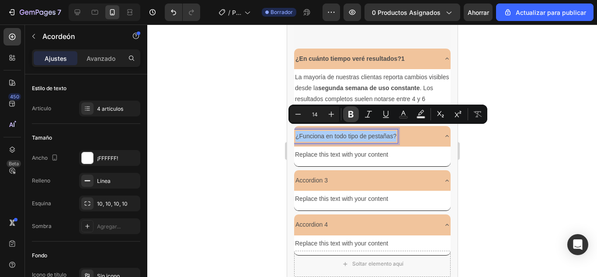
click at [351, 110] on icon "Editor contextual toolbar" at bounding box center [350, 114] width 9 height 9
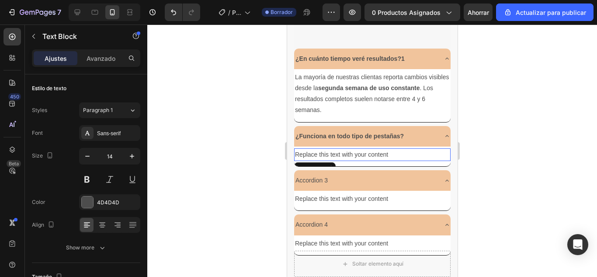
click at [335, 151] on div "Replace this text with your content" at bounding box center [372, 154] width 156 height 13
click at [335, 151] on p "Replace this text with your content" at bounding box center [371, 154] width 155 height 11
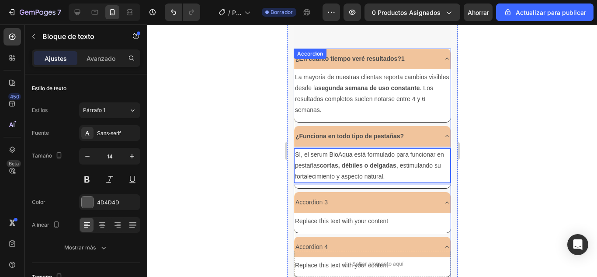
click at [320, 197] on p "Accordion 3" at bounding box center [311, 202] width 32 height 11
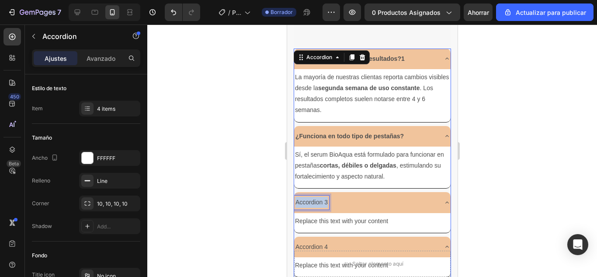
click at [320, 197] on p "Accordion 3" at bounding box center [311, 202] width 32 height 11
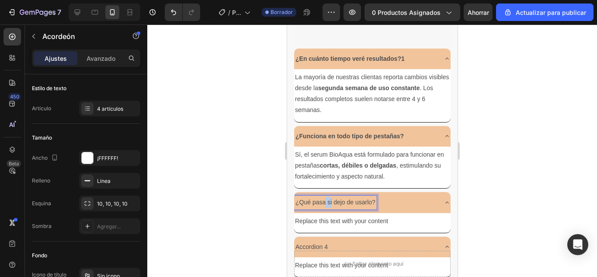
drag, startPoint x: 325, startPoint y: 202, endPoint x: 332, endPoint y: 200, distance: 6.4
click at [332, 200] on p "¿Qué pasa si dejo de usarlo?" at bounding box center [335, 202] width 80 height 11
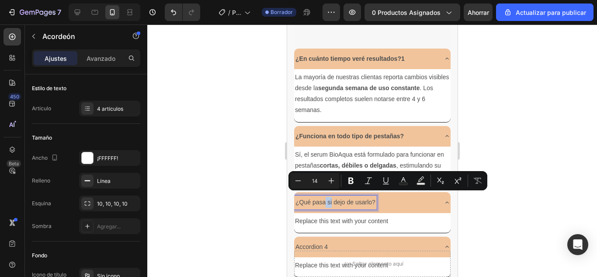
click at [332, 200] on p "¿Qué pasa si dejo de usarlo?" at bounding box center [335, 202] width 80 height 11
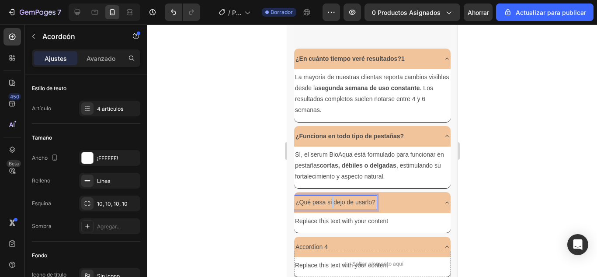
click at [332, 200] on p "¿Qué pasa si dejo de usarlo?" at bounding box center [335, 202] width 80 height 11
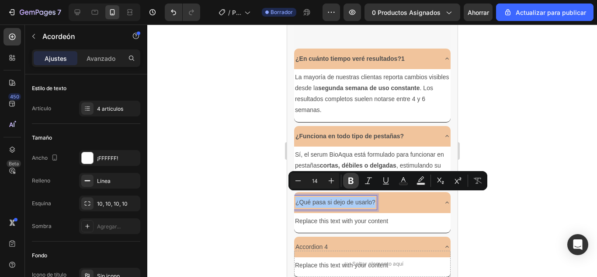
click at [347, 183] on icon "Editor contextual toolbar" at bounding box center [350, 180] width 9 height 9
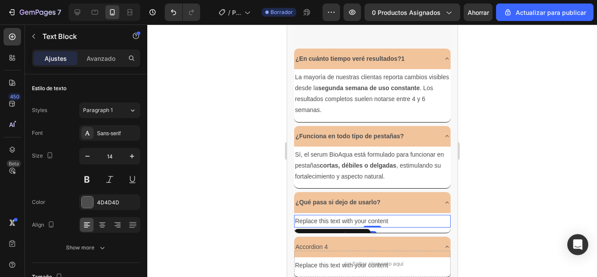
click at [318, 215] on div "Replace this text with your content" at bounding box center [372, 220] width 156 height 13
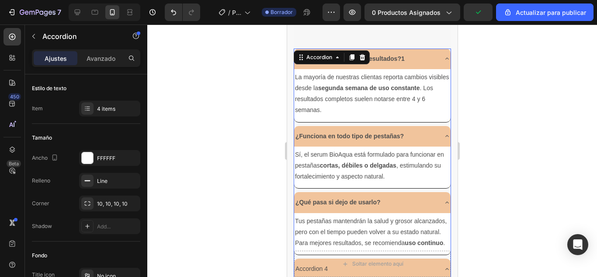
scroll to position [528, 0]
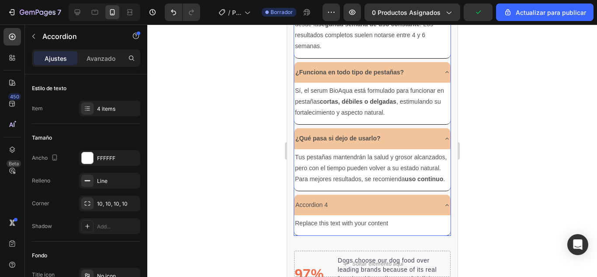
click at [315, 210] on p "Accordion 4" at bounding box center [311, 204] width 32 height 11
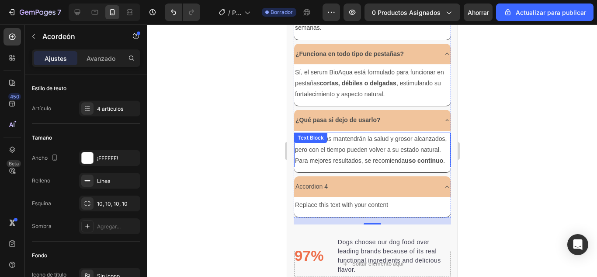
scroll to position [604, 0]
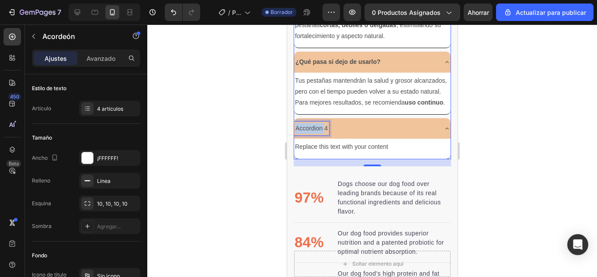
click at [315, 129] on p "Accordion 4" at bounding box center [311, 128] width 32 height 11
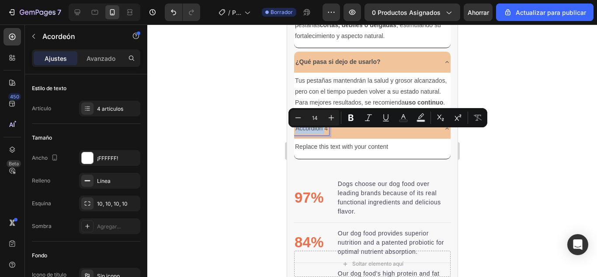
click at [322, 134] on p "Accordion 4" at bounding box center [311, 128] width 32 height 11
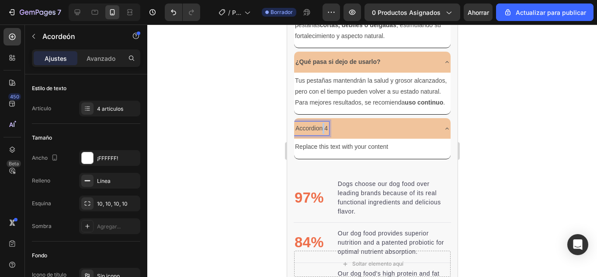
click at [322, 134] on p "Accordion 4" at bounding box center [311, 128] width 32 height 11
click at [322, 134] on p "¿Cuál es la garantía de compra?" at bounding box center [339, 128] width 89 height 11
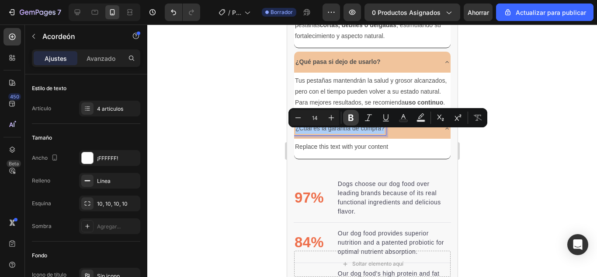
click at [347, 116] on icon "Editor contextual toolbar" at bounding box center [350, 117] width 9 height 9
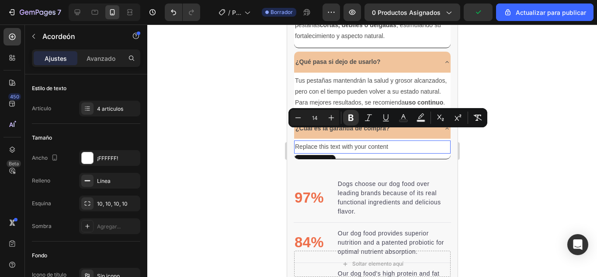
click at [326, 153] on div "Replace this text with your content" at bounding box center [372, 146] width 156 height 13
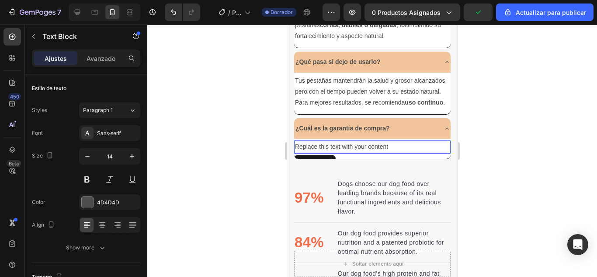
click at [326, 153] on div "Replace this text with your content" at bounding box center [372, 146] width 156 height 13
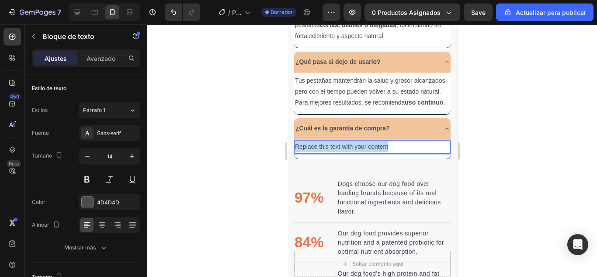
click at [326, 152] on p "Replace this text with your content" at bounding box center [371, 146] width 155 height 11
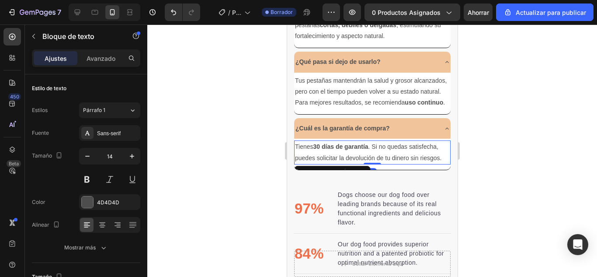
click at [498, 114] on div at bounding box center [372, 150] width 450 height 252
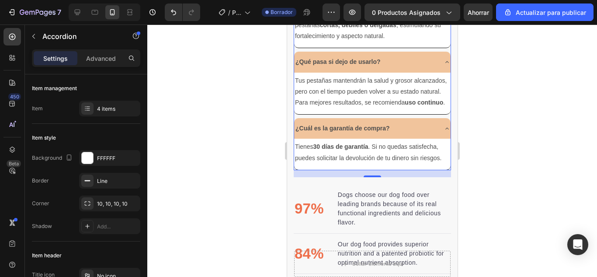
click at [434, 133] on div "¿Cuál es la garantía de compra?" at bounding box center [372, 128] width 156 height 21
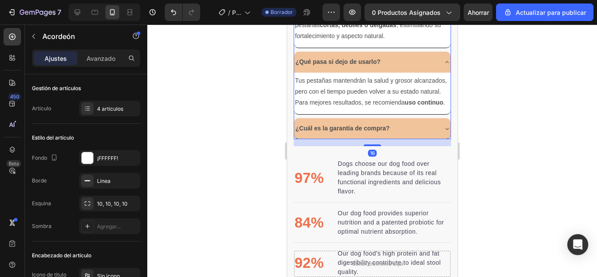
scroll to position [590, 0]
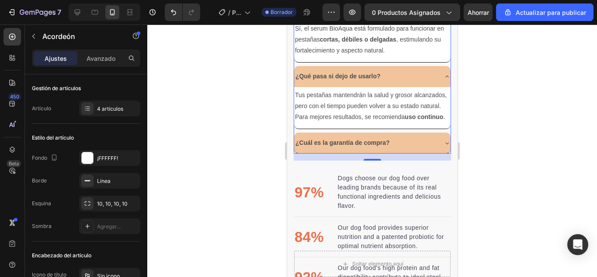
click at [443, 73] on icon at bounding box center [446, 76] width 7 height 7
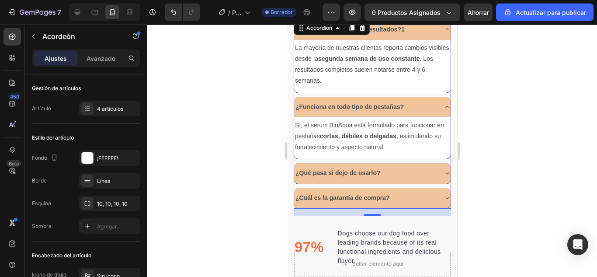
scroll to position [487, 0]
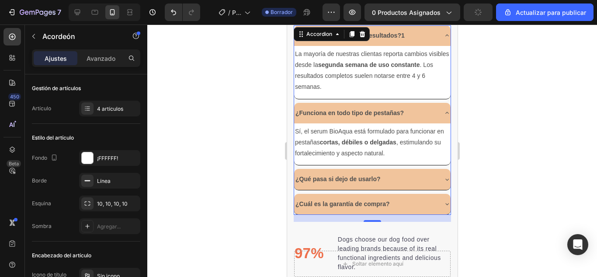
click at [443, 111] on icon at bounding box center [446, 112] width 7 height 7
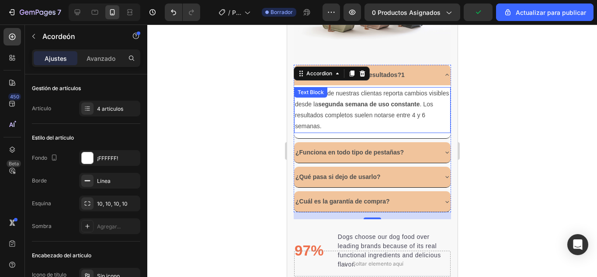
scroll to position [445, 0]
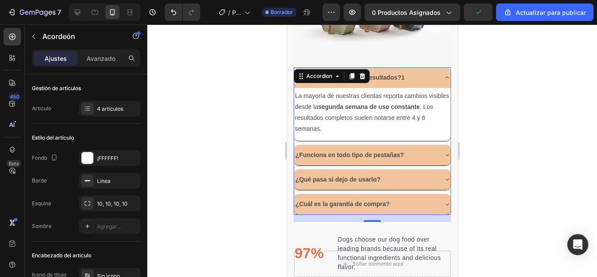
click at [443, 74] on icon at bounding box center [446, 77] width 7 height 7
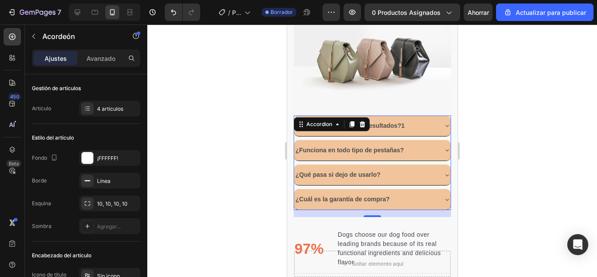
scroll to position [392, 0]
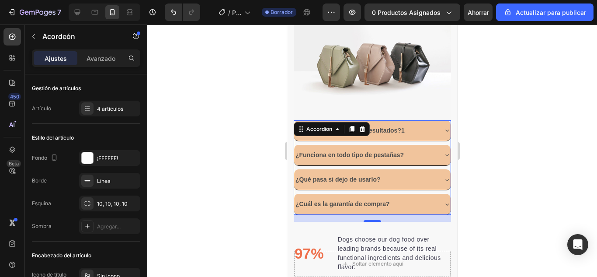
click at [515, 81] on div at bounding box center [372, 150] width 450 height 252
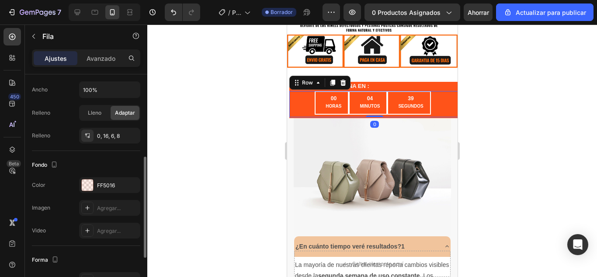
scroll to position [185, 0]
click at [87, 186] on div at bounding box center [87, 184] width 11 height 11
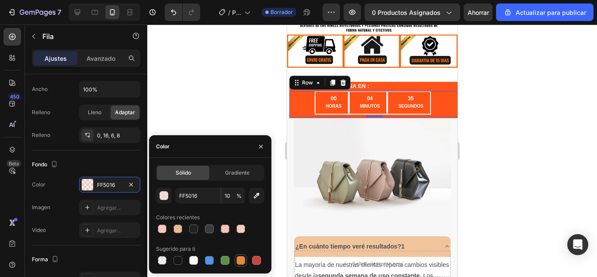
click at [239, 258] on div at bounding box center [240, 260] width 9 height 9
type input "E4893A"
type input "100"
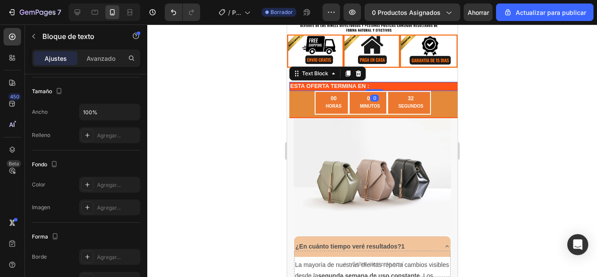
scroll to position [0, 0]
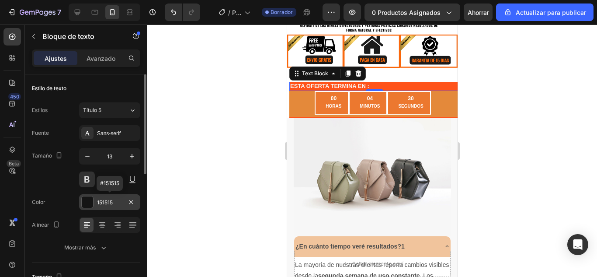
click at [90, 198] on div at bounding box center [87, 201] width 11 height 11
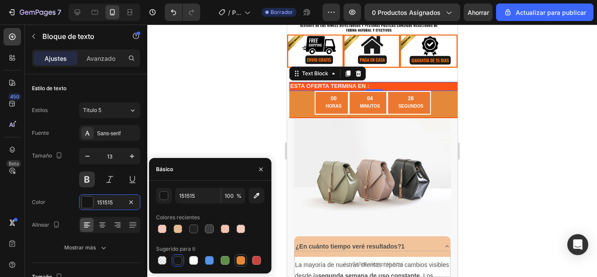
click at [239, 260] on div at bounding box center [240, 260] width 9 height 9
type input "E4893A"
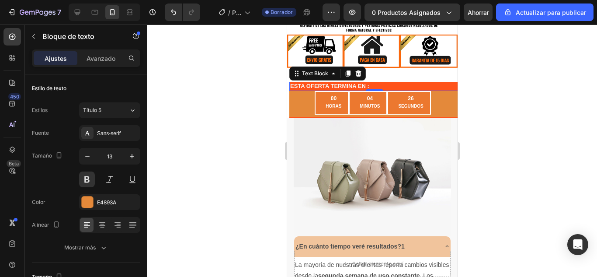
click at [264, 100] on div at bounding box center [372, 150] width 450 height 252
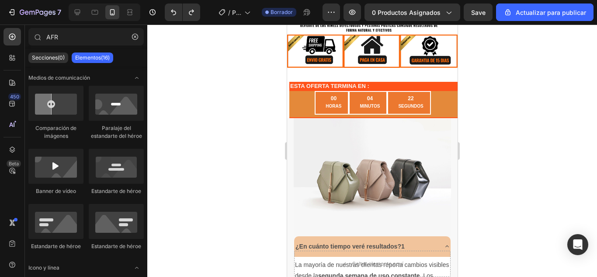
click at [538, 97] on div at bounding box center [372, 150] width 450 height 252
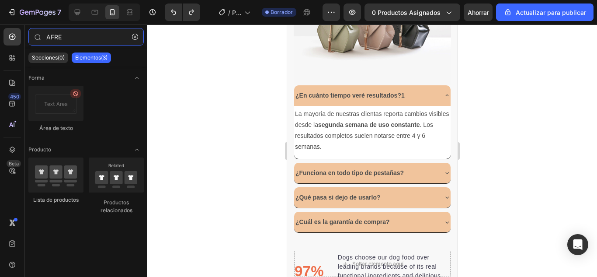
scroll to position [225, 0]
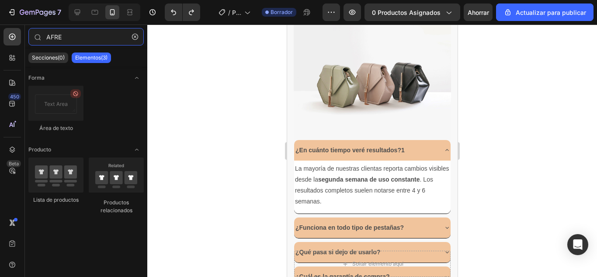
type input "AFRE"
click at [529, 94] on div at bounding box center [372, 150] width 450 height 252
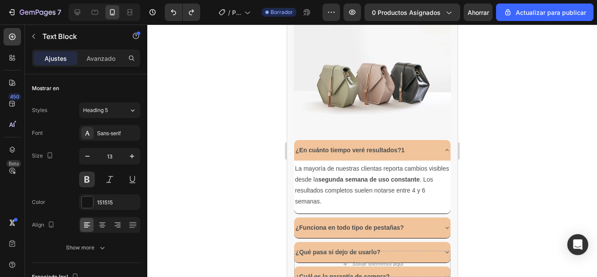
click at [89, 201] on div at bounding box center [87, 201] width 11 height 11
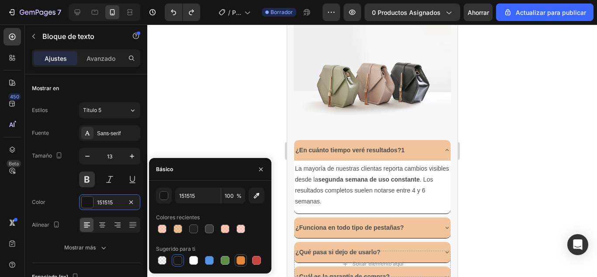
click at [244, 262] on div at bounding box center [240, 260] width 9 height 9
type input "E4893A"
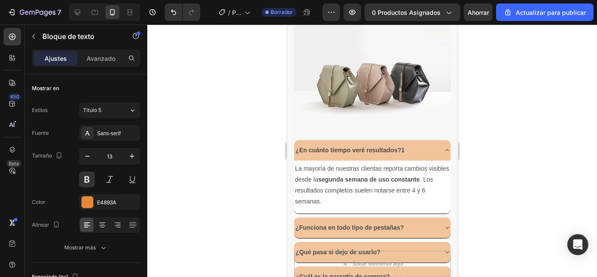
click at [218, 126] on div at bounding box center [372, 150] width 450 height 252
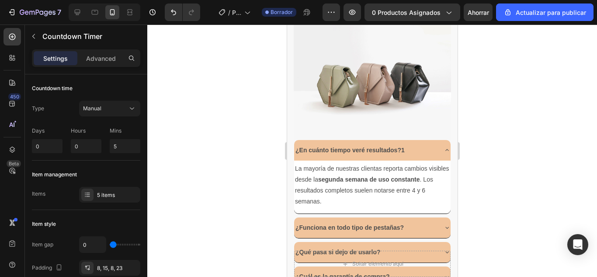
click at [298, 18] on div "00 HORAS 03 MINUTOS 59 SEGUNDOS" at bounding box center [372, 7] width 160 height 24
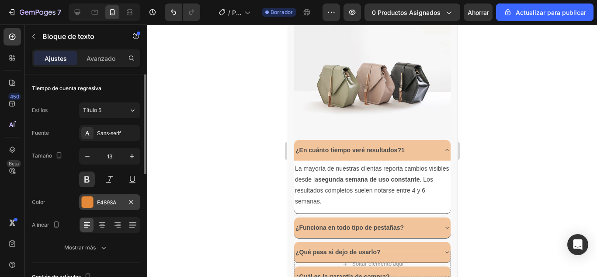
click at [91, 203] on div at bounding box center [87, 201] width 11 height 11
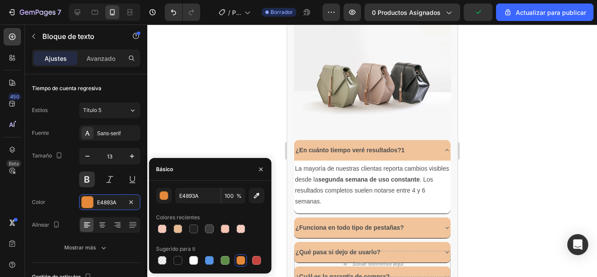
click at [240, 259] on div at bounding box center [240, 260] width 9 height 9
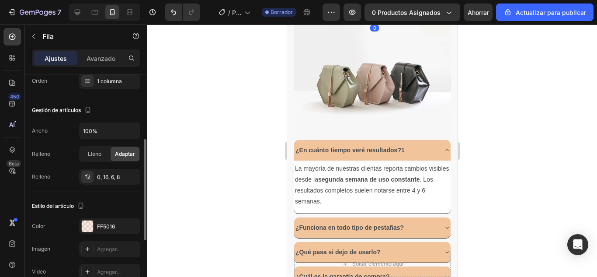
scroll to position [144, 0]
click at [88, 223] on div at bounding box center [87, 225] width 11 height 11
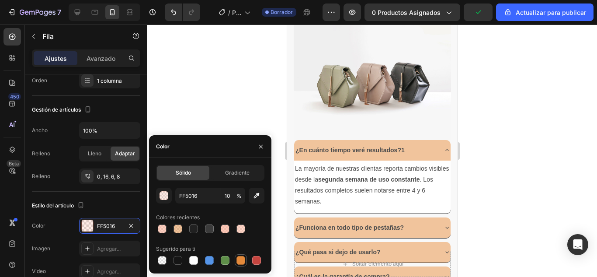
click at [240, 259] on div at bounding box center [240, 260] width 9 height 9
type input "E4893A"
type input "100"
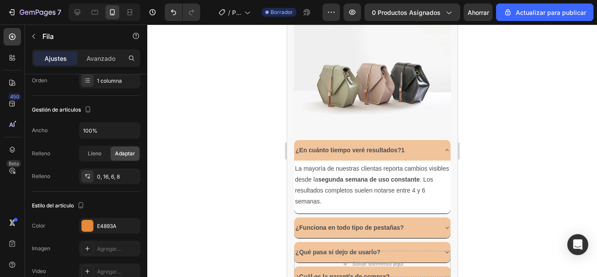
click at [527, 146] on div at bounding box center [372, 150] width 450 height 252
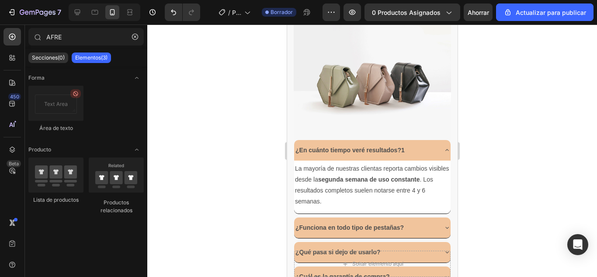
click at [534, 136] on div at bounding box center [372, 150] width 450 height 252
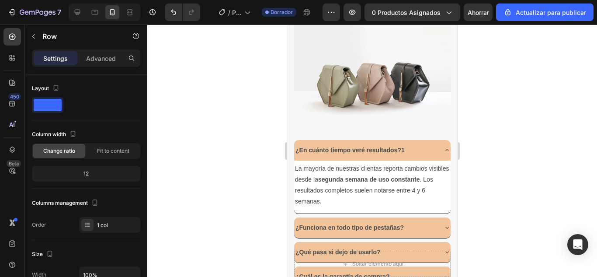
click at [447, 21] on div "00 HORAS 03 MINUTOS 36 SEGUNDOS Countdown Timer Row" at bounding box center [374, 8] width 170 height 26
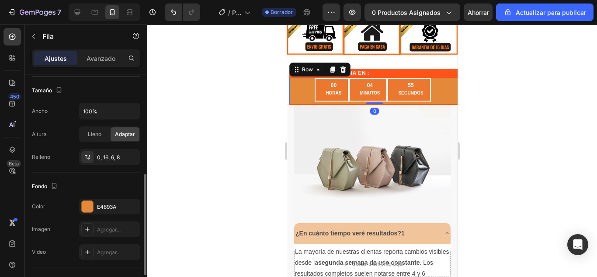
scroll to position [190, 0]
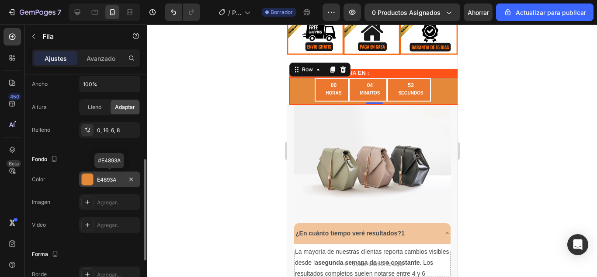
click at [92, 181] on div at bounding box center [87, 178] width 11 height 11
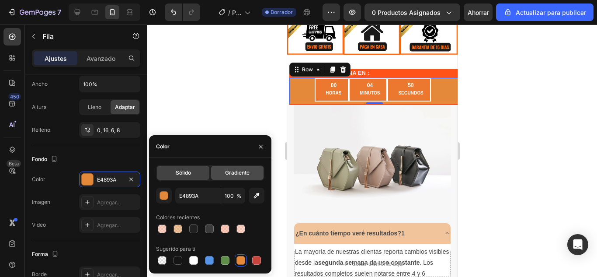
click at [247, 178] on div "Gradiente" at bounding box center [237, 173] width 52 height 14
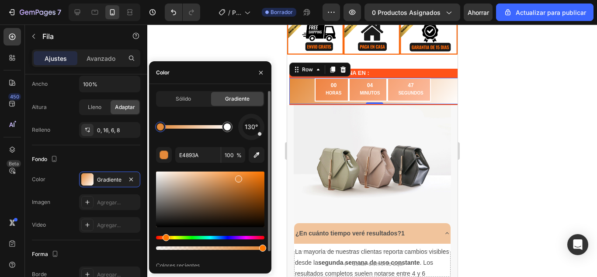
type input "E38939"
drag, startPoint x: 183, startPoint y: 107, endPoint x: 192, endPoint y: 101, distance: 10.4
click at [192, 101] on div "Sólido Gradiente 130° E38939 100 % Colores recientes" at bounding box center [210, 187] width 108 height 192
click at [192, 101] on div "Sólido" at bounding box center [183, 99] width 52 height 14
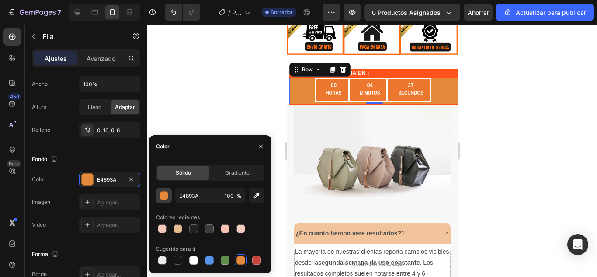
click at [164, 196] on div "button" at bounding box center [164, 195] width 9 height 9
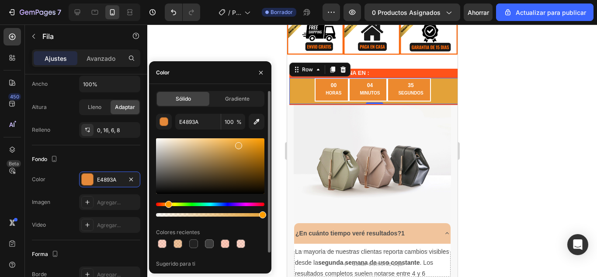
click at [167, 203] on div "Hue" at bounding box center [168, 204] width 7 height 7
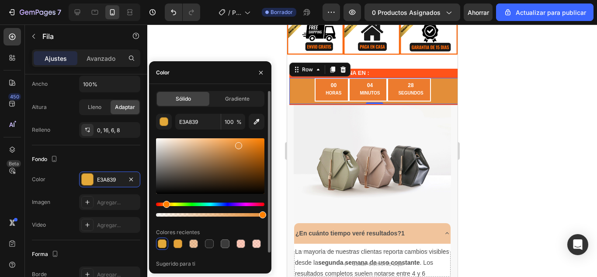
type input "E38E39"
click at [165, 204] on div "Matiz" at bounding box center [166, 204] width 7 height 7
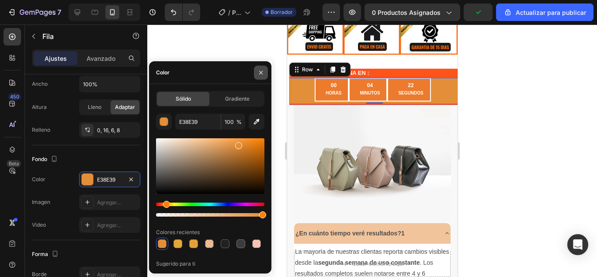
click at [259, 70] on icon "button" at bounding box center [260, 72] width 7 height 7
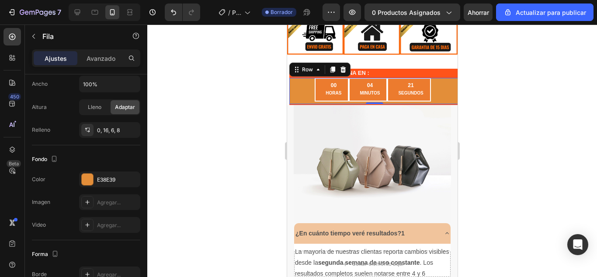
click at [238, 151] on div at bounding box center [372, 150] width 450 height 252
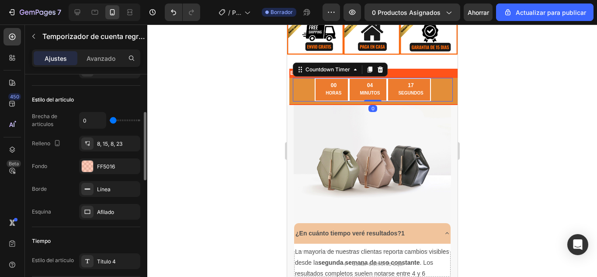
scroll to position [125, 0]
click at [225, 134] on div at bounding box center [372, 150] width 450 height 252
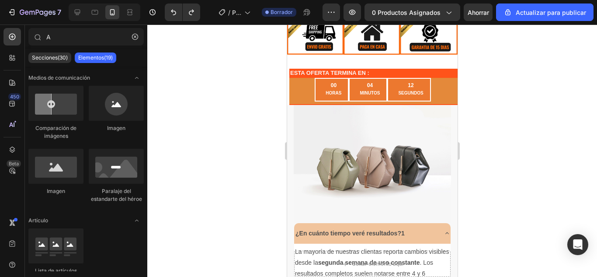
click at [543, 86] on div at bounding box center [372, 150] width 450 height 252
click at [488, 131] on div at bounding box center [372, 150] width 450 height 252
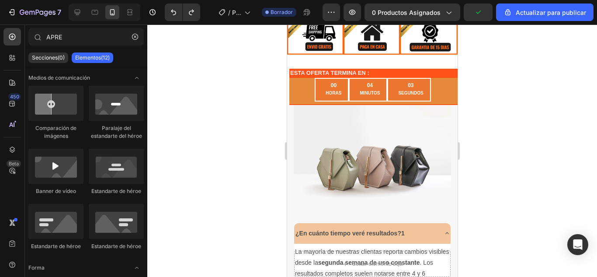
click at [503, 90] on div at bounding box center [372, 150] width 450 height 252
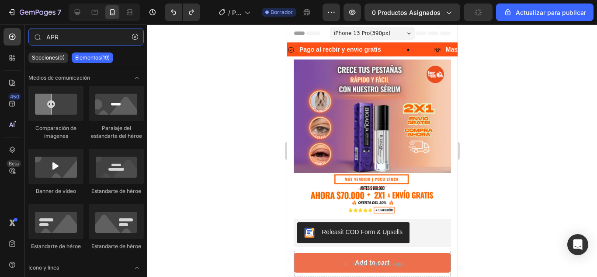
scroll to position [166, 0]
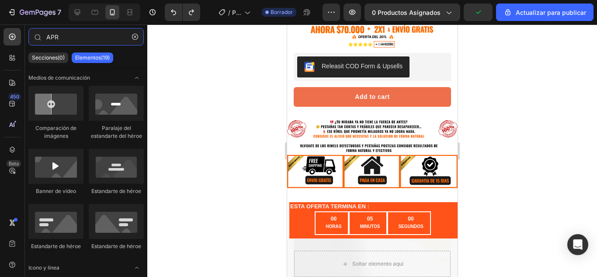
type input "APR"
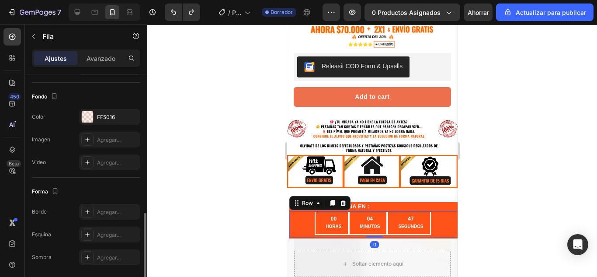
scroll to position [283, 0]
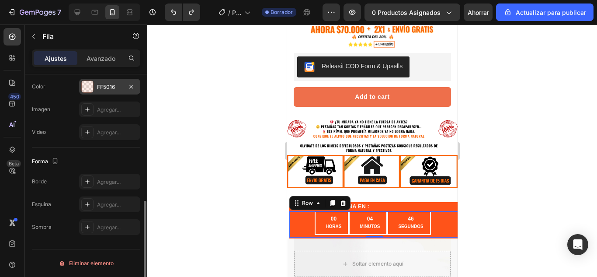
click at [87, 83] on div at bounding box center [87, 86] width 11 height 11
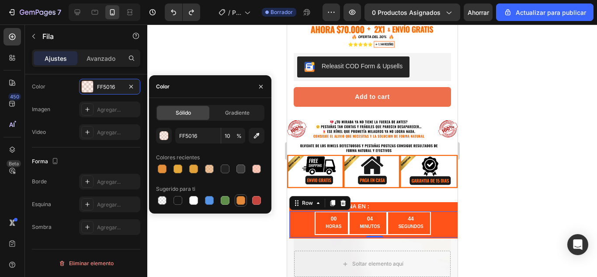
click at [240, 199] on div at bounding box center [240, 200] width 9 height 9
type input "E4893A"
type input "100"
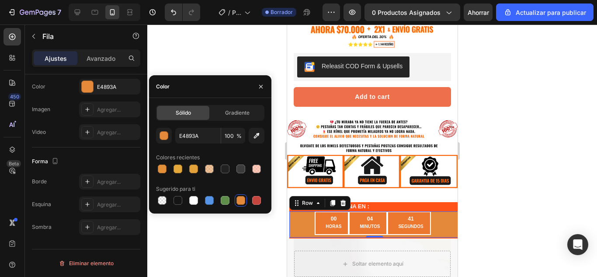
click at [500, 146] on div at bounding box center [372, 150] width 450 height 252
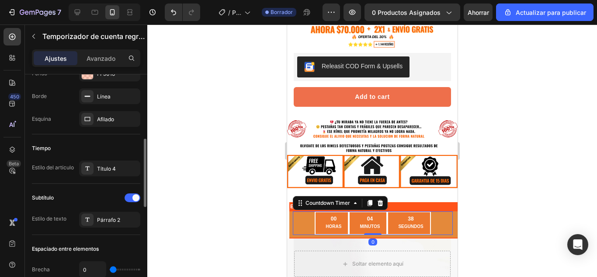
scroll to position [216, 0]
click at [88, 79] on div at bounding box center [87, 73] width 11 height 11
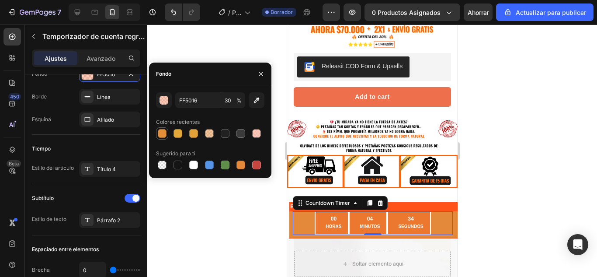
click at [165, 132] on div at bounding box center [162, 133] width 9 height 9
type input "E38E39"
type input "100"
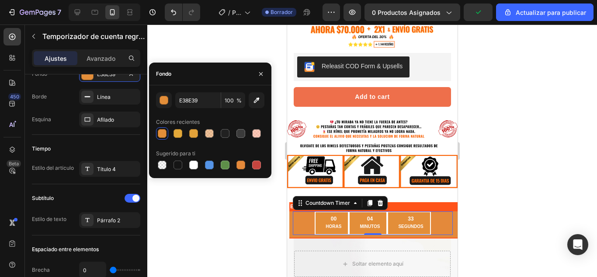
click at [211, 222] on div at bounding box center [372, 150] width 450 height 252
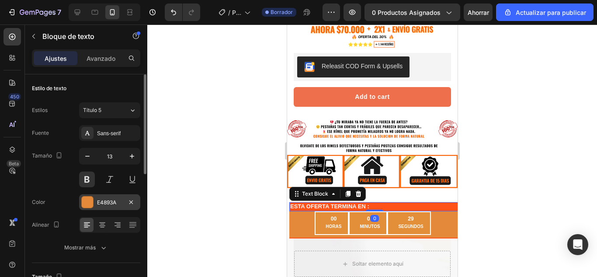
click at [90, 200] on div at bounding box center [87, 201] width 11 height 11
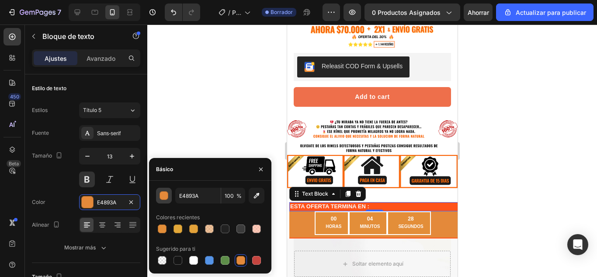
click at [167, 197] on div "button" at bounding box center [164, 195] width 9 height 9
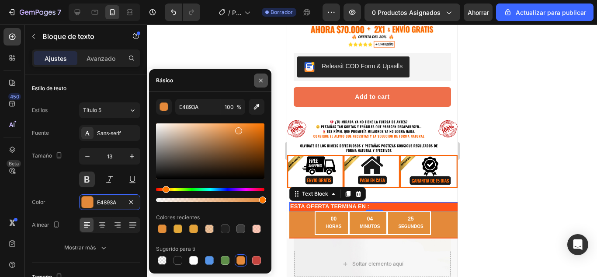
click at [260, 77] on icon "button" at bounding box center [260, 80] width 7 height 7
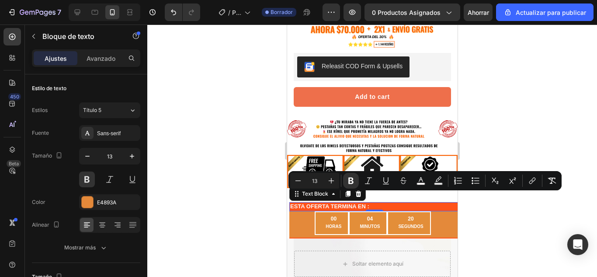
drag, startPoint x: 421, startPoint y: 196, endPoint x: 329, endPoint y: 195, distance: 92.6
click at [329, 203] on p "ESTA OFERTA TERMINA EN :" at bounding box center [374, 206] width 169 height 7
copy strong "ESTA OFERTA TERMINA EN :"
click at [440, 203] on p "ESTA OFERTA TERMINA EN :" at bounding box center [374, 206] width 169 height 7
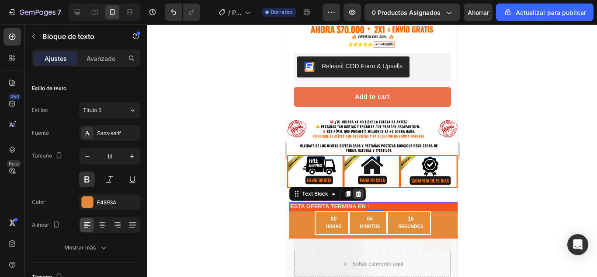
click at [359, 190] on icon at bounding box center [358, 193] width 6 height 6
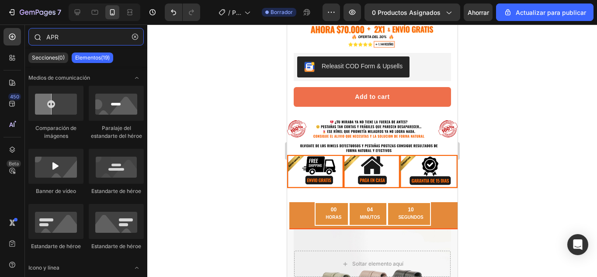
click at [81, 38] on input "APR" at bounding box center [85, 36] width 115 height 17
type input "A"
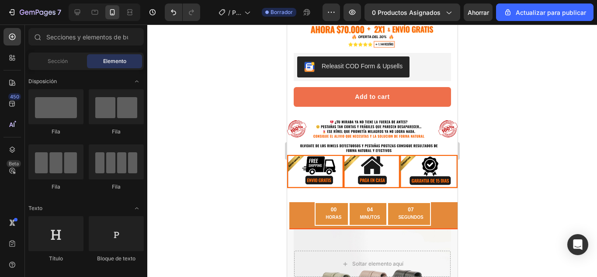
scroll to position [166, 0]
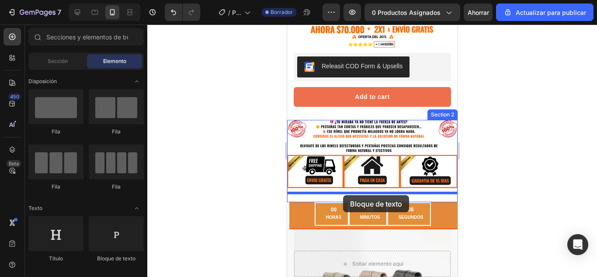
drag, startPoint x: 294, startPoint y: 200, endPoint x: 342, endPoint y: 195, distance: 48.8
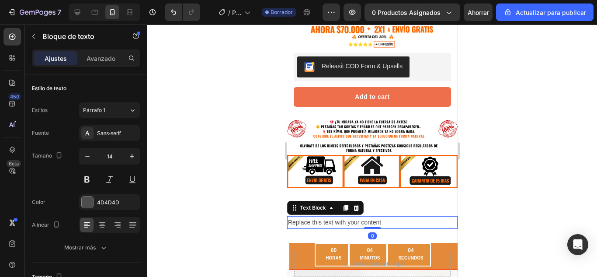
click at [476, 202] on div at bounding box center [372, 150] width 450 height 252
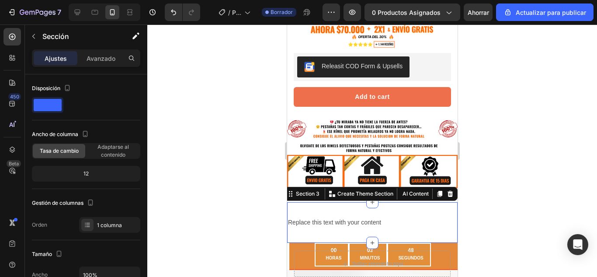
scroll to position [240, 0]
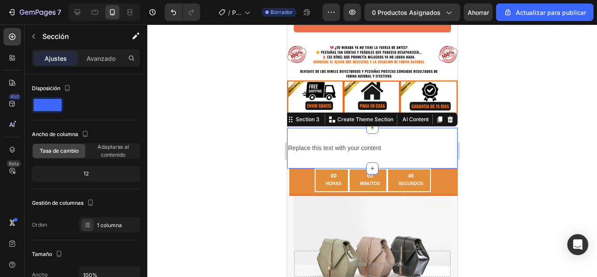
click at [543, 141] on div at bounding box center [372, 150] width 450 height 252
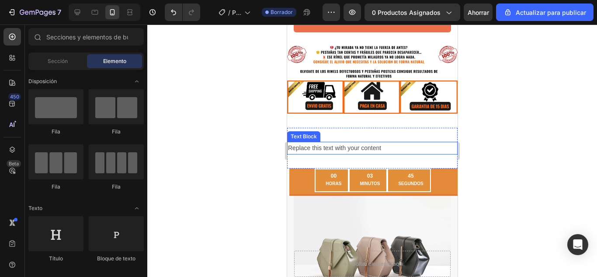
click at [428, 142] on div "Replace this text with your content" at bounding box center [372, 148] width 170 height 13
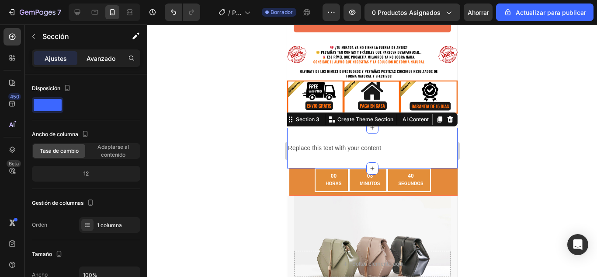
click at [99, 55] on font "Avanzado" at bounding box center [100, 58] width 29 height 7
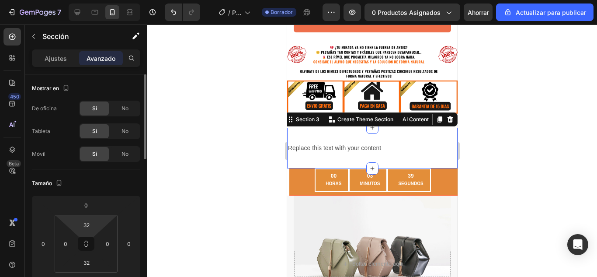
click at [98, 0] on html "7 / Página del producto - 26 de agosto, 17:51:56 Borrador Avance 0 productos as…" at bounding box center [298, 0] width 597 height 0
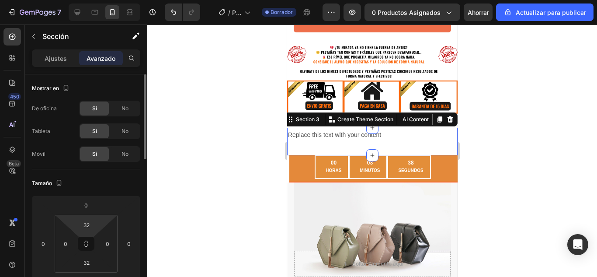
type input "2"
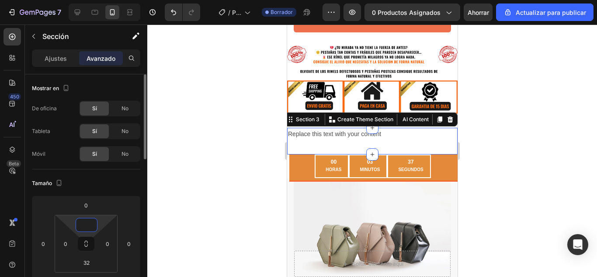
type input "'"
type input "0"
click at [84, 259] on input "32" at bounding box center [86, 262] width 17 height 13
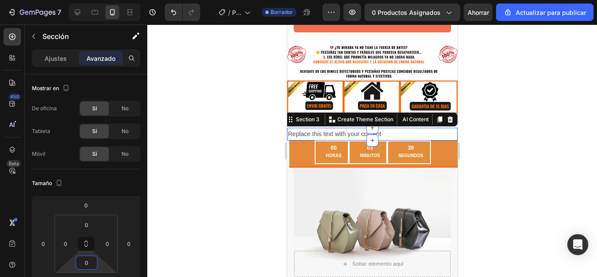
type input "0"
click at [536, 110] on div at bounding box center [372, 150] width 450 height 252
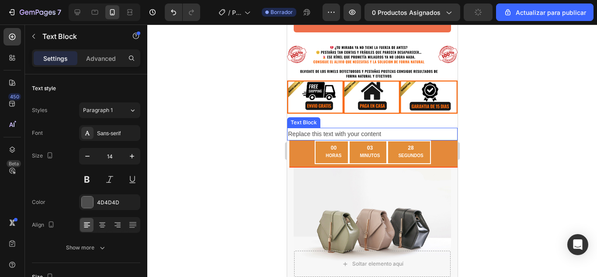
click at [337, 128] on div "Replace this text with your content" at bounding box center [372, 134] width 170 height 13
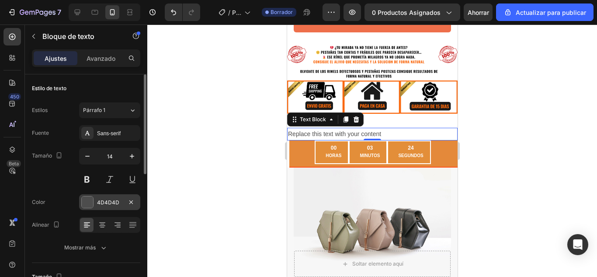
click at [86, 207] on div at bounding box center [87, 201] width 11 height 11
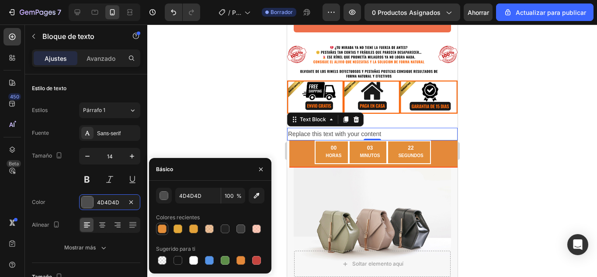
click at [157, 227] on div at bounding box center [162, 228] width 10 height 10
type input "4D4D4D"
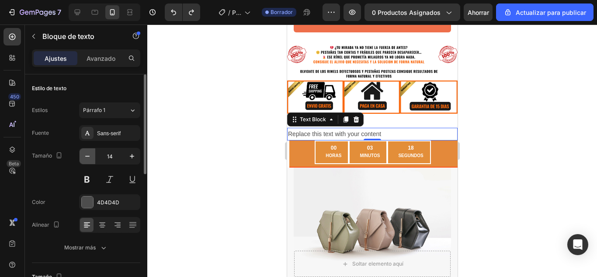
click at [87, 159] on icon "button" at bounding box center [87, 156] width 9 height 9
type input "13"
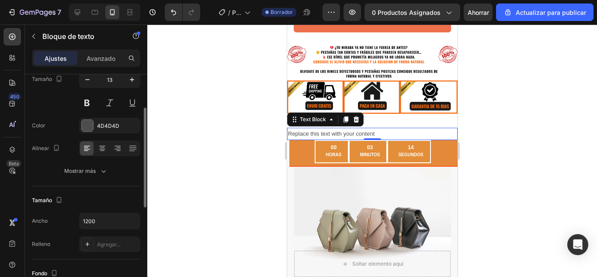
scroll to position [131, 0]
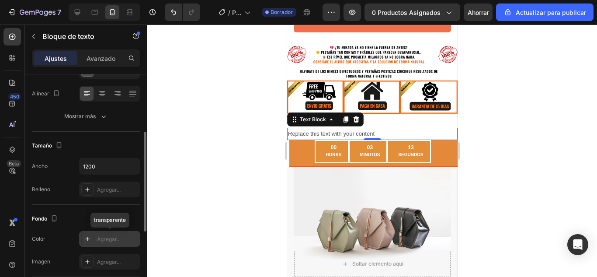
click at [93, 243] on div "Agregar..." at bounding box center [109, 239] width 61 height 16
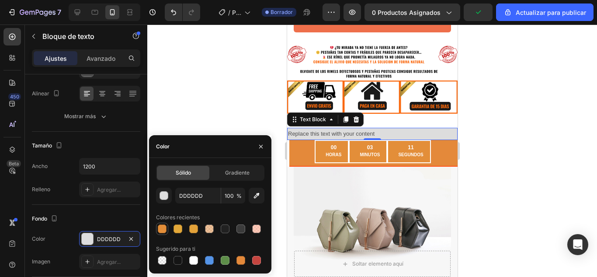
click at [162, 228] on div at bounding box center [162, 228] width 9 height 9
type input "E38E39"
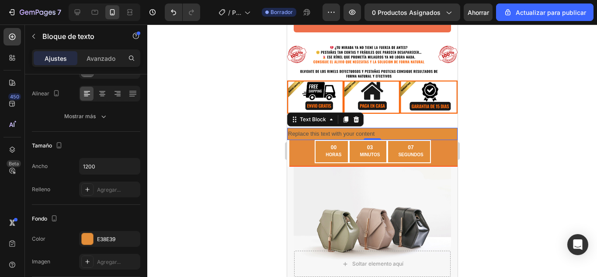
click at [536, 131] on div at bounding box center [372, 150] width 450 height 252
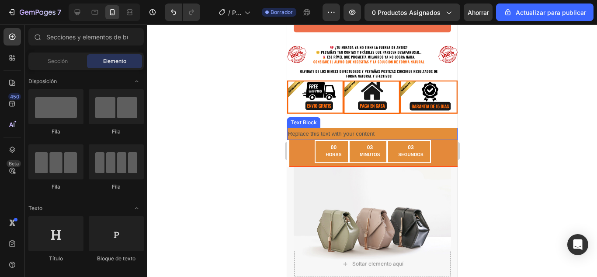
scroll to position [158, 0]
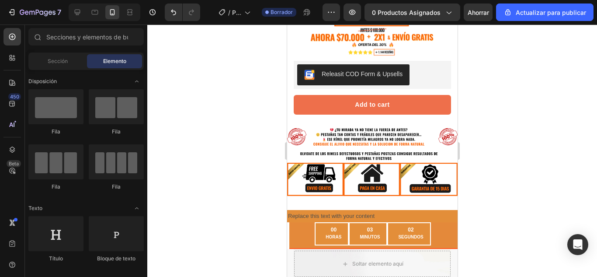
click at [508, 129] on div at bounding box center [372, 150] width 450 height 252
click at [175, 14] on icon "Deshacer/Rehacer" at bounding box center [173, 12] width 9 height 9
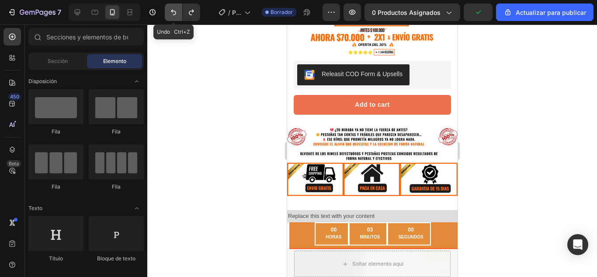
click at [175, 14] on icon "Deshacer/Rehacer" at bounding box center [173, 12] width 9 height 9
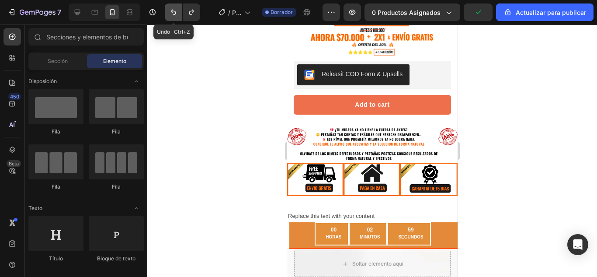
click at [175, 14] on icon "Deshacer/Rehacer" at bounding box center [173, 12] width 9 height 9
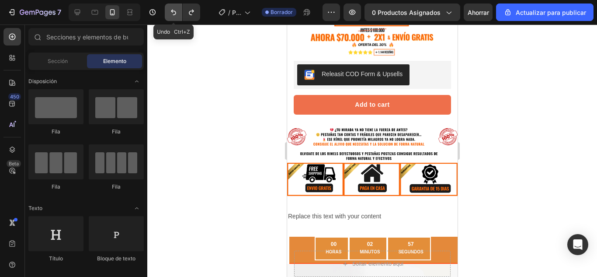
click at [175, 14] on icon "Deshacer/Rehacer" at bounding box center [173, 12] width 9 height 9
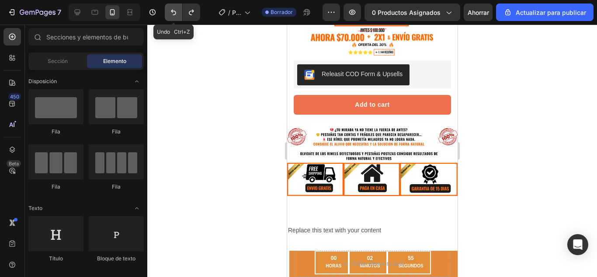
click at [175, 14] on icon "Deshacer/Rehacer" at bounding box center [173, 12] width 9 height 9
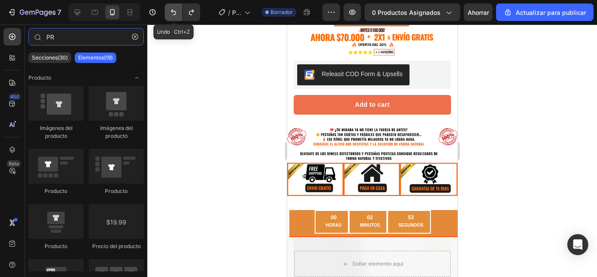
type input "P"
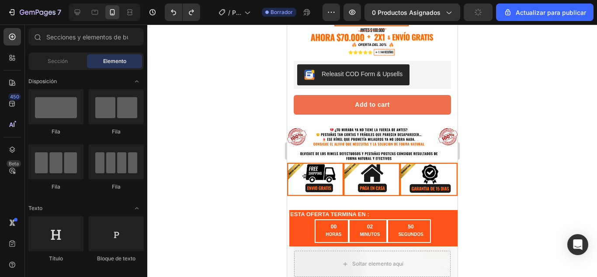
click at [542, 123] on div at bounding box center [372, 150] width 450 height 252
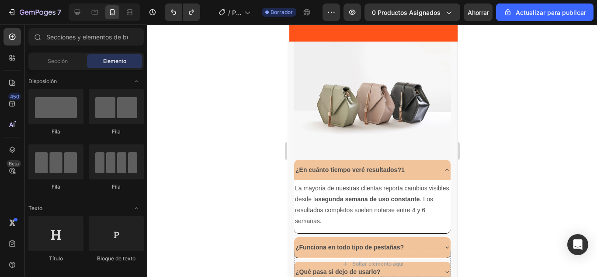
scroll to position [400, 0]
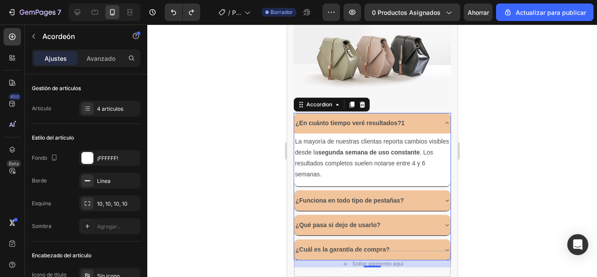
click at [443, 119] on icon at bounding box center [446, 122] width 7 height 7
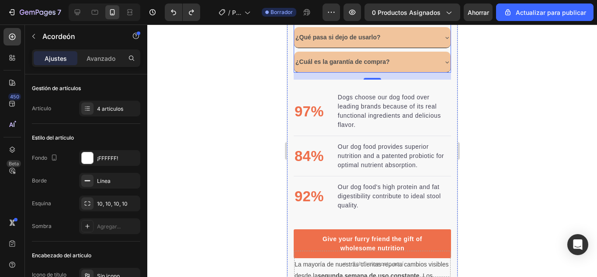
scroll to position [537, 0]
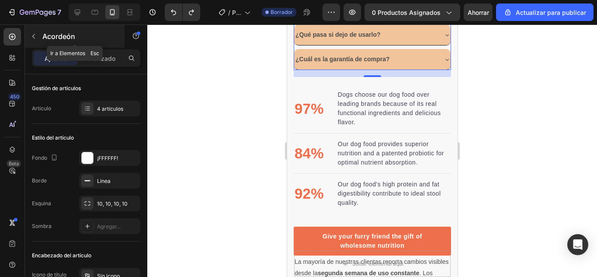
click at [38, 33] on button "button" at bounding box center [34, 36] width 14 height 14
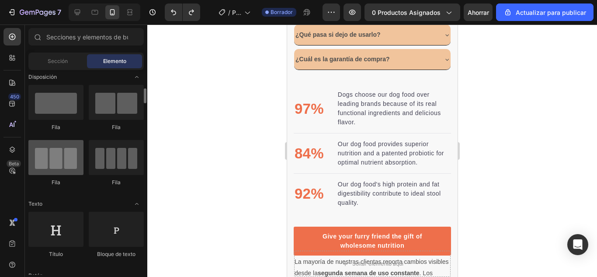
scroll to position [0, 0]
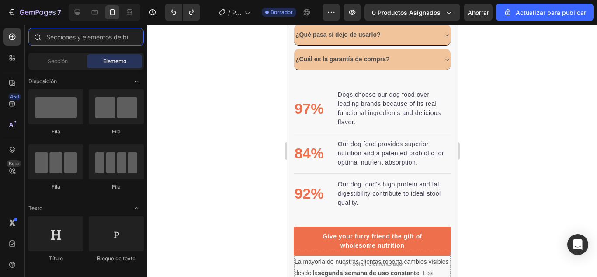
click at [95, 35] on input "text" at bounding box center [85, 36] width 115 height 17
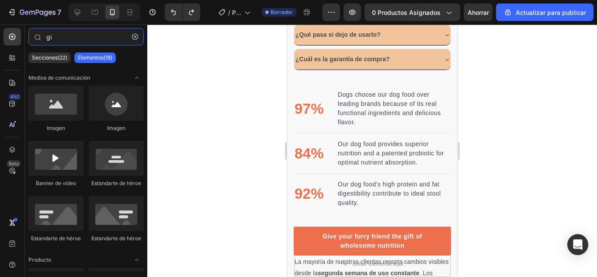
type input "gi"
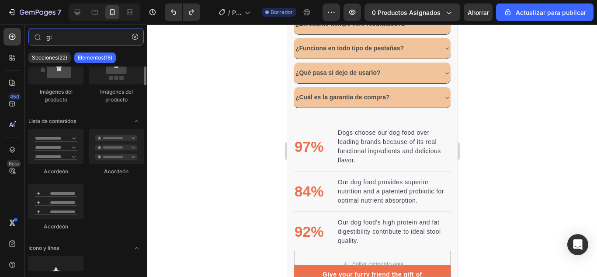
scroll to position [132, 0]
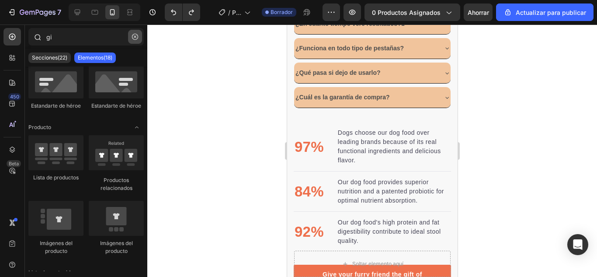
click at [136, 34] on icon "button" at bounding box center [135, 37] width 6 height 6
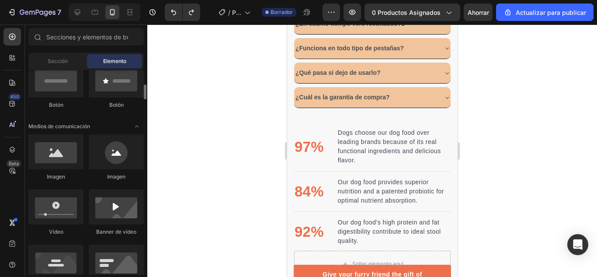
scroll to position [225, 0]
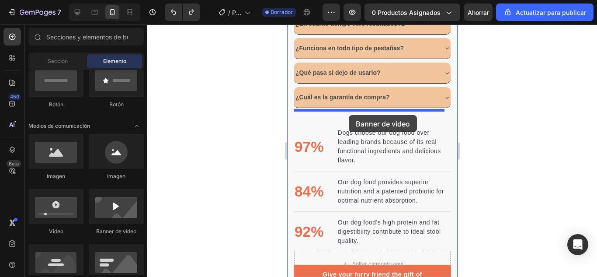
drag, startPoint x: 403, startPoint y: 228, endPoint x: 348, endPoint y: 115, distance: 126.2
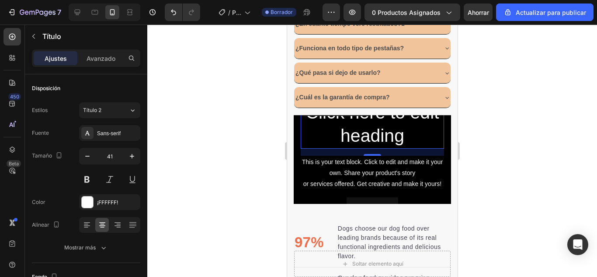
click at [374, 122] on div "¿En cuánto tiempo veré resultados?1 ¿Funciona en todo tipo de pestañas? ¿Qué pa…" at bounding box center [371, 224] width 157 height 421
click at [374, 100] on strong "¿Cuál es la garantía de compra?" at bounding box center [342, 96] width 94 height 7
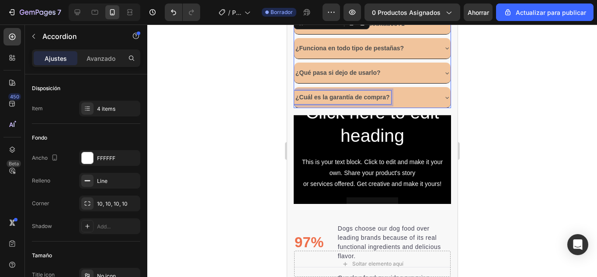
scroll to position [471, 0]
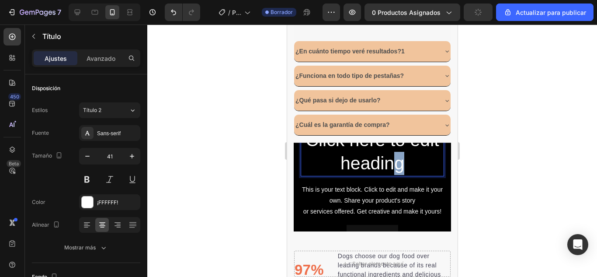
drag, startPoint x: 401, startPoint y: 153, endPoint x: 394, endPoint y: 150, distance: 7.4
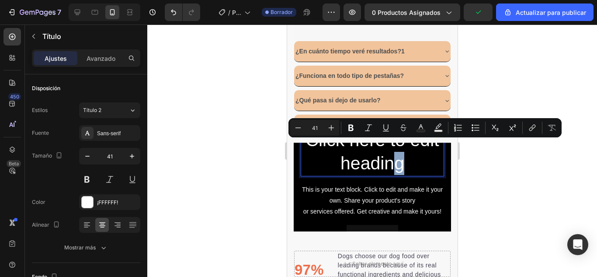
click at [394, 150] on p "Click here to edit heading" at bounding box center [372, 151] width 142 height 47
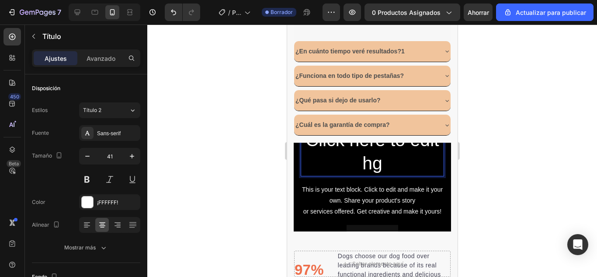
click at [540, 152] on div at bounding box center [372, 150] width 450 height 252
click at [370, 151] on p "Click here to edit hg" at bounding box center [372, 151] width 142 height 47
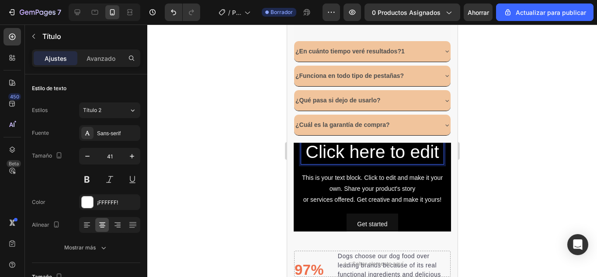
click at [370, 151] on p "Click here to edit" at bounding box center [372, 151] width 142 height 23
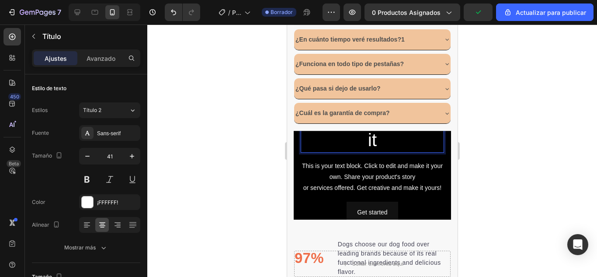
click at [389, 137] on p "it" at bounding box center [372, 139] width 142 height 23
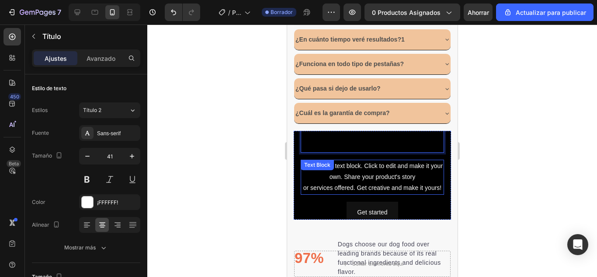
click at [345, 179] on div "This is your text block. Click to edit and make it your own. Share your product…" at bounding box center [371, 176] width 143 height 35
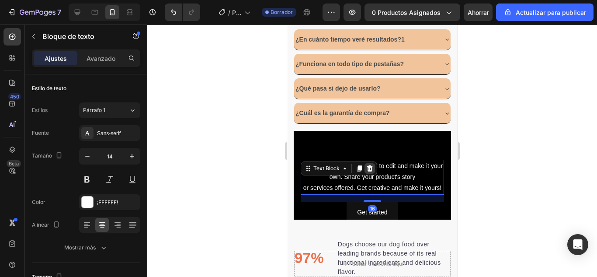
click at [368, 165] on icon at bounding box center [370, 168] width 6 height 6
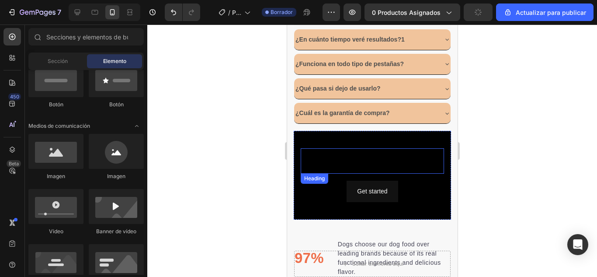
click at [394, 150] on h2 "Rich Text Editor. Editing area: main" at bounding box center [371, 160] width 143 height 25
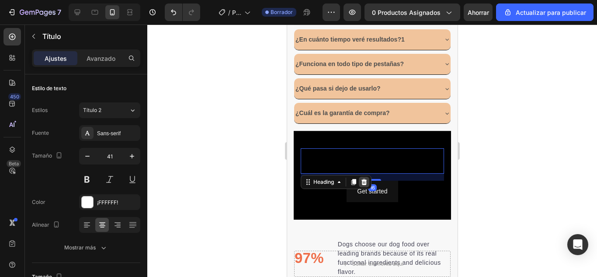
click at [363, 179] on icon at bounding box center [364, 182] width 6 height 6
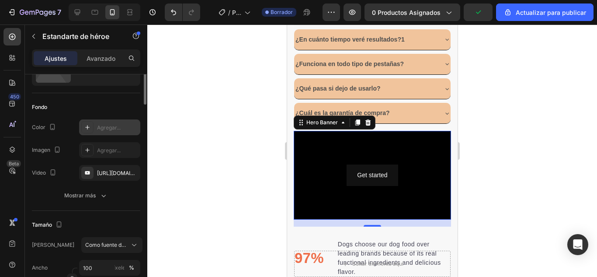
scroll to position [0, 0]
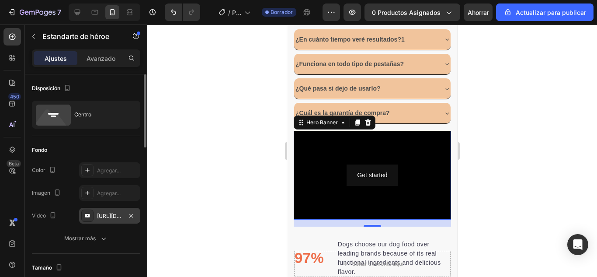
click at [107, 215] on font "https://www.youtube.com/watch?v=drIt4RH_kyQ" at bounding box center [125, 215] width 56 height 7
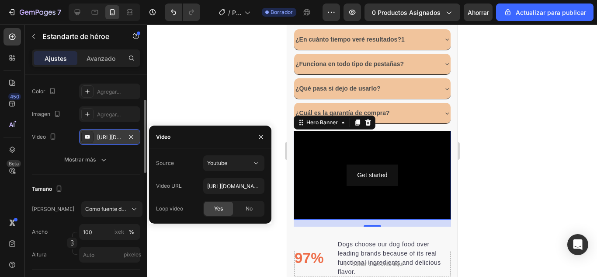
scroll to position [108, 0]
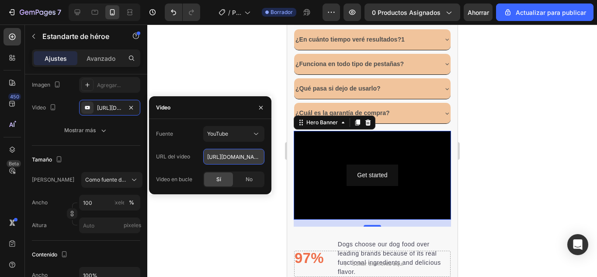
click at [223, 163] on input "https://www.youtube.com/watch?v=drIt4RH_kyQ" at bounding box center [233, 157] width 61 height 16
paste input "i.gifer.com/5Toe.gif"
type input "https://i.gifer.com/5Toe.gif"
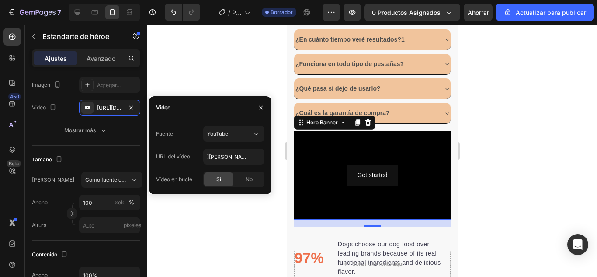
click at [199, 226] on div at bounding box center [372, 150] width 450 height 252
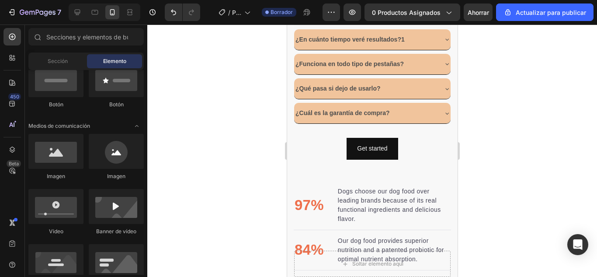
click at [227, 194] on div at bounding box center [372, 150] width 450 height 252
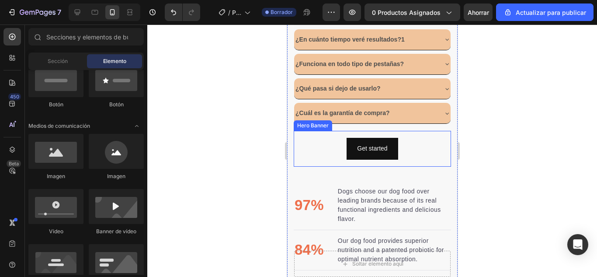
click at [317, 159] on div "Get started Button" at bounding box center [371, 148] width 157 height 35
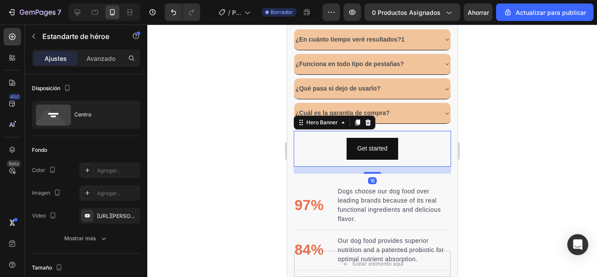
click at [557, 91] on div at bounding box center [372, 150] width 450 height 252
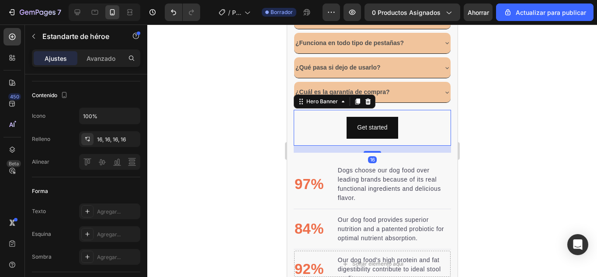
scroll to position [0, 0]
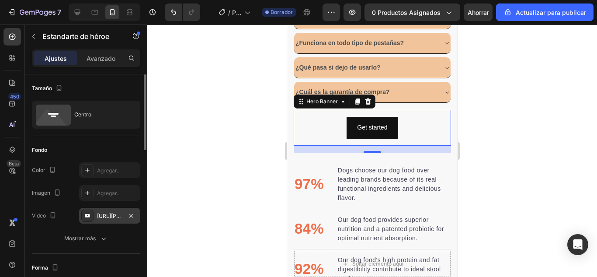
click at [107, 218] on font "https://i.gifer.com/5Toe.gif" at bounding box center [146, 215] width 99 height 7
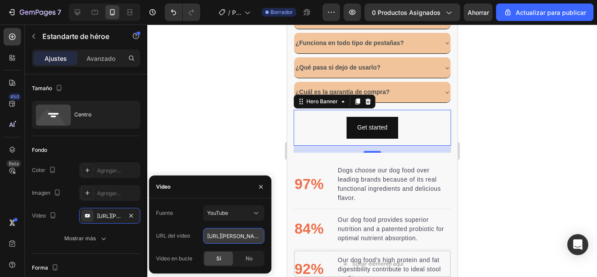
click at [226, 237] on input "https://i.gifer.com/5Toe.gif" at bounding box center [233, 236] width 61 height 16
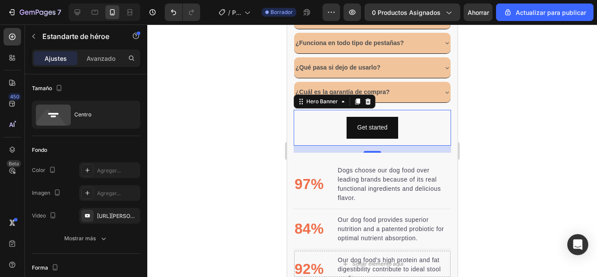
click at [169, 107] on div at bounding box center [372, 150] width 450 height 252
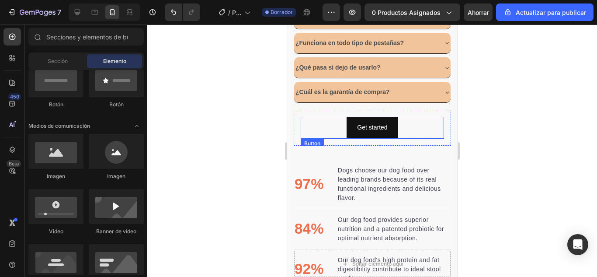
click at [308, 124] on div "Get started Button" at bounding box center [371, 127] width 143 height 21
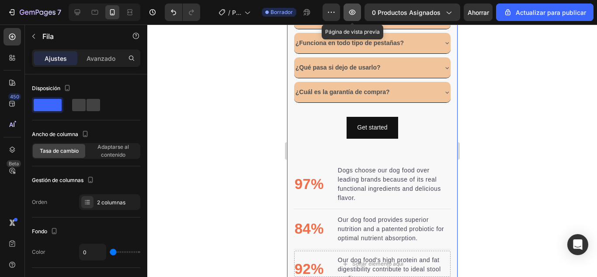
click at [354, 10] on icon "button" at bounding box center [352, 12] width 9 height 9
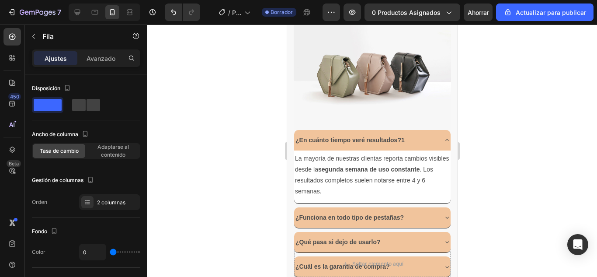
scroll to position [383, 0]
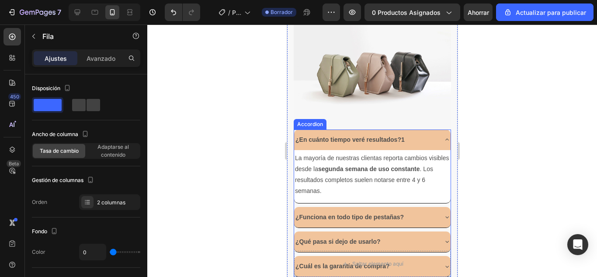
click at [435, 129] on div "¿En cuánto tiempo veré resultados?1" at bounding box center [372, 139] width 156 height 21
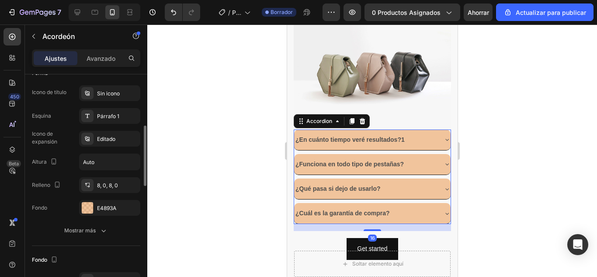
scroll to position [186, 0]
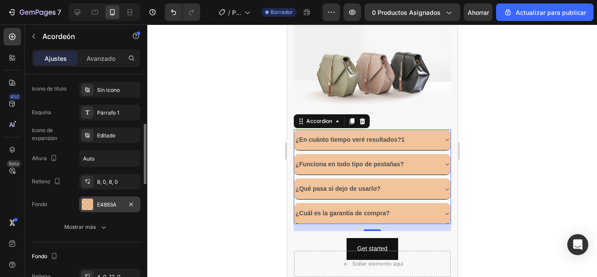
click at [104, 207] on font "E4893A" at bounding box center [106, 204] width 19 height 7
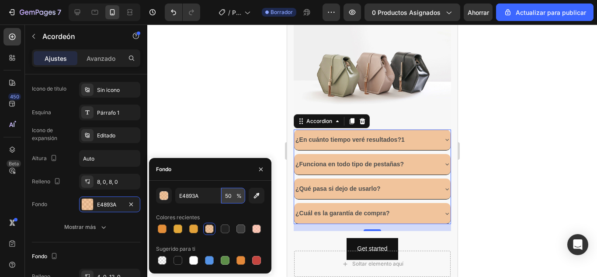
click at [229, 193] on input "50" at bounding box center [233, 195] width 24 height 16
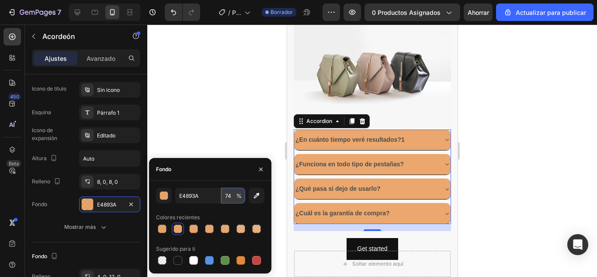
type input "73"
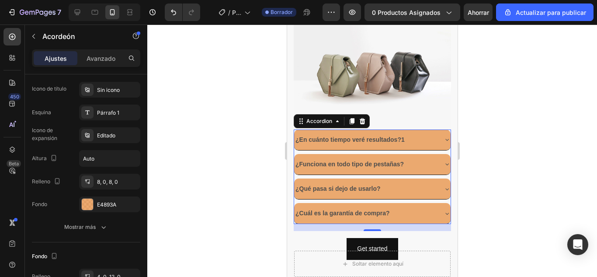
click at [501, 117] on div at bounding box center [372, 150] width 450 height 252
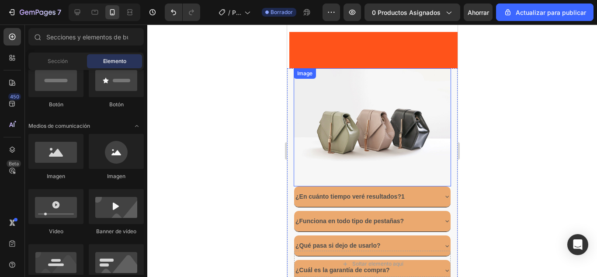
scroll to position [354, 0]
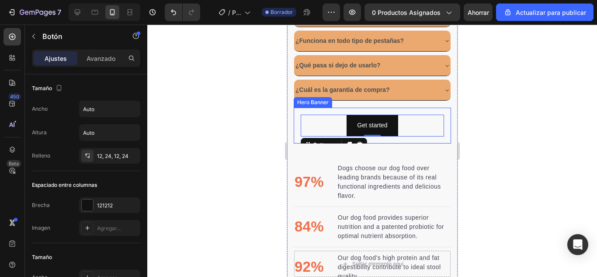
click at [434, 107] on div "Get started Button 0" at bounding box center [371, 124] width 157 height 35
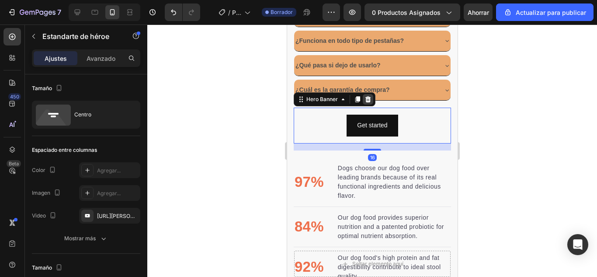
click at [369, 96] on icon at bounding box center [368, 99] width 6 height 6
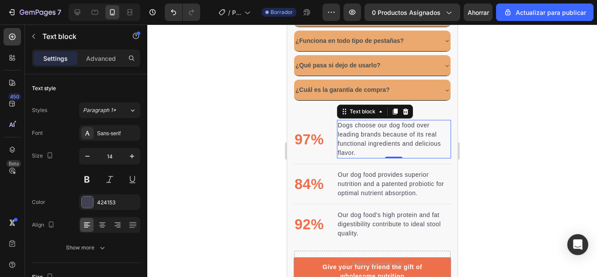
click at [417, 121] on p "Dogs choose our dog food over leading brands because of its real functional ing…" at bounding box center [393, 139] width 112 height 37
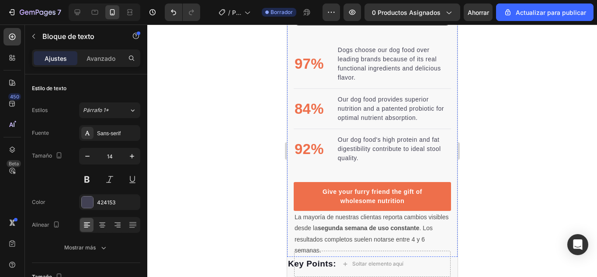
scroll to position [678, 0]
